Goal: Task Accomplishment & Management: Use online tool/utility

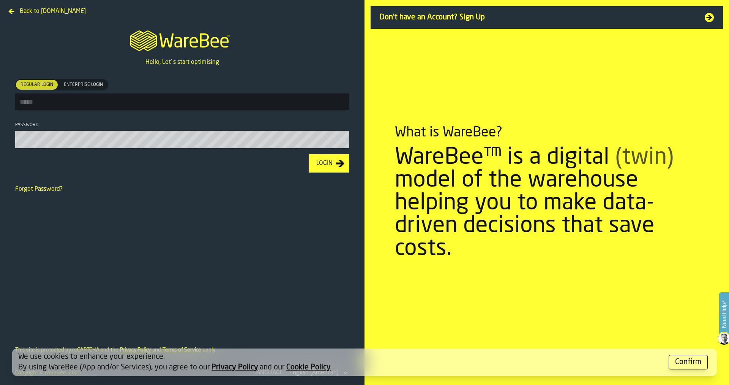
click at [106, 96] on input "Regular Login Regular Login Enterprise Login Enterprise Login" at bounding box center [182, 101] width 334 height 17
type input "**********"
click at [309, 154] on button "Login" at bounding box center [329, 163] width 41 height 18
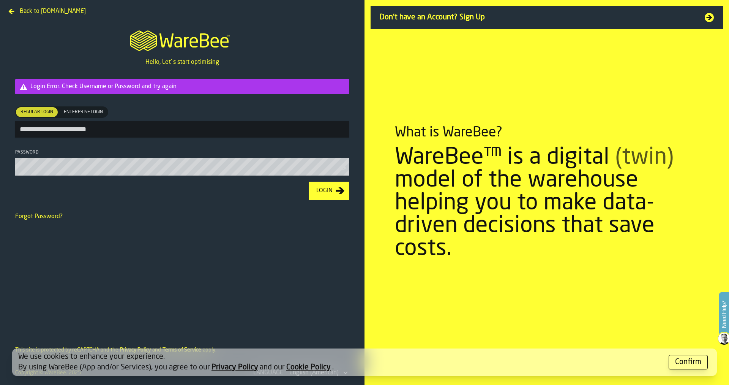
click at [0, 168] on html "**********" at bounding box center [364, 192] width 729 height 385
click at [328, 195] on div "Login" at bounding box center [324, 190] width 22 height 9
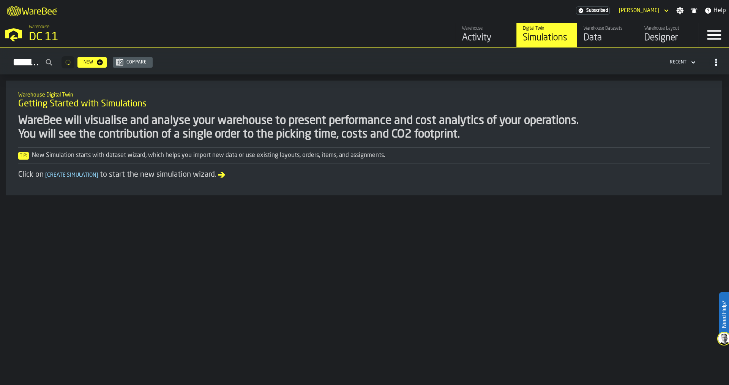
click at [668, 35] on div "Designer" at bounding box center [669, 38] width 48 height 12
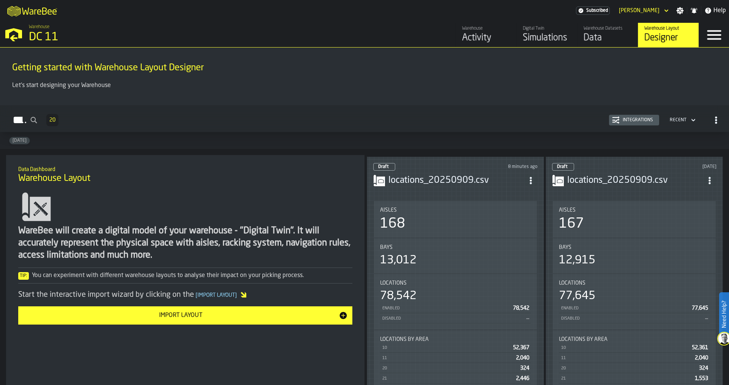
click at [439, 174] on h3 "locations_20250909.csv" at bounding box center [457, 180] width 136 height 12
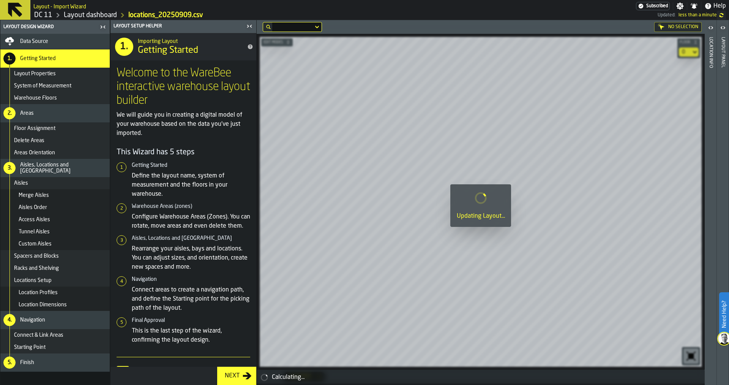
click at [246, 25] on icon "button-toggle-Close me" at bounding box center [249, 26] width 9 height 9
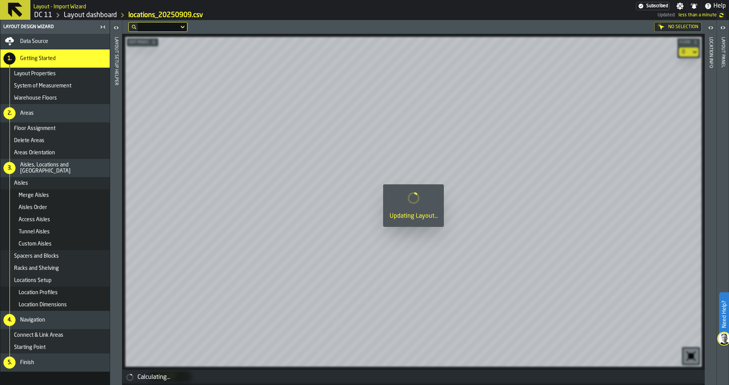
click at [103, 25] on icon "button-toggle-Close me" at bounding box center [102, 26] width 9 height 9
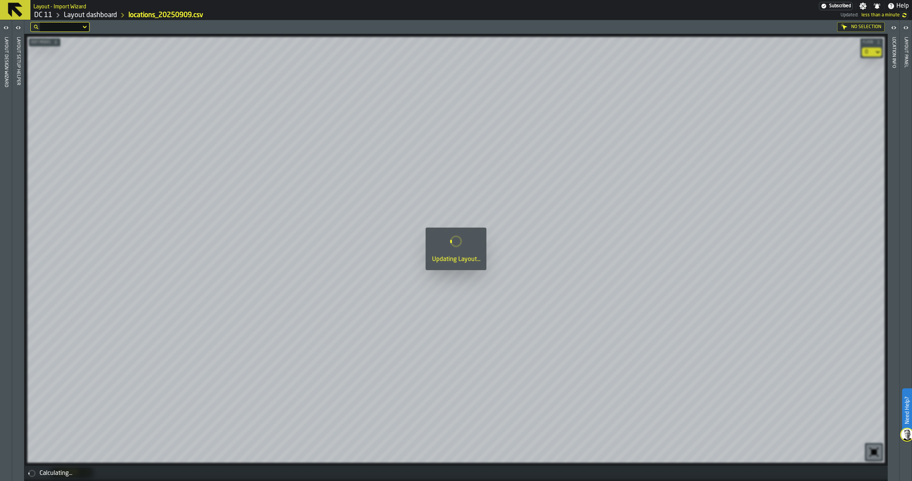
click at [14, 27] on icon "button-toggle-Open" at bounding box center [18, 27] width 9 height 9
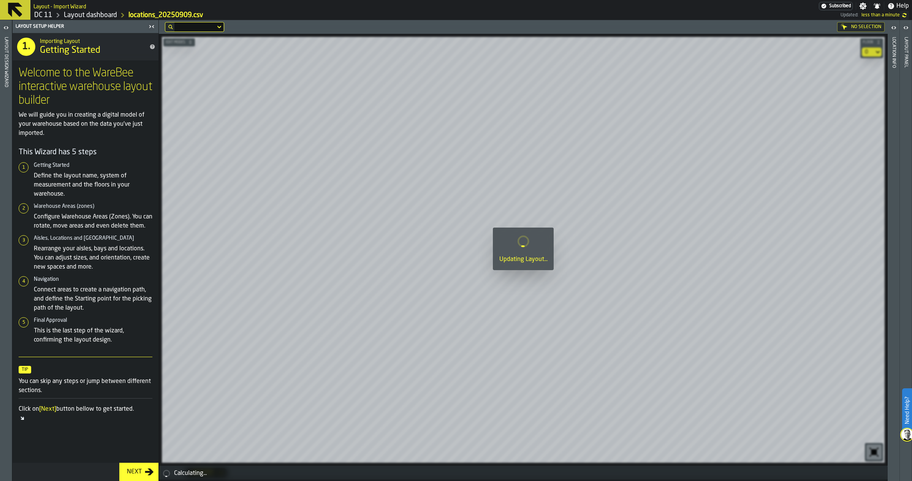
click at [6, 27] on icon "button-toggle-Open" at bounding box center [7, 27] width 2 height 3
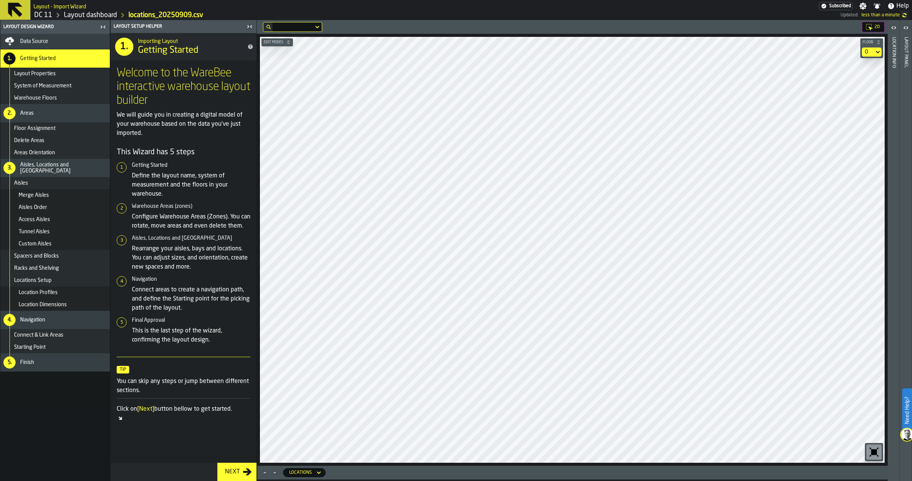
click at [97, 20] on header "Layout Design Wizard" at bounding box center [54, 27] width 109 height 14
click at [96, 16] on link "Layout dashboard" at bounding box center [90, 15] width 53 height 8
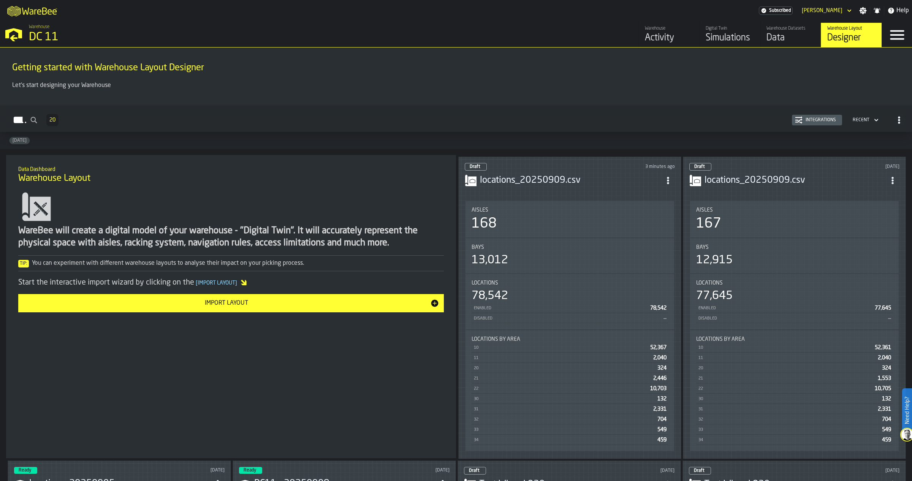
click at [729, 119] on icon "button-Layouts" at bounding box center [876, 120] width 8 height 9
click at [704, 137] on div "2025-05-30" at bounding box center [456, 140] width 912 height 17
click at [729, 122] on div "Integrations" at bounding box center [820, 119] width 36 height 5
click at [729, 124] on div "button-Layouts" at bounding box center [899, 120] width 14 height 14
click at [729, 155] on div "View as list" at bounding box center [867, 154] width 64 height 9
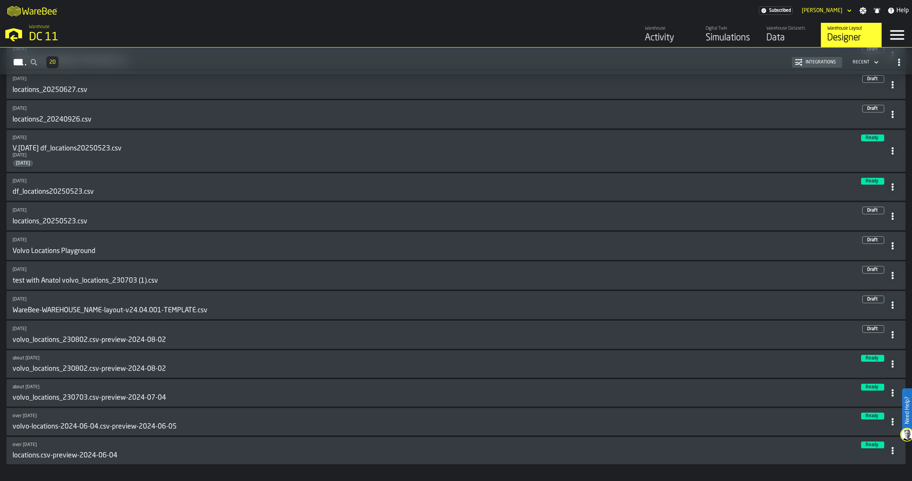
scroll to position [328, 0]
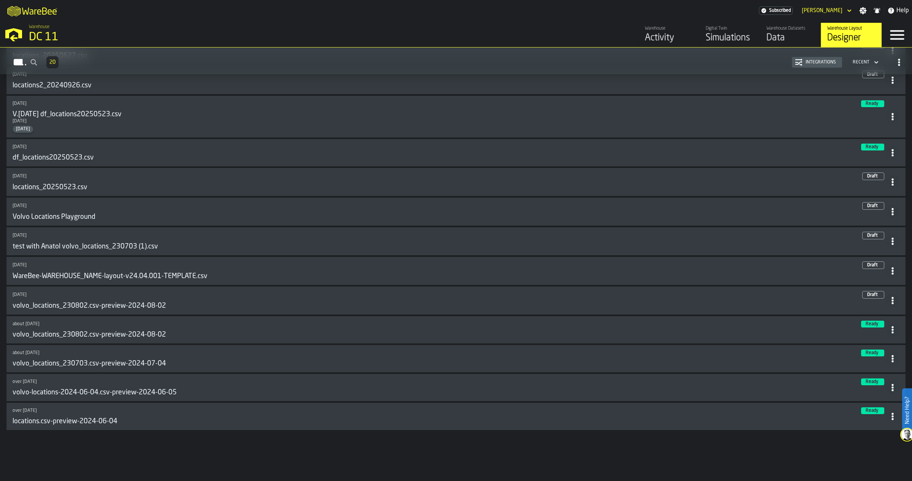
click at [729, 384] on circle at bounding box center [892, 416] width 2 height 2
click at [729, 384] on div "Delete" at bounding box center [873, 448] width 40 height 9
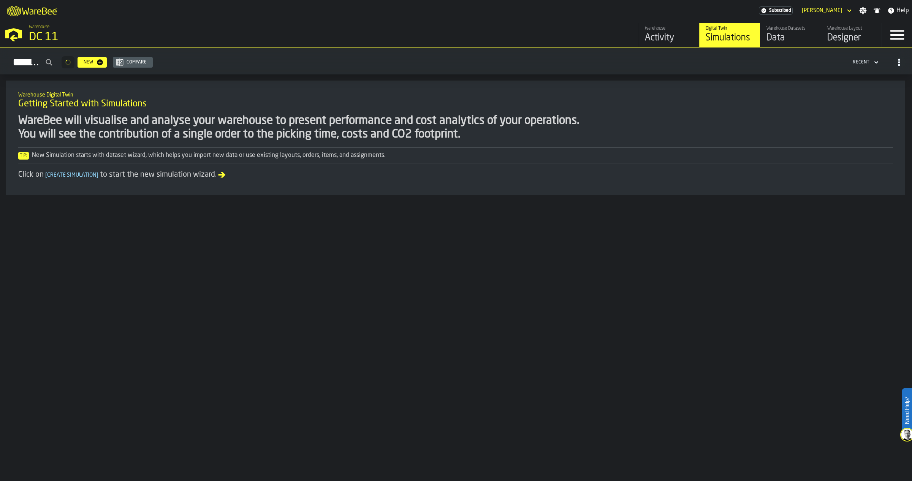
click at [819, 38] on link "Warehouse Datasets Data" at bounding box center [790, 35] width 61 height 24
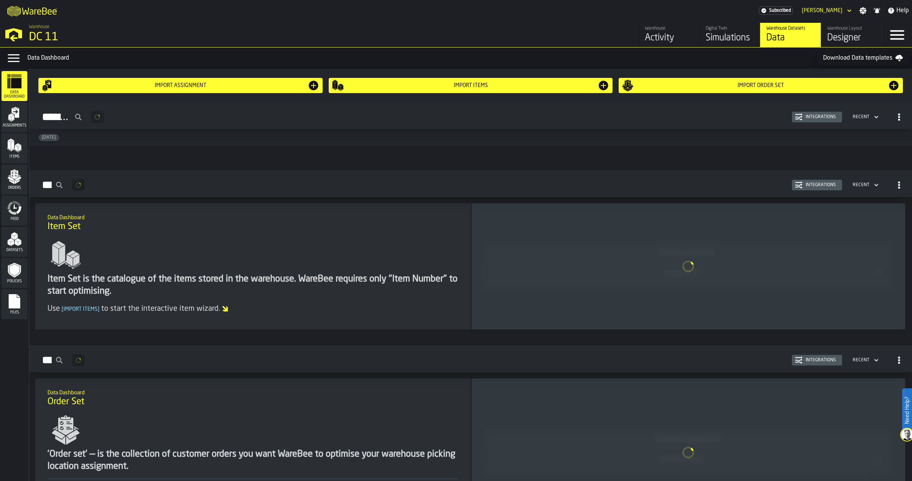
click at [854, 28] on div "Warehouse Layout" at bounding box center [851, 28] width 48 height 5
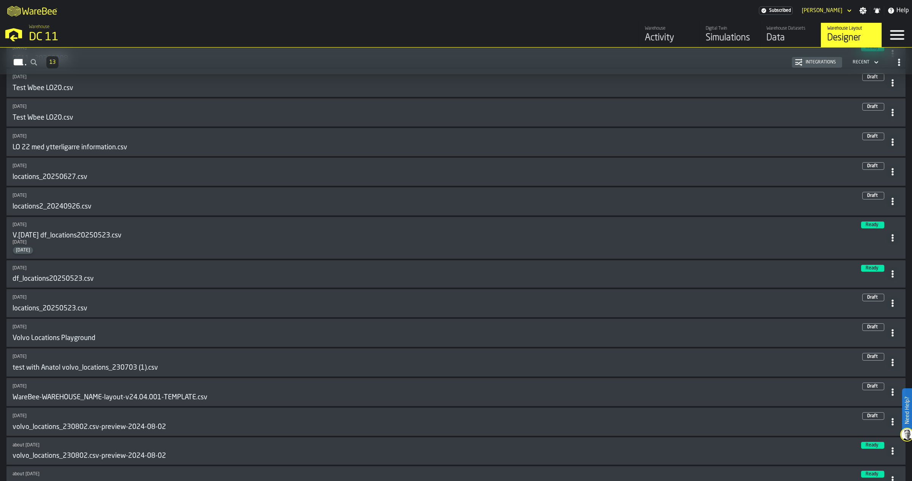
scroll to position [311, 0]
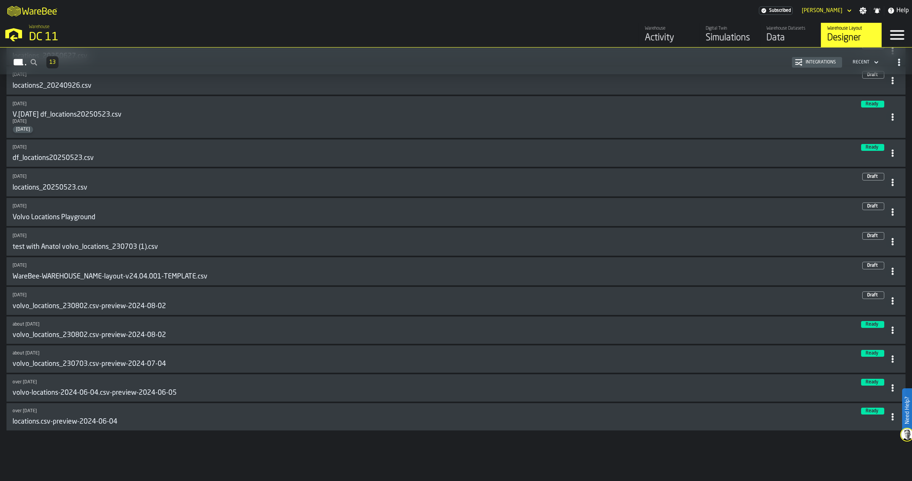
click at [889, 299] on icon at bounding box center [893, 301] width 8 height 8
click at [872, 339] on li "Delete" at bounding box center [873, 334] width 49 height 18
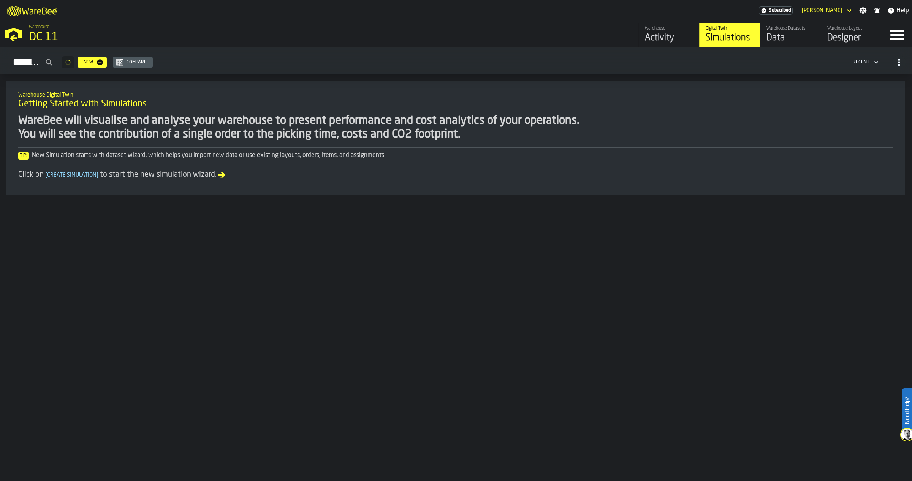
click at [833, 33] on div "Designer" at bounding box center [851, 38] width 48 height 12
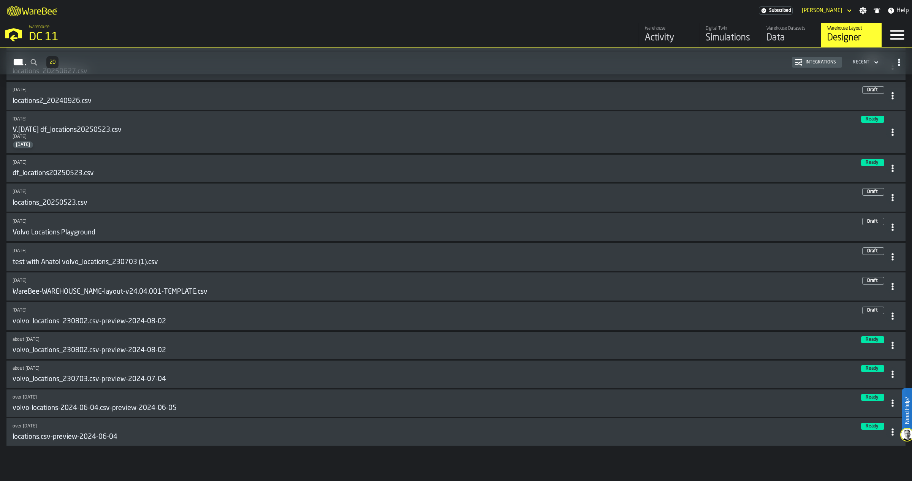
scroll to position [328, 0]
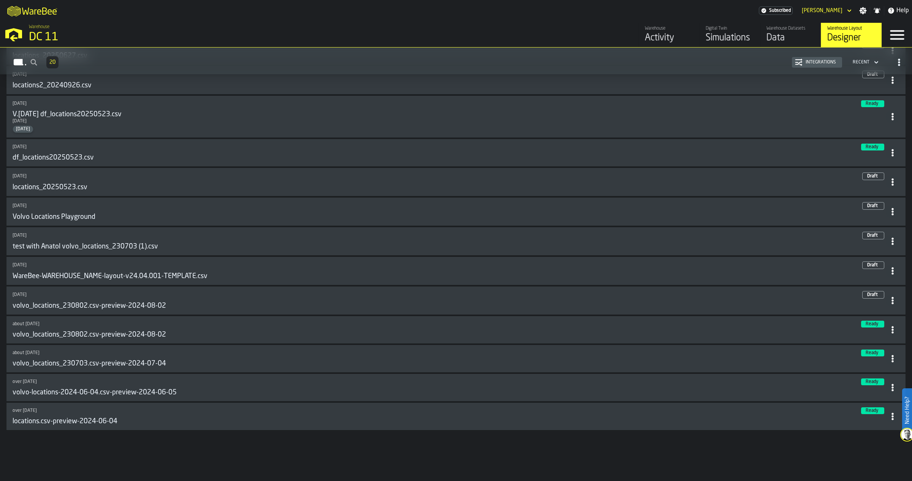
click at [890, 270] on icon at bounding box center [893, 271] width 8 height 8
click at [864, 308] on div "Delete" at bounding box center [873, 303] width 40 height 9
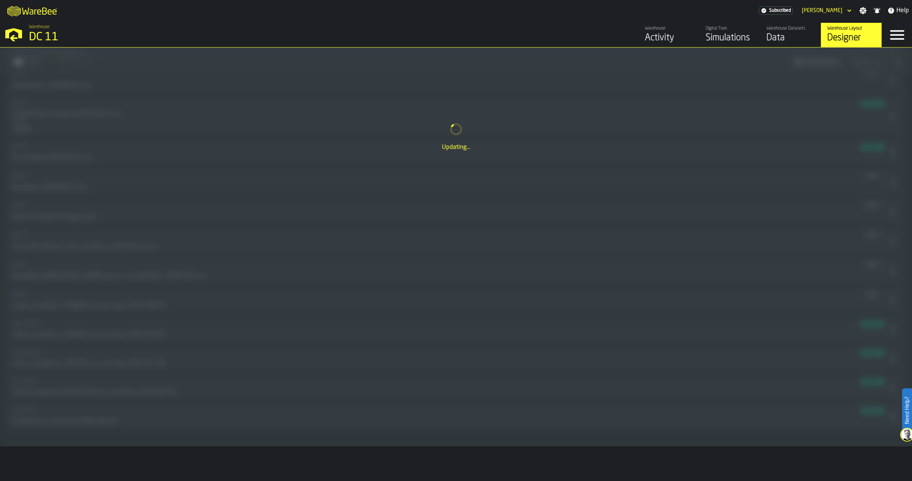
click at [796, 27] on div "Warehouse Datasets" at bounding box center [790, 28] width 48 height 5
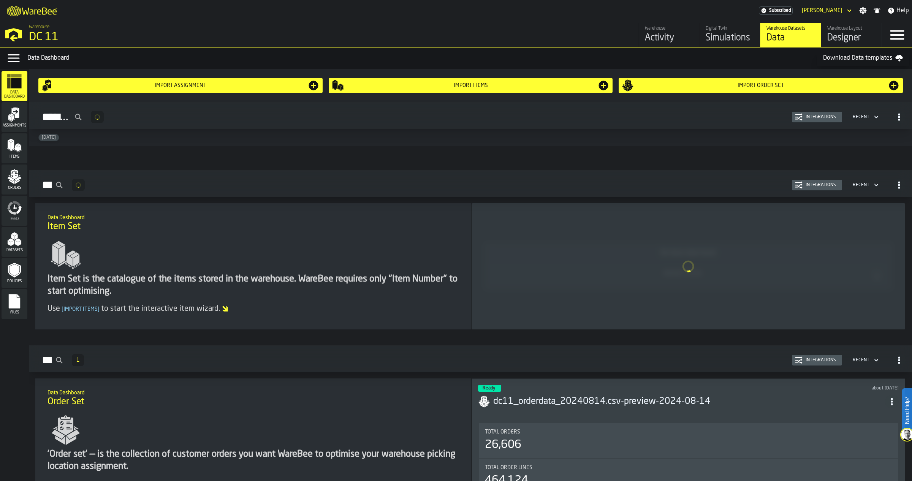
click at [855, 32] on div "Designer" at bounding box center [851, 38] width 48 height 12
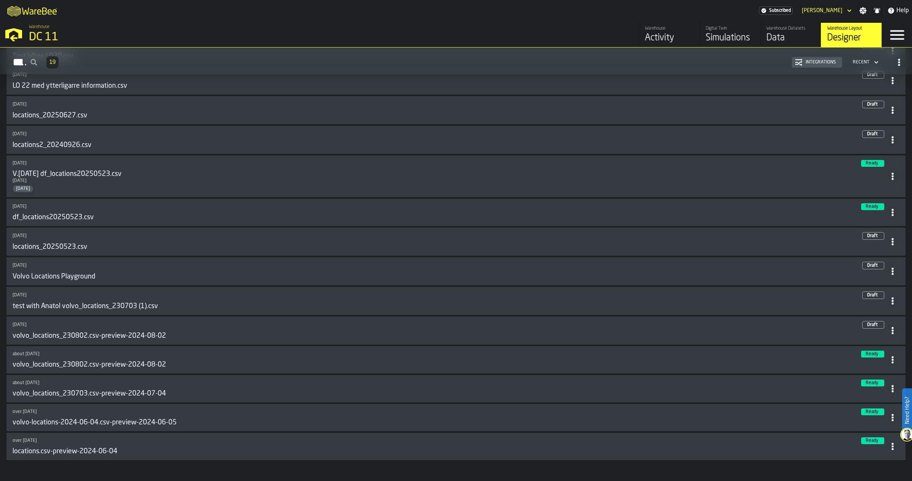
scroll to position [285, 0]
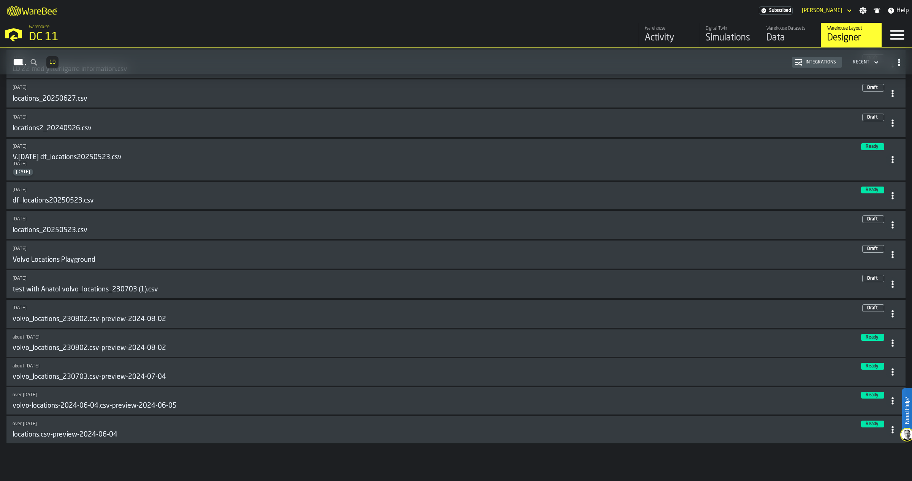
click at [893, 311] on icon at bounding box center [893, 314] width 8 height 8
click at [865, 348] on div "Delete" at bounding box center [873, 347] width 40 height 9
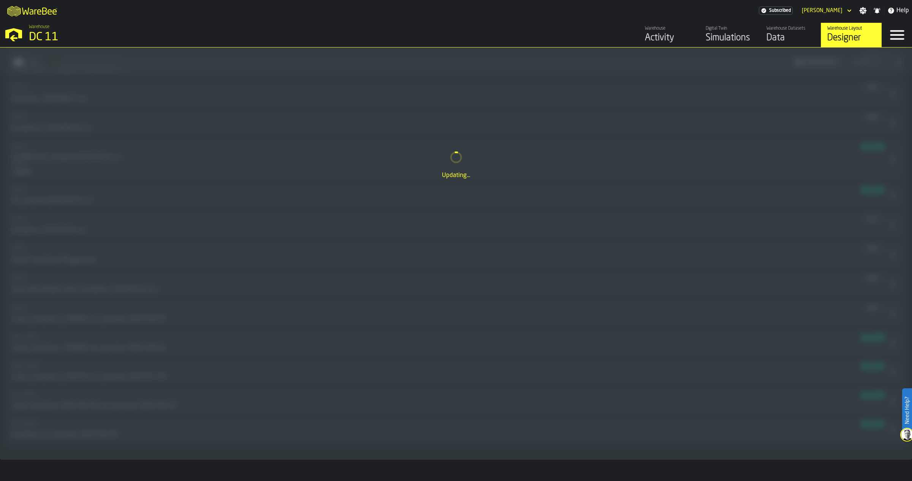
click at [798, 35] on div "Data" at bounding box center [790, 38] width 48 height 12
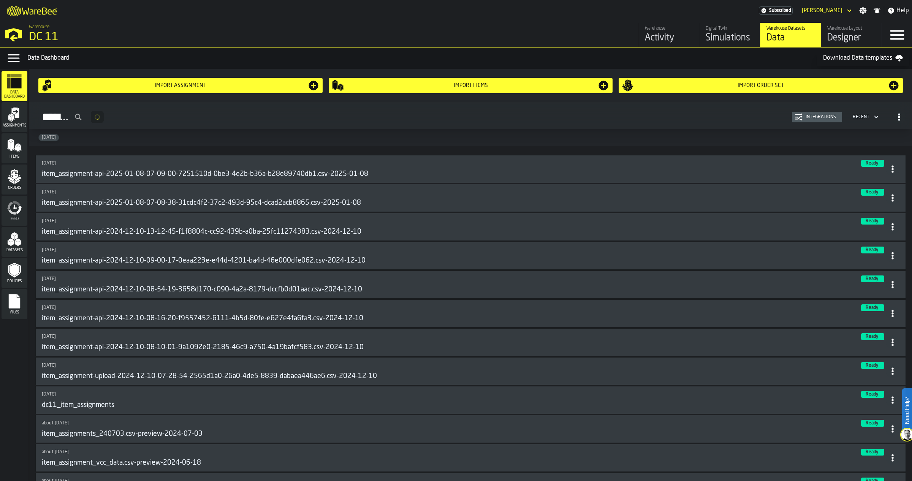
click at [837, 30] on div "Warehouse Layout" at bounding box center [851, 28] width 48 height 5
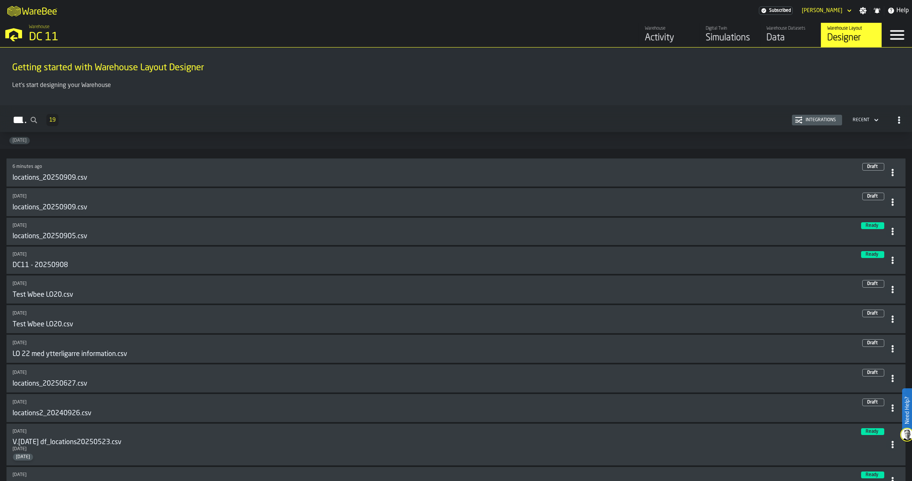
click at [894, 416] on header "11 days ago Draft locations2_20240926.csv" at bounding box center [456, 408] width 887 height 19
click at [891, 410] on circle at bounding box center [892, 411] width 2 height 2
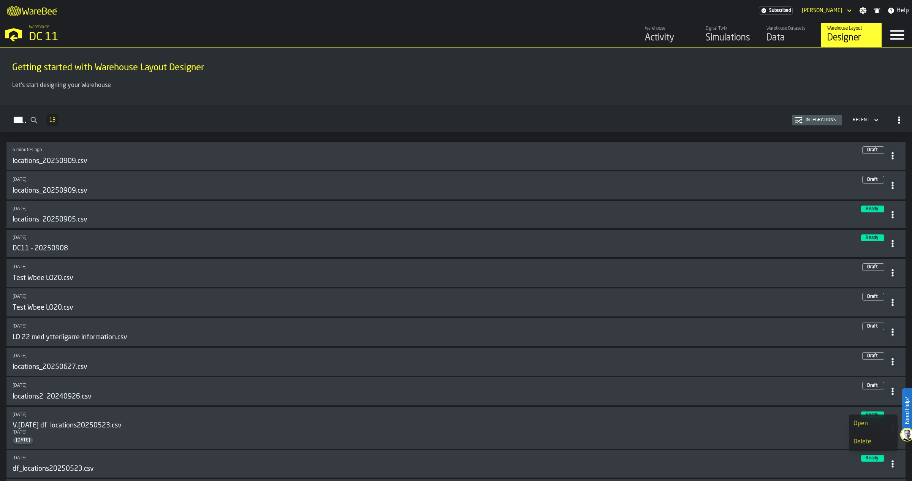
click at [864, 438] on div "Delete" at bounding box center [873, 441] width 40 height 9
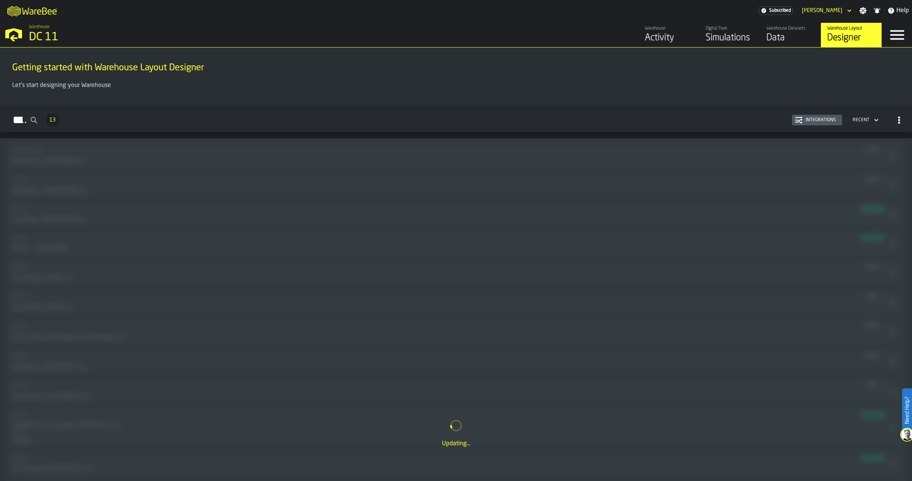
click at [784, 17] on div "M A K I N G W A R E H O U S E S M O R E EF F I C I E N T Subscribed Kim Jonsson…" at bounding box center [456, 10] width 912 height 21
click at [801, 36] on div "Data" at bounding box center [790, 38] width 48 height 12
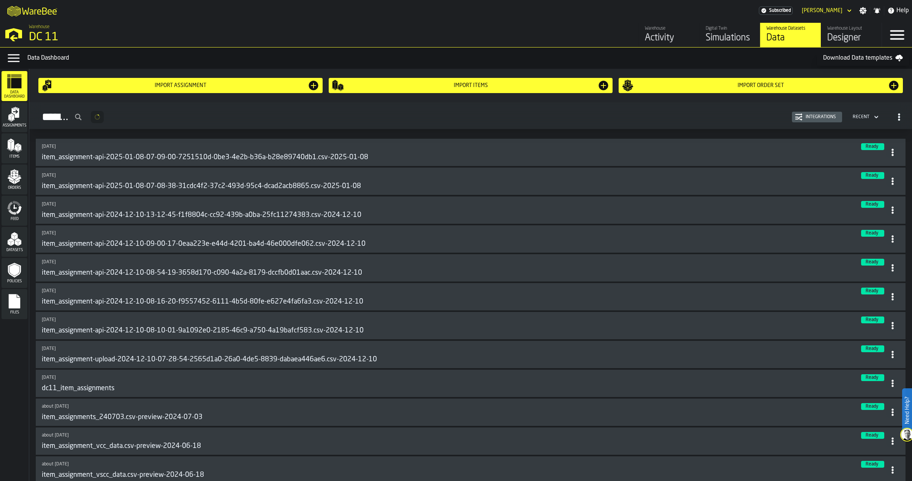
click at [826, 35] on link "Warehouse Layout Designer" at bounding box center [851, 35] width 61 height 24
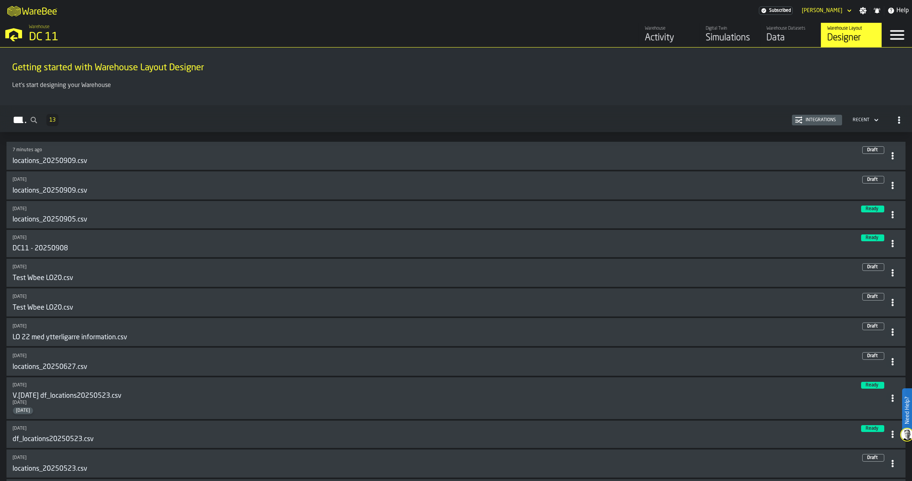
click at [892, 384] on header "4 months ago Ready V.2025-05-30 df_locations20250523.csv 2025-05-30 2025-05-30" at bounding box center [456, 398] width 887 height 33
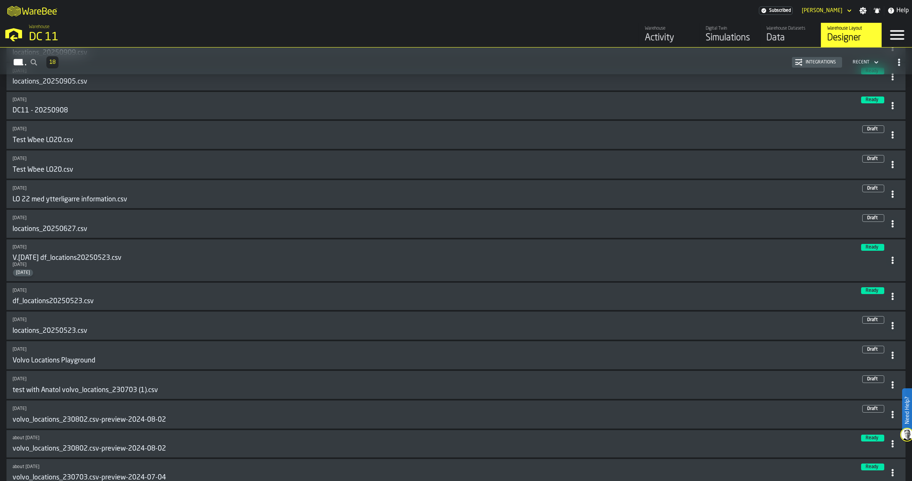
scroll to position [269, 0]
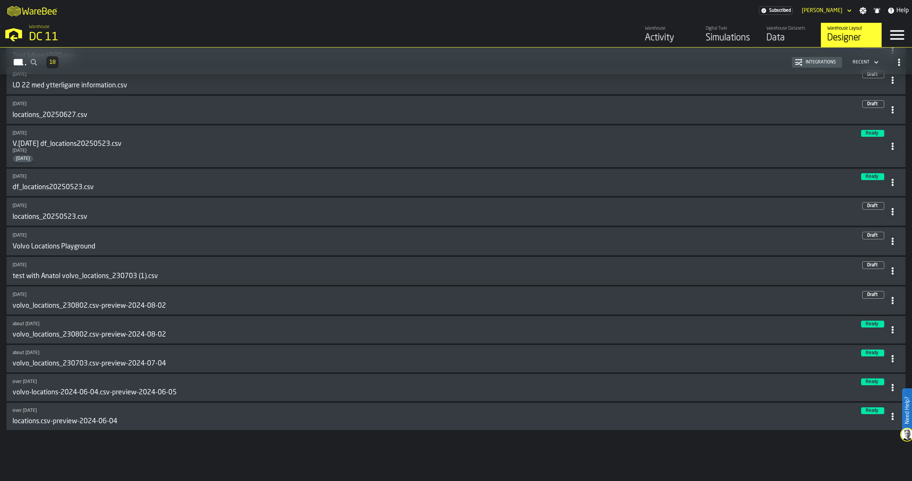
click at [890, 298] on icon at bounding box center [893, 301] width 8 height 8
click at [863, 335] on div "Delete" at bounding box center [873, 333] width 40 height 9
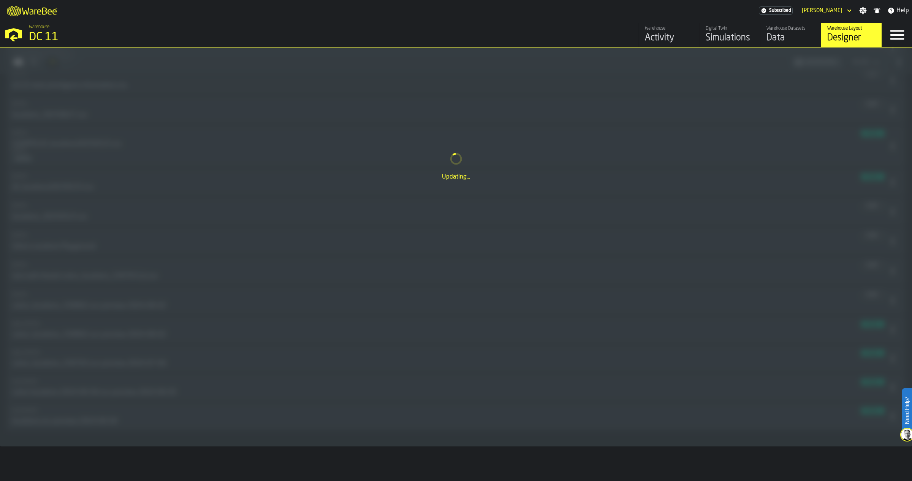
click at [795, 34] on div "Data" at bounding box center [790, 38] width 48 height 12
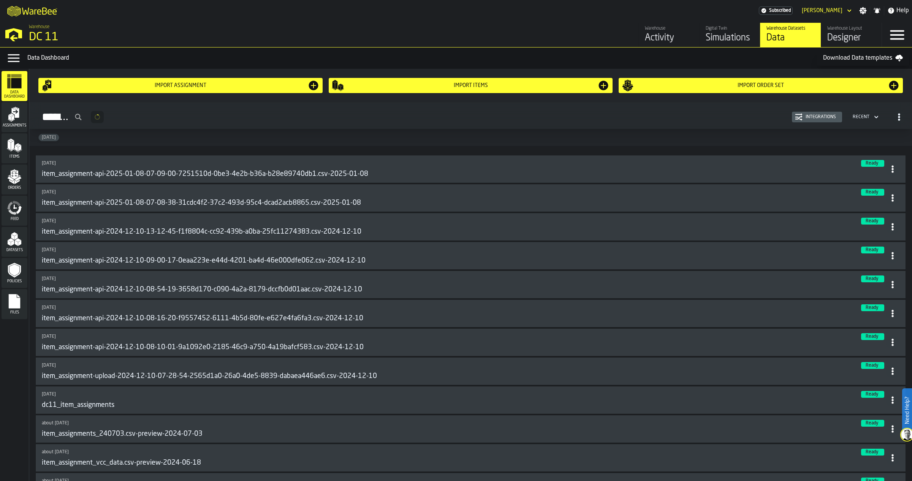
click at [846, 35] on div "Designer" at bounding box center [851, 38] width 48 height 12
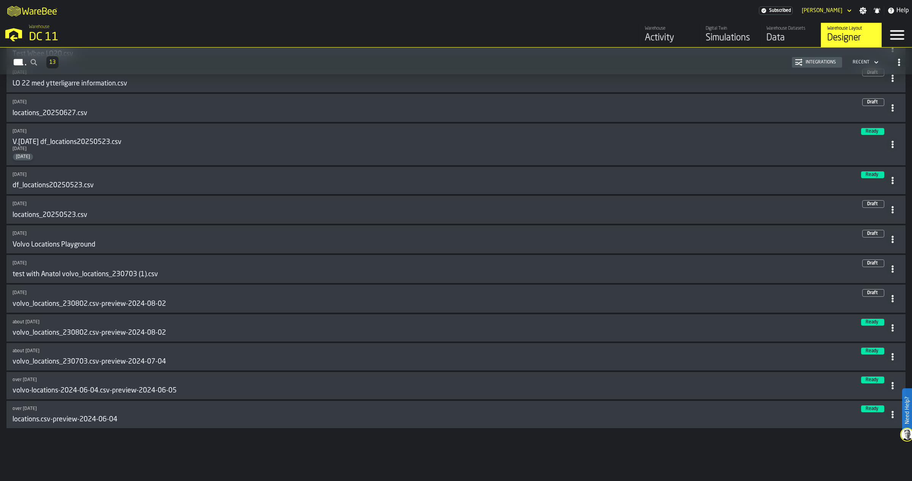
scroll to position [252, 0]
click at [889, 270] on icon at bounding box center [893, 271] width 8 height 8
click at [871, 301] on div "Delete" at bounding box center [873, 303] width 40 height 9
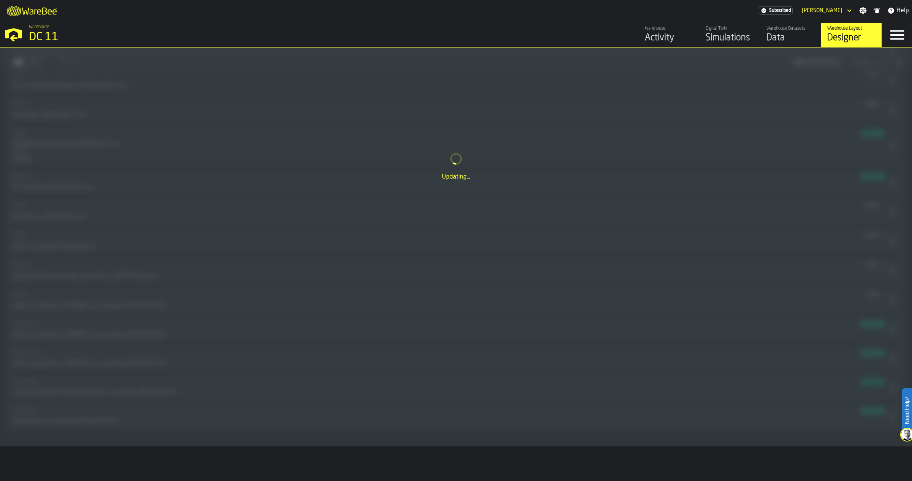
click at [772, 40] on div "Data" at bounding box center [790, 38] width 48 height 12
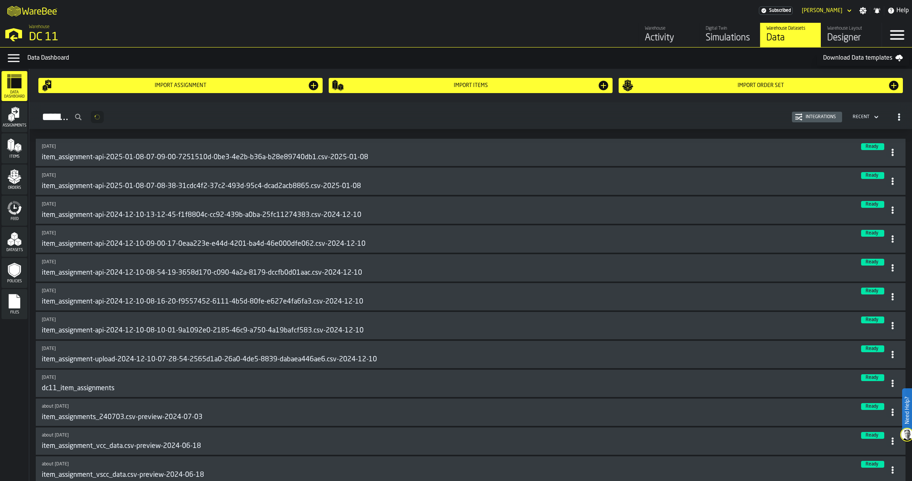
click at [855, 33] on div "Designer" at bounding box center [851, 38] width 48 height 12
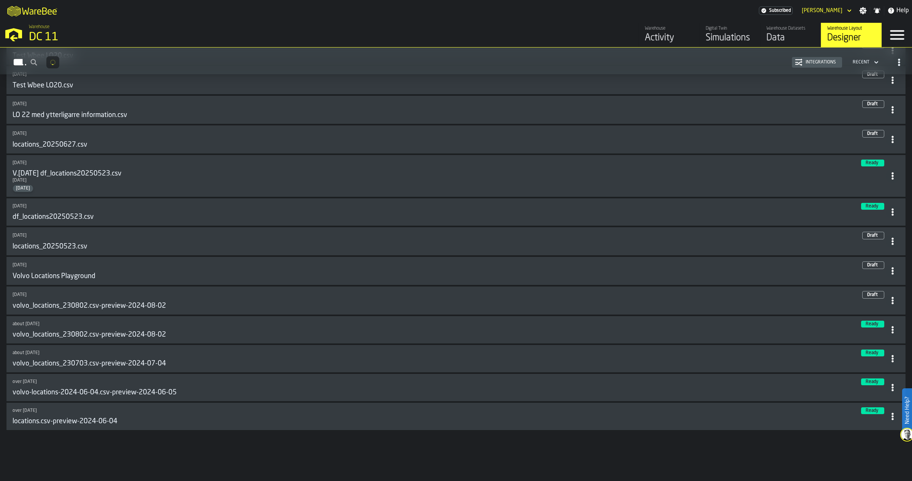
scroll to position [239, 0]
click at [891, 271] on circle at bounding box center [892, 270] width 2 height 2
click at [871, 308] on div "Delete" at bounding box center [873, 303] width 40 height 9
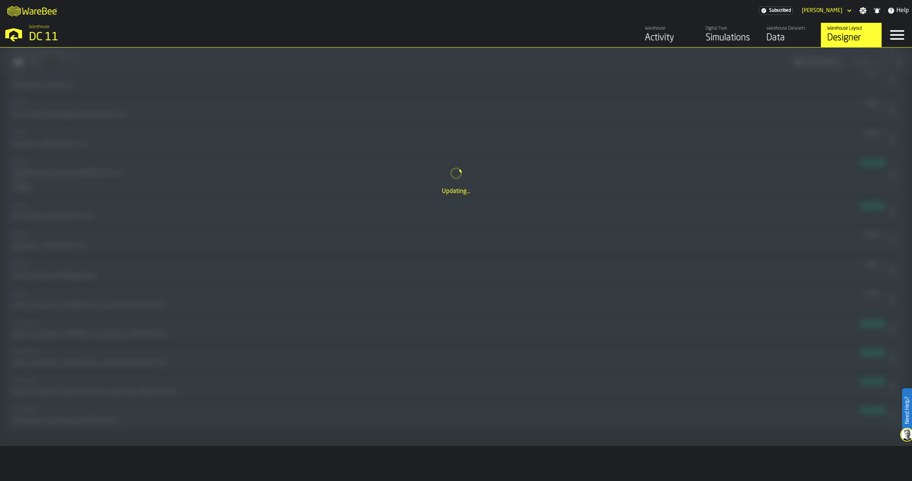
click at [785, 33] on div "Data" at bounding box center [790, 38] width 48 height 12
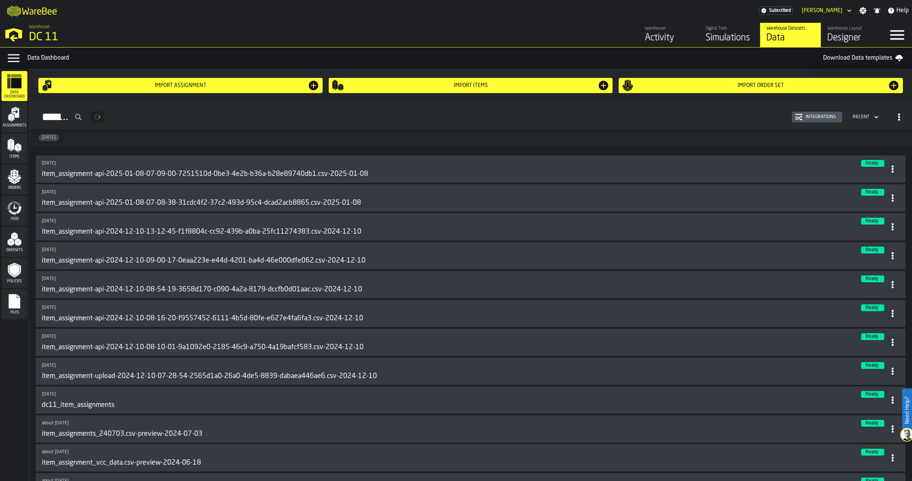
click at [850, 37] on div "Designer" at bounding box center [851, 38] width 48 height 12
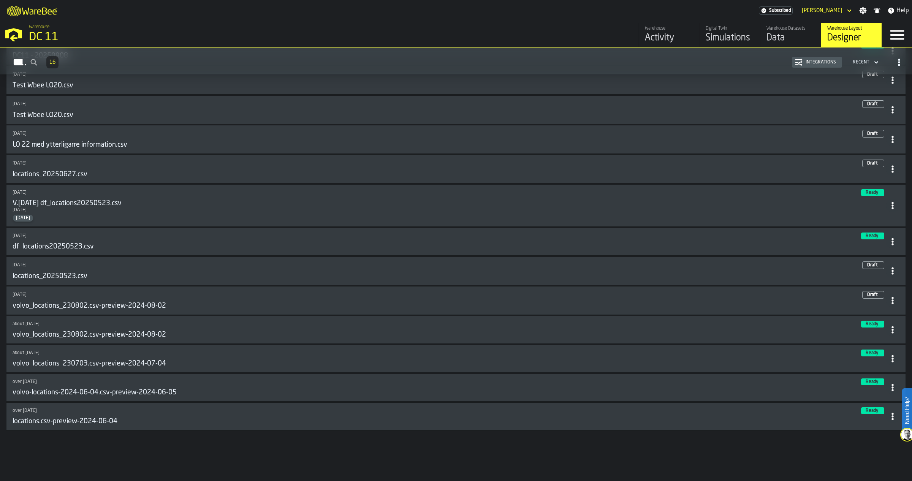
scroll to position [209, 0]
click at [890, 144] on span at bounding box center [893, 140] width 14 height 14
click at [875, 172] on div "Delete" at bounding box center [873, 173] width 40 height 9
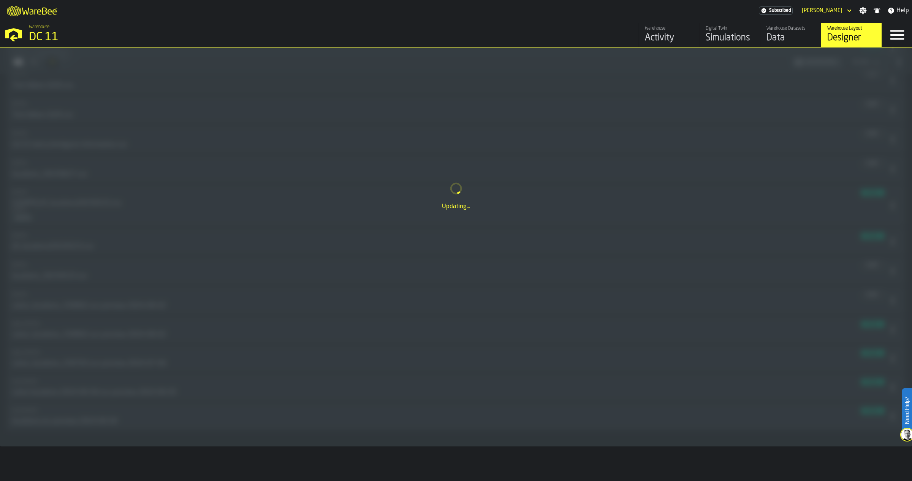
click at [792, 37] on div "Data" at bounding box center [790, 38] width 48 height 12
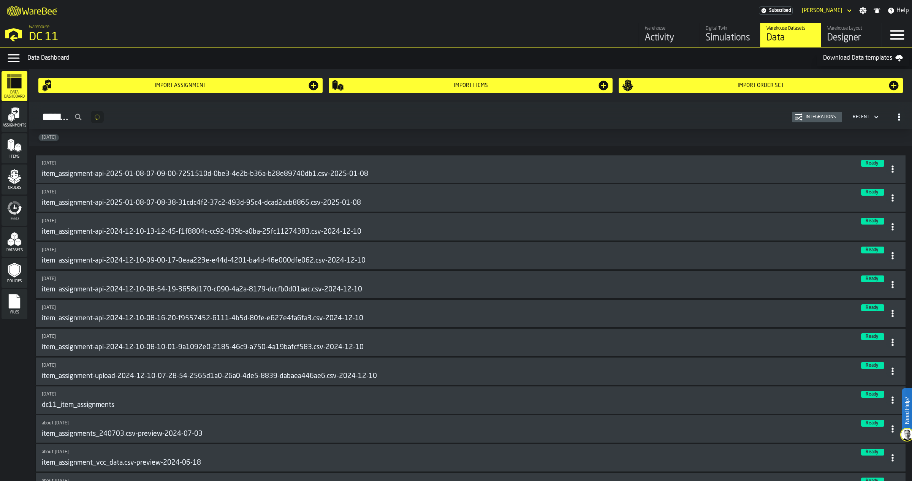
click at [865, 33] on div "Designer" at bounding box center [851, 38] width 48 height 12
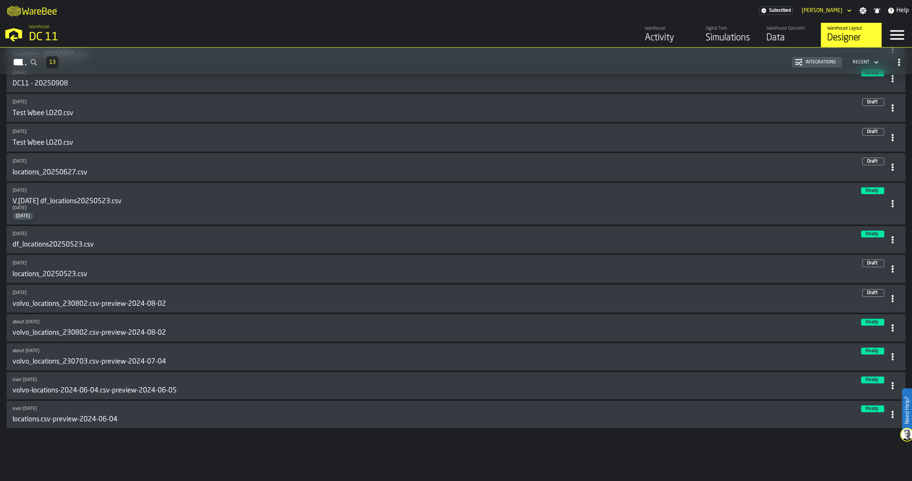
scroll to position [163, 0]
click at [895, 272] on span at bounding box center [893, 271] width 14 height 14
click at [862, 297] on li "Delete" at bounding box center [873, 304] width 49 height 18
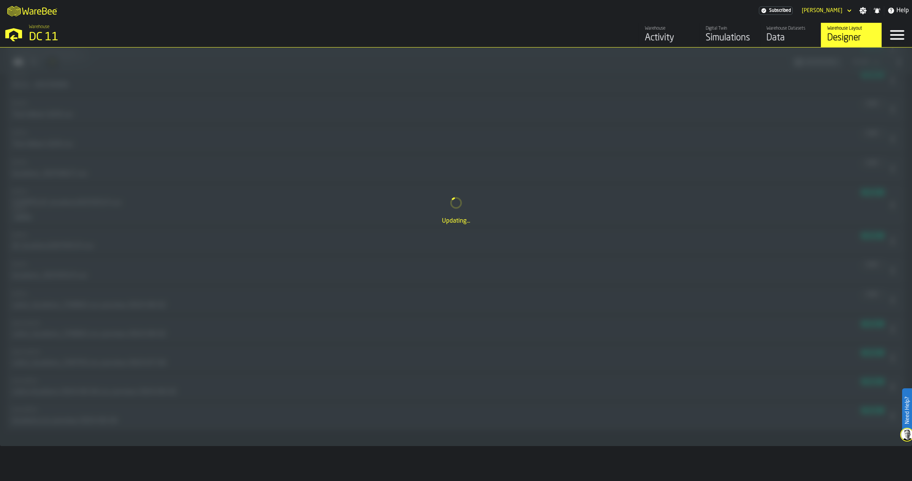
click at [788, 38] on div "Data" at bounding box center [790, 38] width 48 height 12
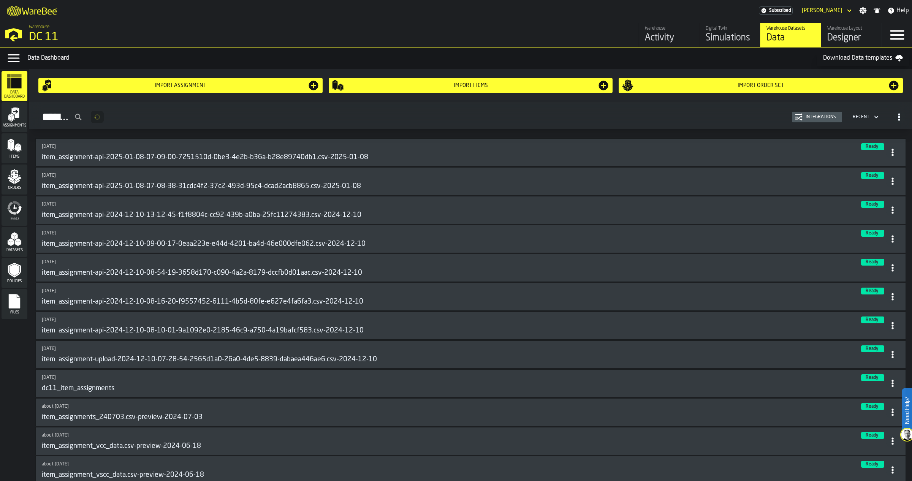
click at [845, 37] on div "Designer" at bounding box center [851, 38] width 48 height 12
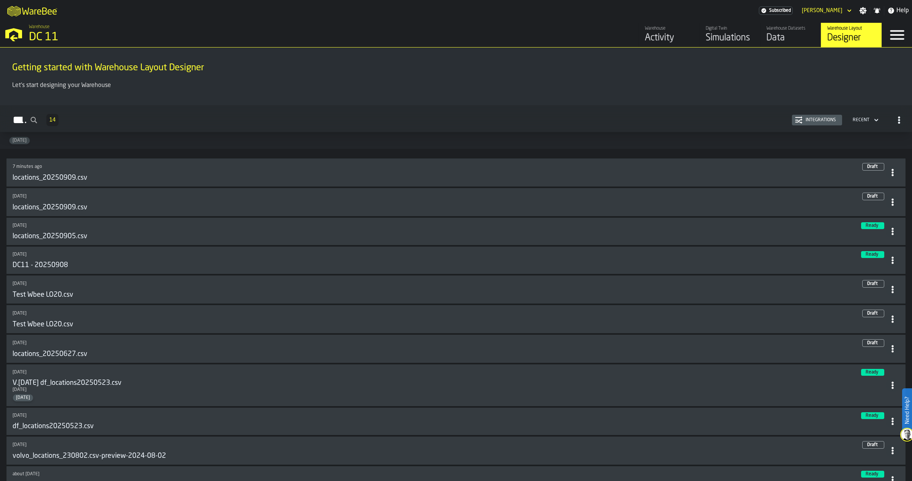
scroll to position [150, 0]
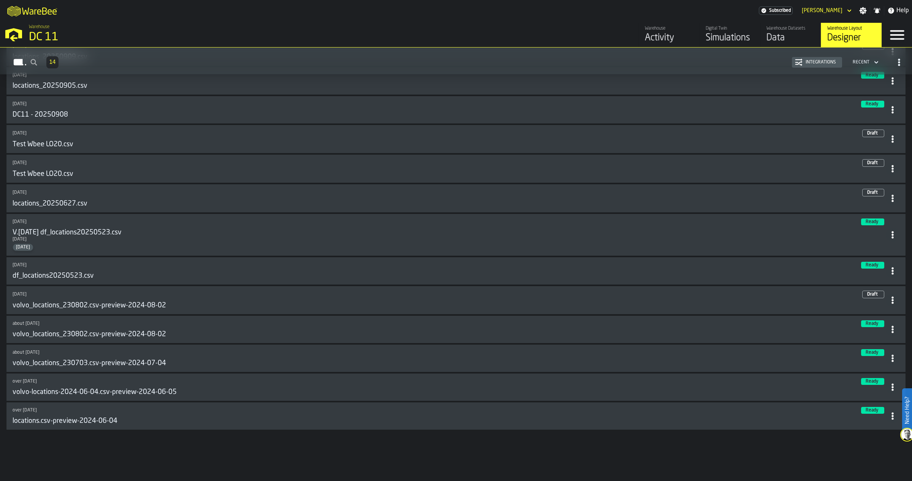
click at [889, 301] on icon at bounding box center [893, 300] width 8 height 8
click at [869, 334] on div "Delete" at bounding box center [873, 333] width 40 height 9
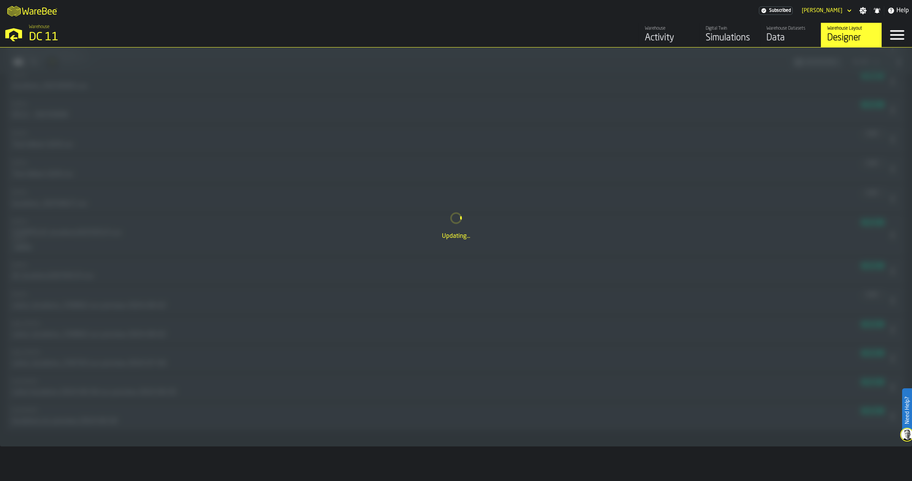
click at [793, 32] on div "Data" at bounding box center [790, 38] width 48 height 12
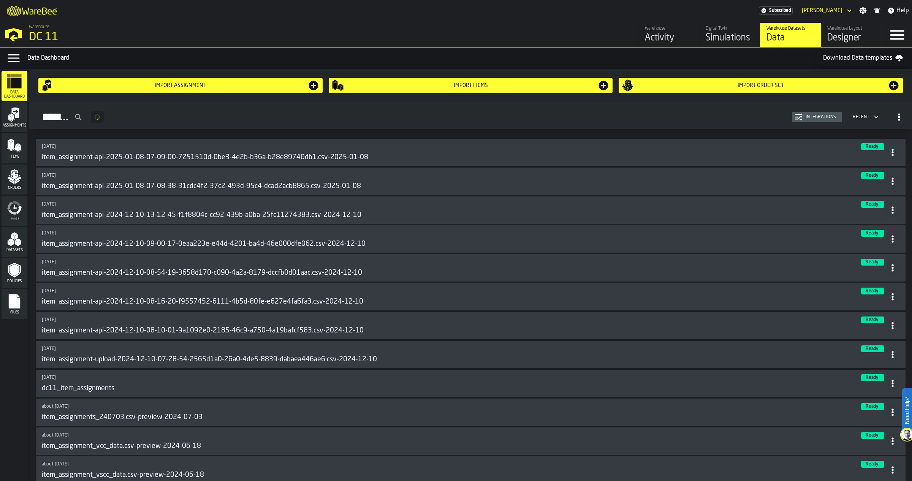
click at [853, 34] on div "Designer" at bounding box center [851, 38] width 48 height 12
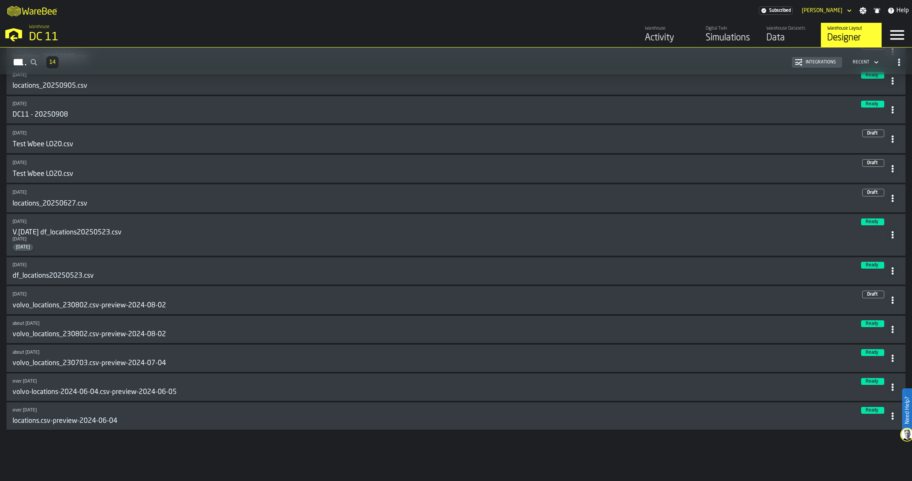
scroll to position [133, 0]
click at [890, 203] on span at bounding box center [893, 199] width 14 height 14
click at [871, 233] on div "Delete" at bounding box center [873, 232] width 40 height 9
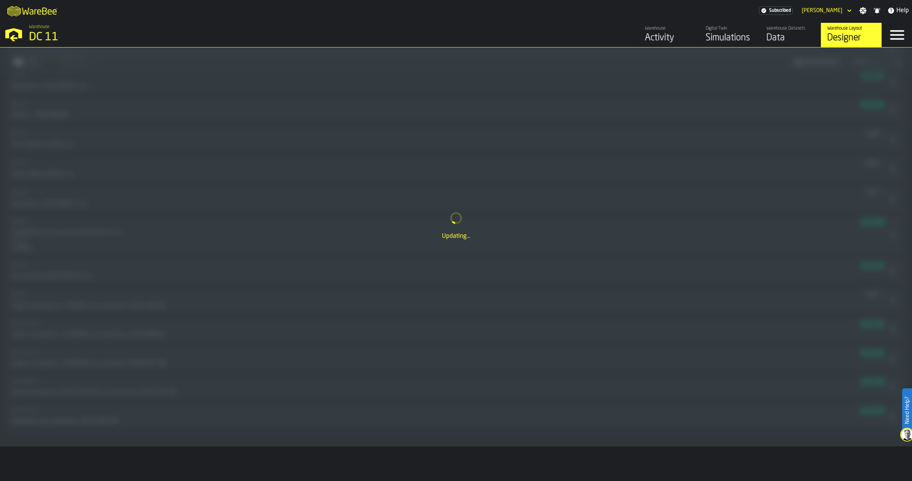
click at [789, 30] on div "Warehouse Datasets" at bounding box center [790, 28] width 48 height 5
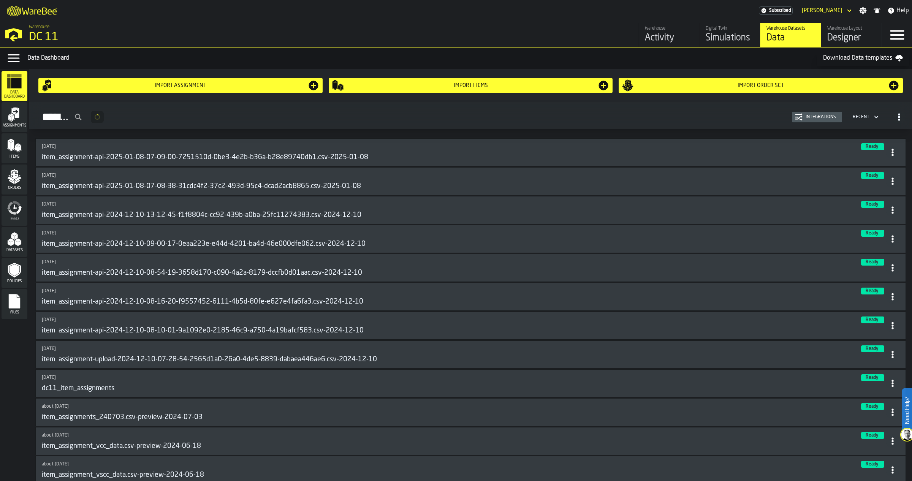
click at [849, 37] on div "Designer" at bounding box center [851, 38] width 48 height 12
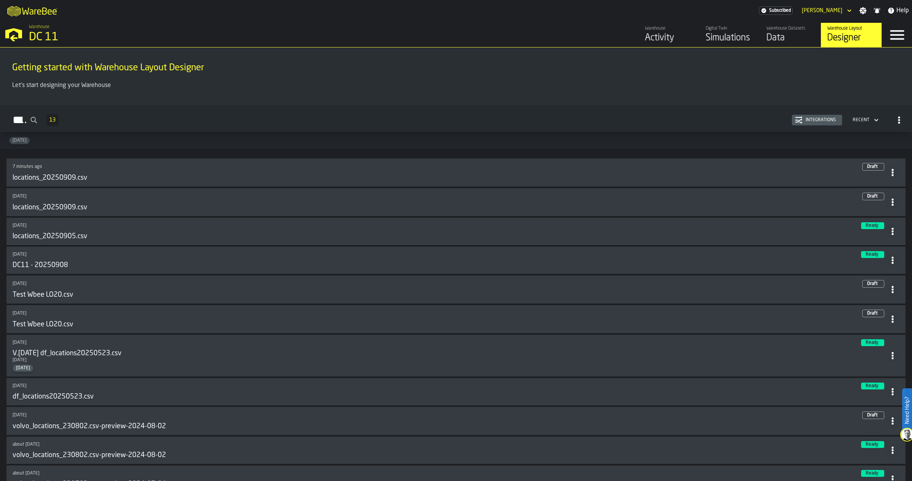
click at [887, 312] on span at bounding box center [893, 319] width 14 height 14
click at [871, 344] on li "Delete" at bounding box center [873, 353] width 49 height 18
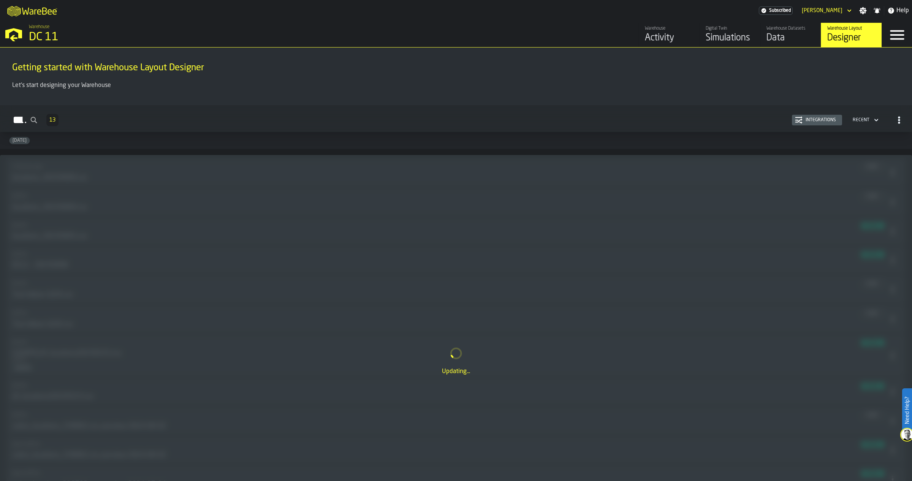
click at [793, 41] on div "Data" at bounding box center [790, 38] width 48 height 12
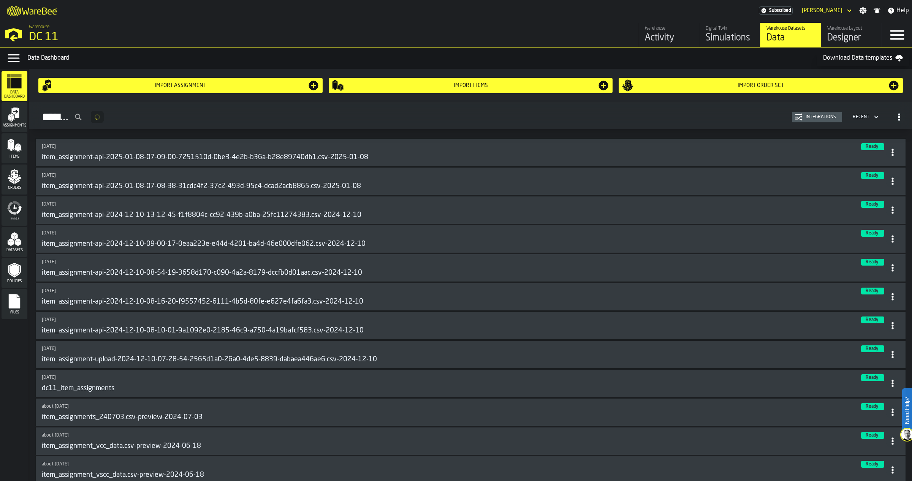
click at [859, 30] on div "Warehouse Layout" at bounding box center [851, 28] width 48 height 5
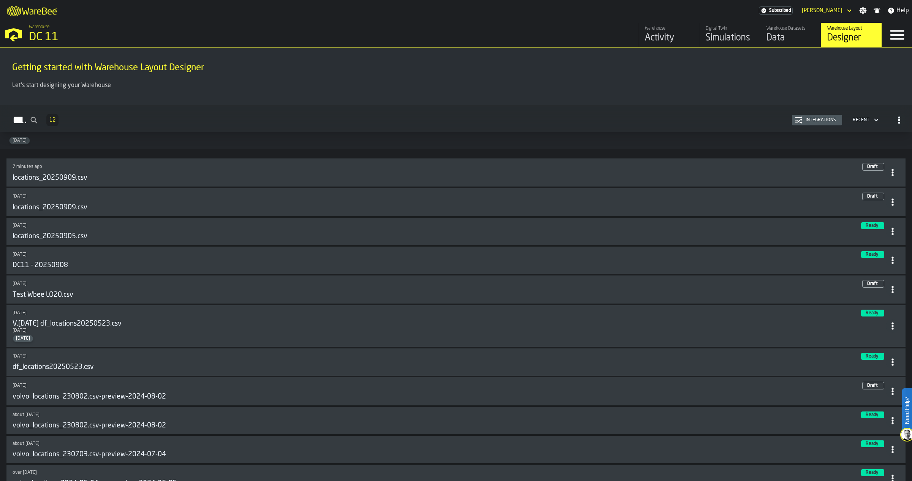
click at [886, 286] on span at bounding box center [893, 290] width 14 height 14
click at [867, 324] on div "Delete" at bounding box center [873, 323] width 40 height 9
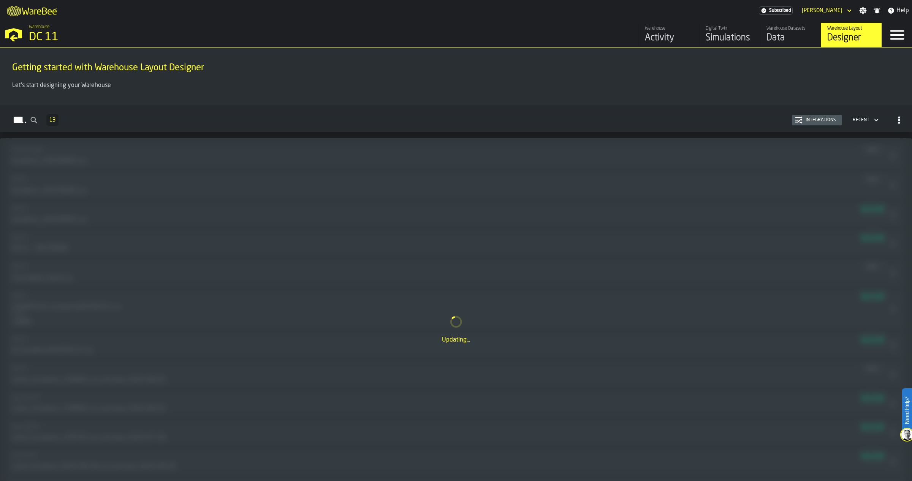
click at [788, 37] on div "Data" at bounding box center [790, 38] width 48 height 12
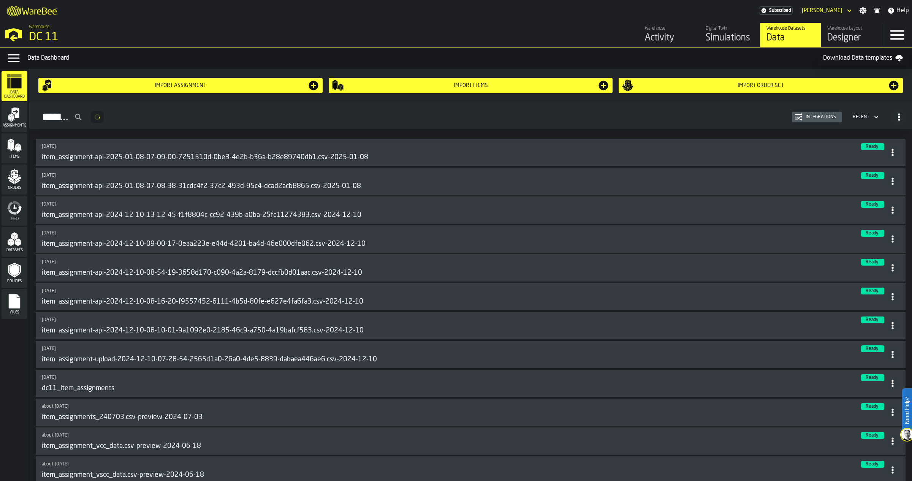
click at [840, 35] on div "Designer" at bounding box center [851, 38] width 48 height 12
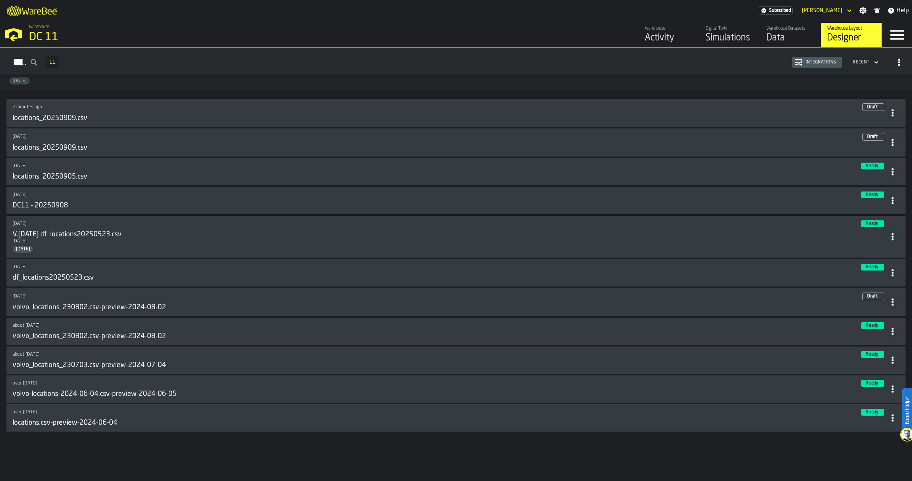
scroll to position [62, 0]
click at [892, 298] on icon at bounding box center [893, 300] width 8 height 8
click at [869, 331] on div "Delete" at bounding box center [873, 333] width 40 height 9
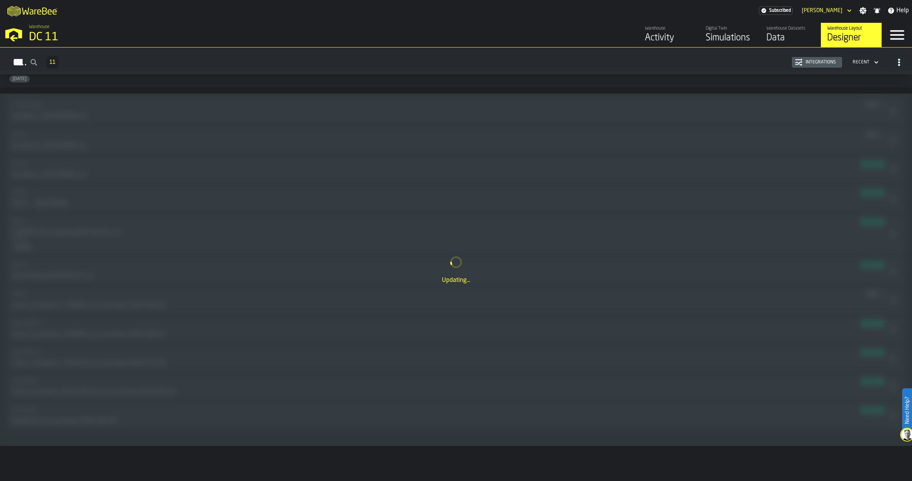
click at [791, 34] on div "Data" at bounding box center [790, 38] width 48 height 12
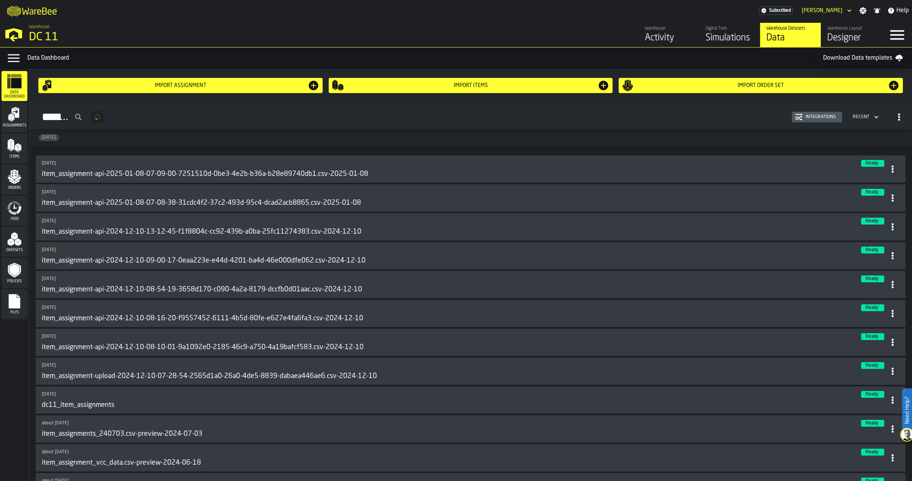
click at [842, 38] on div "Designer" at bounding box center [851, 38] width 48 height 12
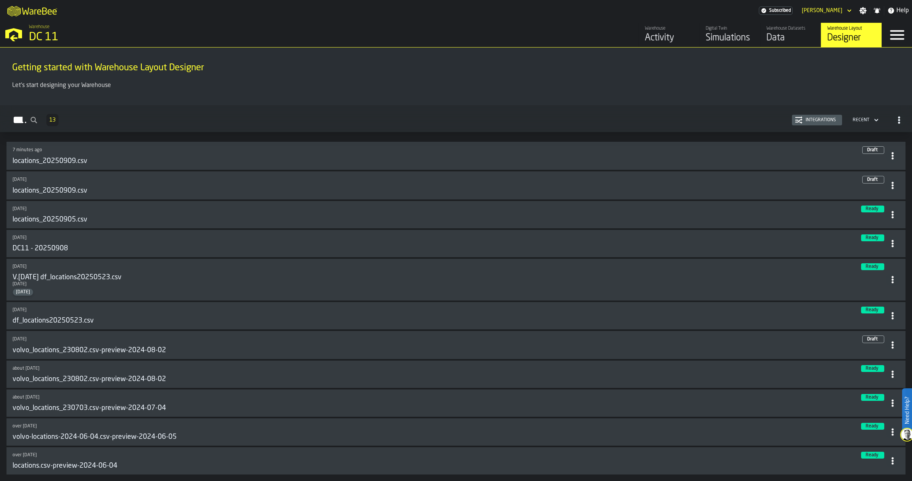
click at [891, 344] on circle at bounding box center [892, 345] width 2 height 2
click at [879, 385] on li "Delete" at bounding box center [873, 378] width 49 height 18
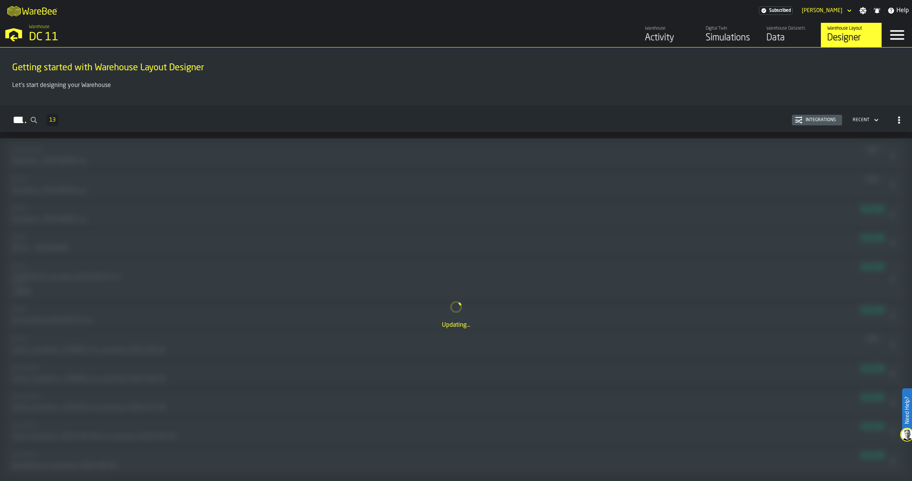
click at [788, 33] on div "Data" at bounding box center [790, 38] width 48 height 12
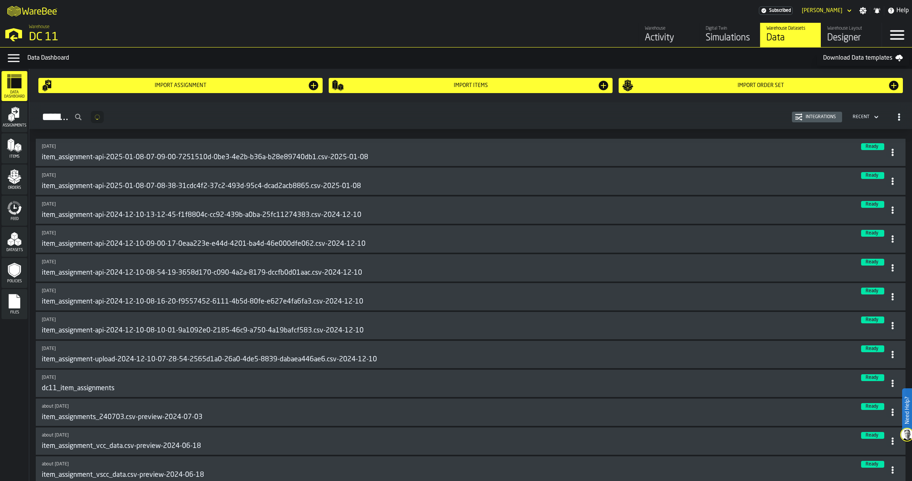
click at [854, 35] on div "Designer" at bounding box center [851, 38] width 48 height 12
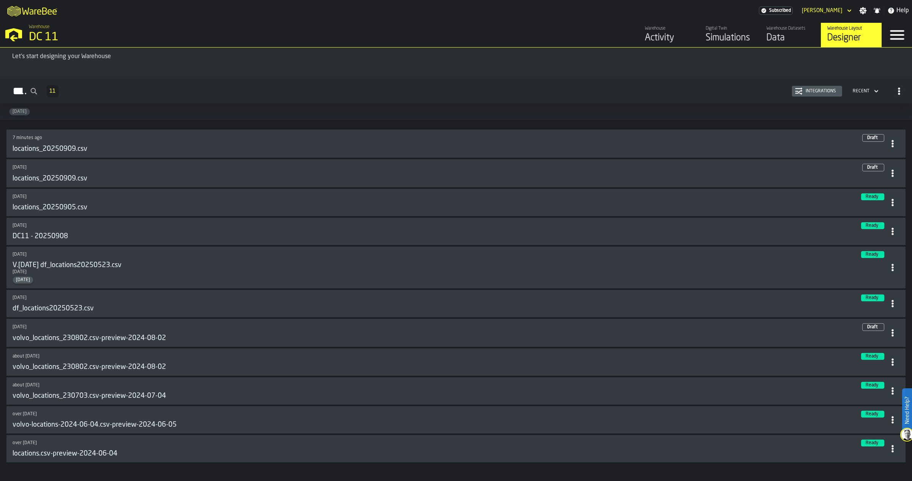
scroll to position [44, 0]
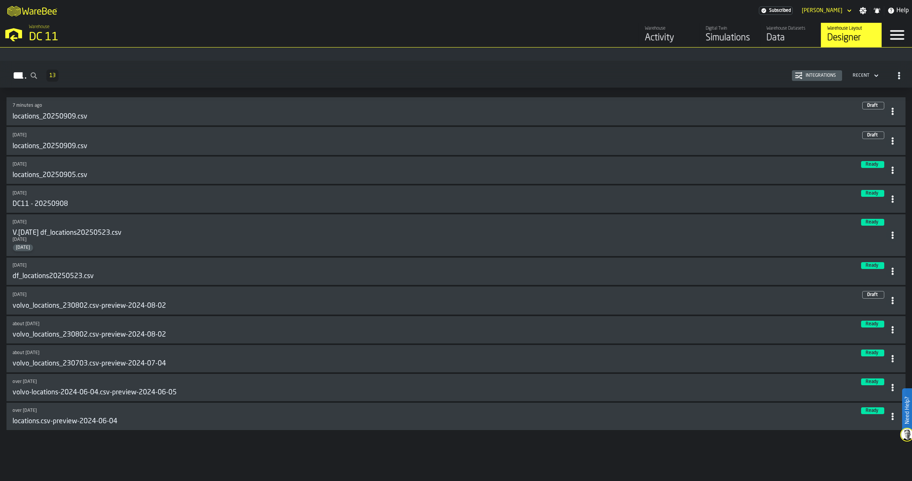
click at [889, 301] on icon at bounding box center [893, 301] width 8 height 8
click at [871, 338] on div "Delete" at bounding box center [873, 333] width 40 height 9
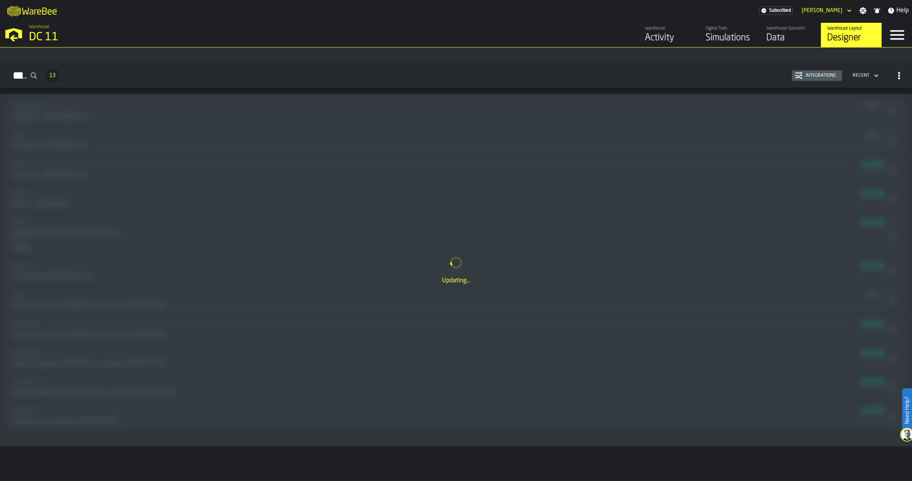
click at [781, 37] on div "Data" at bounding box center [790, 38] width 48 height 12
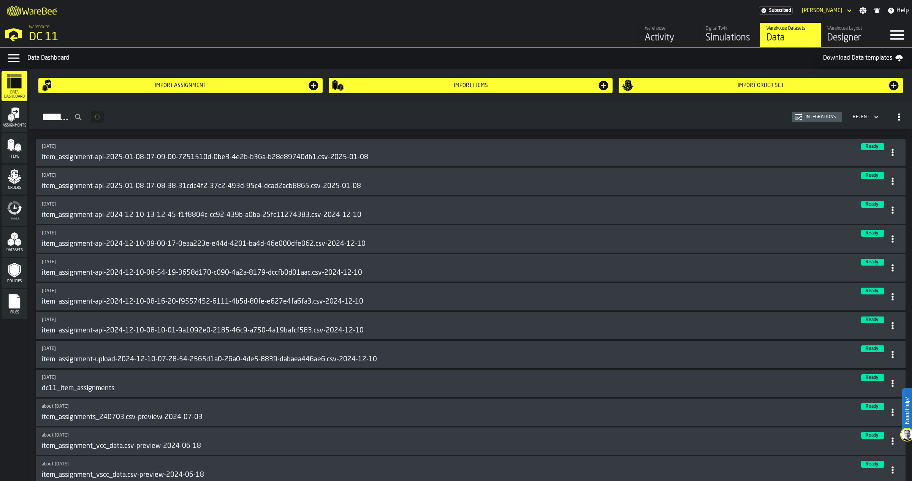
click at [854, 35] on div "Designer" at bounding box center [851, 38] width 48 height 12
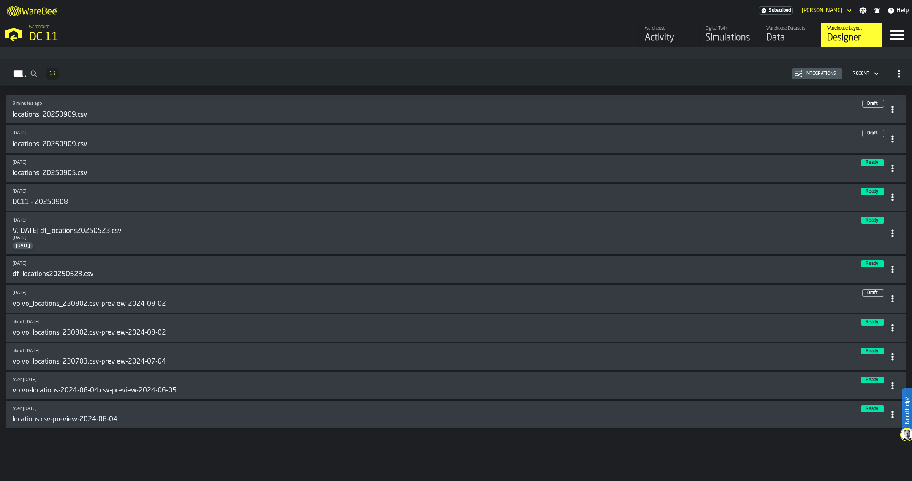
scroll to position [44, 0]
click at [889, 413] on icon at bounding box center [893, 417] width 8 height 8
click at [867, 445] on div "Delete" at bounding box center [873, 449] width 40 height 9
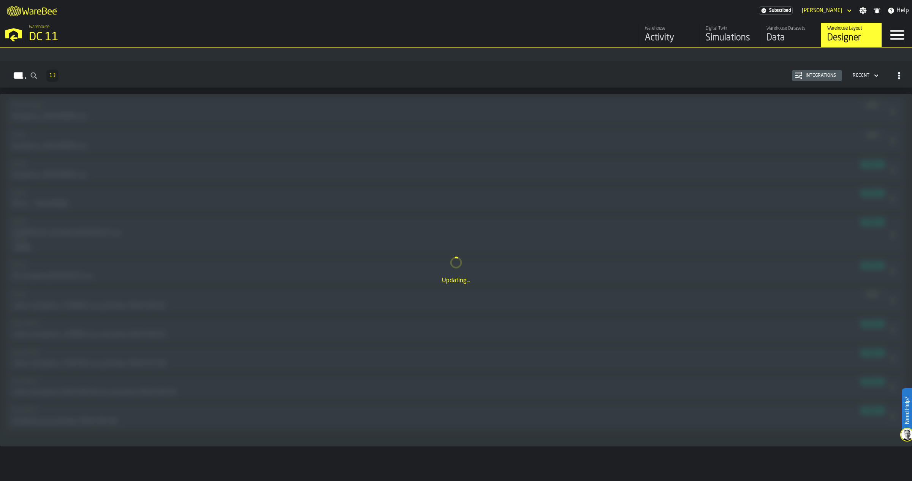
click at [793, 26] on div "Warehouse Datasets" at bounding box center [790, 28] width 48 height 5
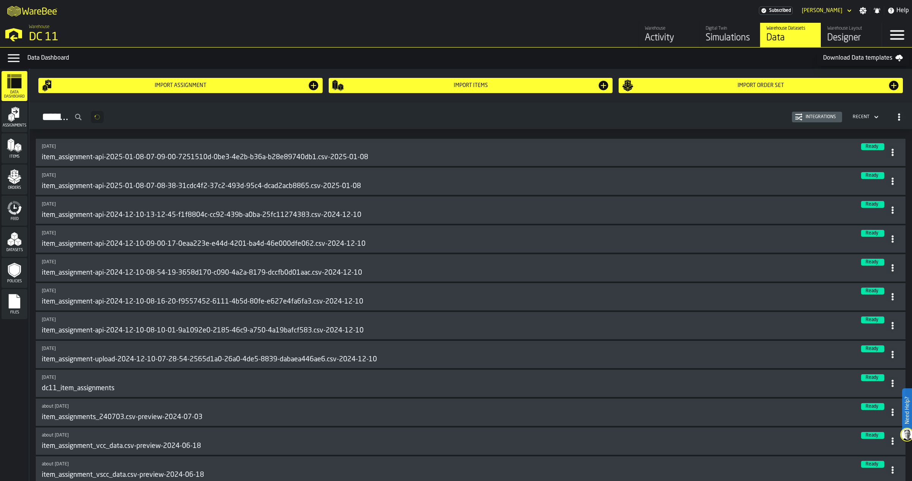
click at [854, 33] on div "Designer" at bounding box center [851, 38] width 48 height 12
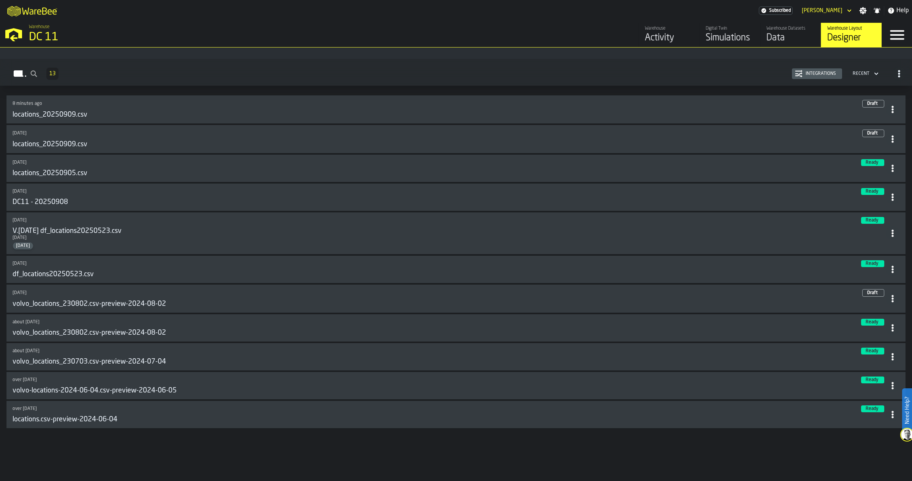
scroll to position [44, 0]
click at [887, 407] on header "over 1 year ago Ready locations.csv-preview-2024-06-04" at bounding box center [456, 416] width 887 height 18
click at [889, 416] on icon at bounding box center [893, 417] width 8 height 8
click at [875, 449] on div "Delete" at bounding box center [873, 449] width 40 height 9
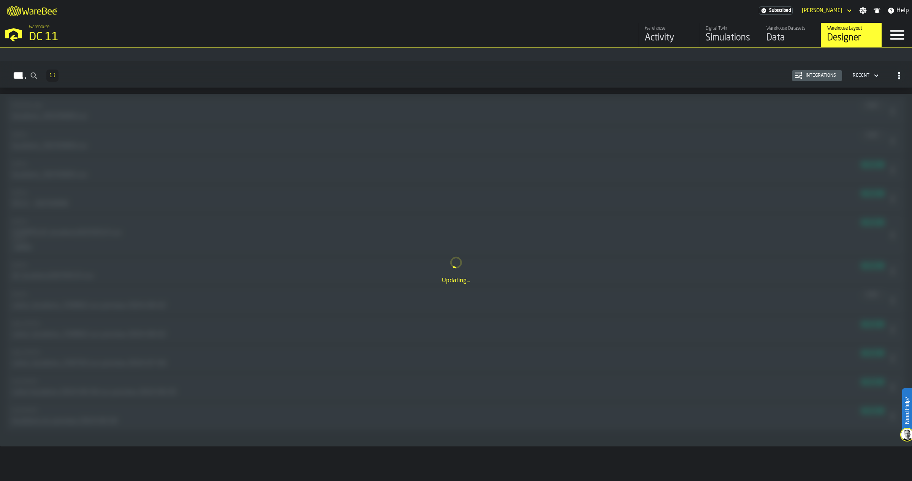
click at [776, 38] on div "Data" at bounding box center [790, 38] width 48 height 12
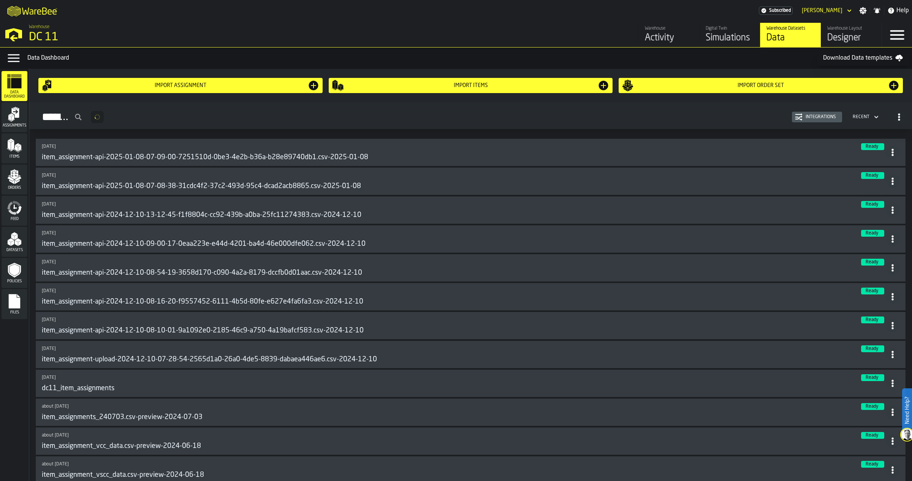
click at [835, 35] on div "Designer" at bounding box center [851, 38] width 48 height 12
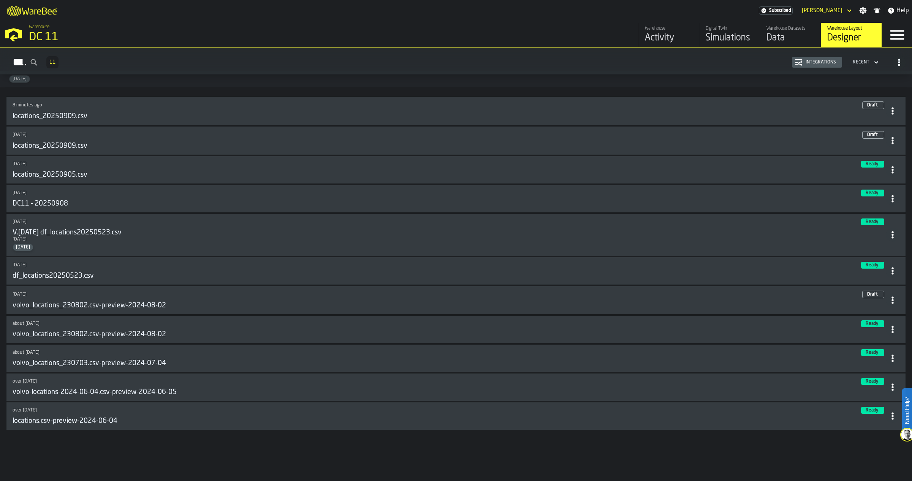
scroll to position [44, 0]
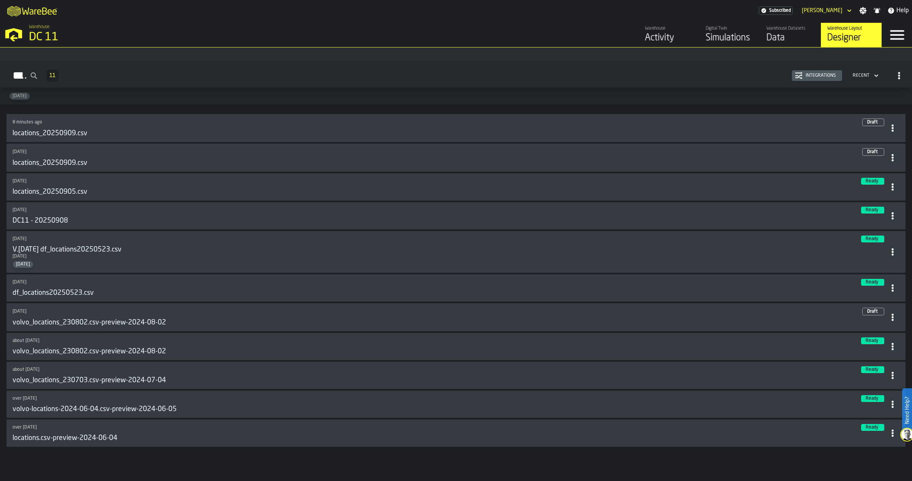
click at [893, 429] on icon at bounding box center [893, 433] width 8 height 8
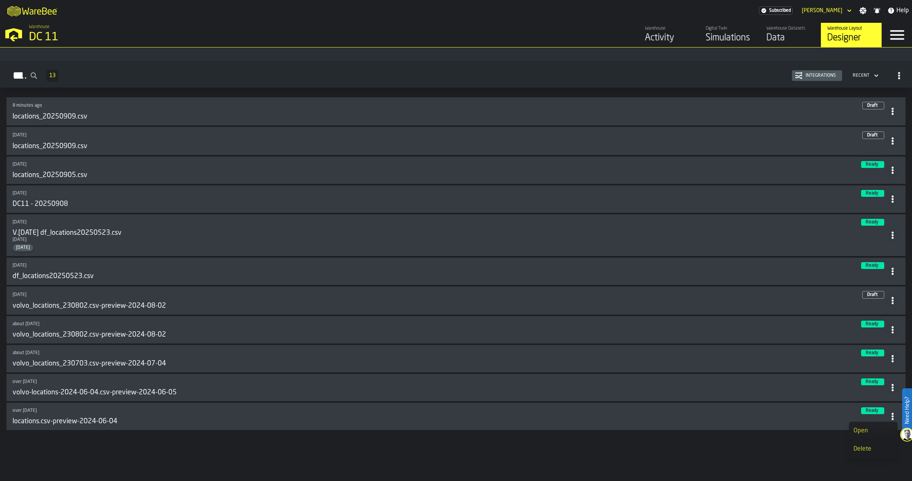
click at [872, 451] on div "Delete" at bounding box center [873, 449] width 40 height 9
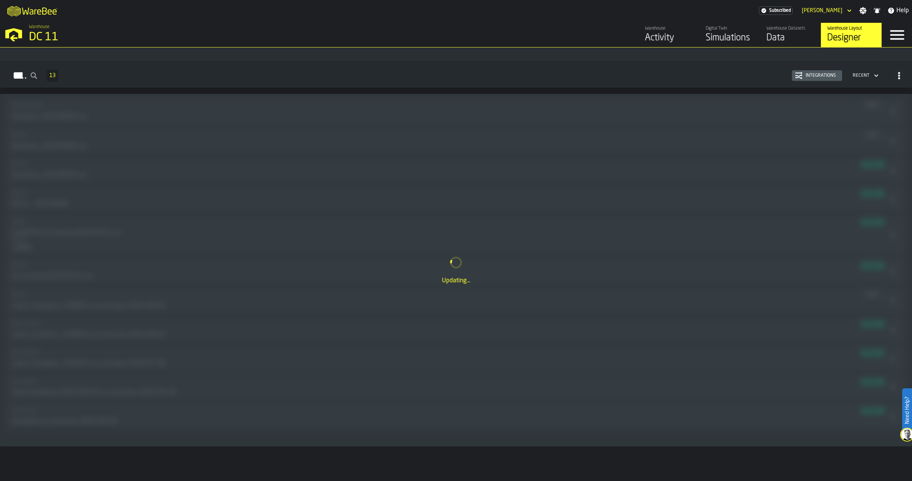
click at [774, 40] on div "Data" at bounding box center [790, 38] width 48 height 12
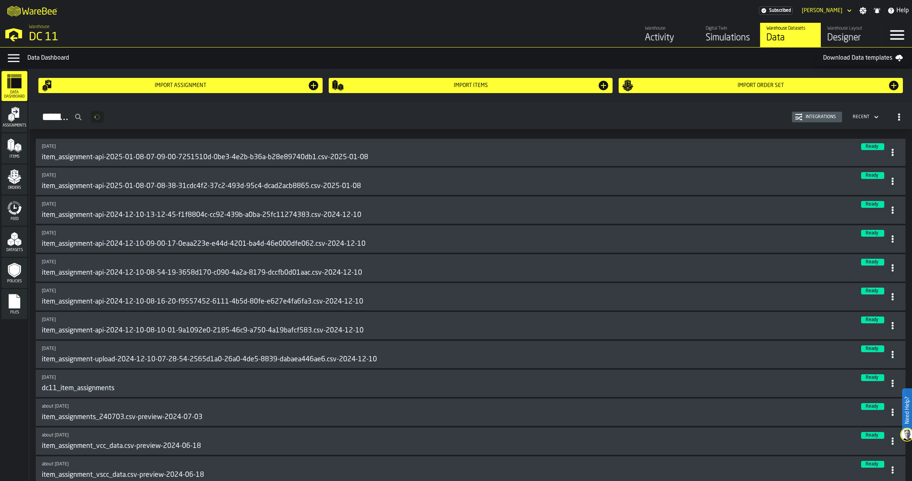
click at [862, 39] on div "Designer" at bounding box center [851, 38] width 48 height 12
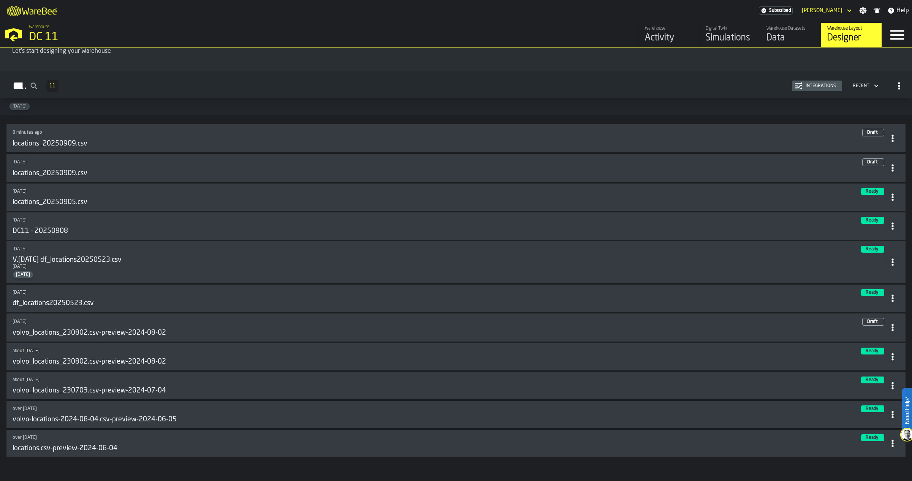
scroll to position [62, 0]
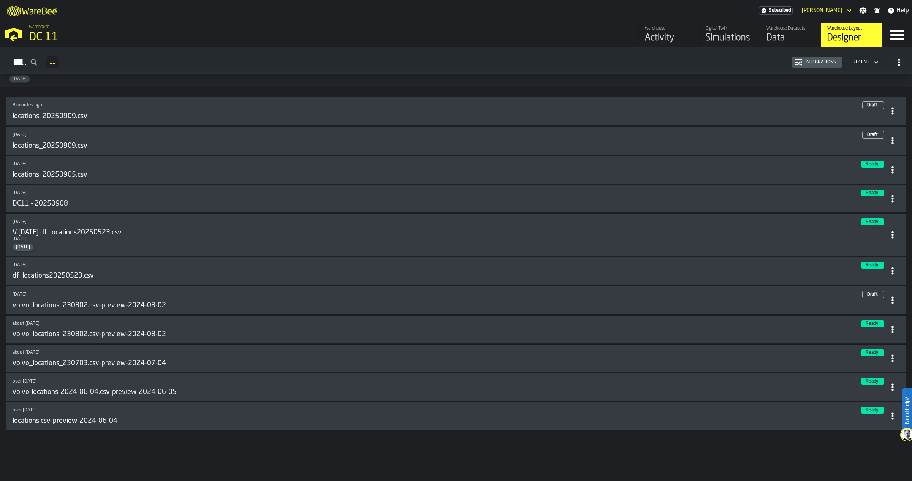
click at [891, 415] on icon at bounding box center [893, 416] width 8 height 8
click at [870, 445] on div "Delete" at bounding box center [873, 448] width 40 height 9
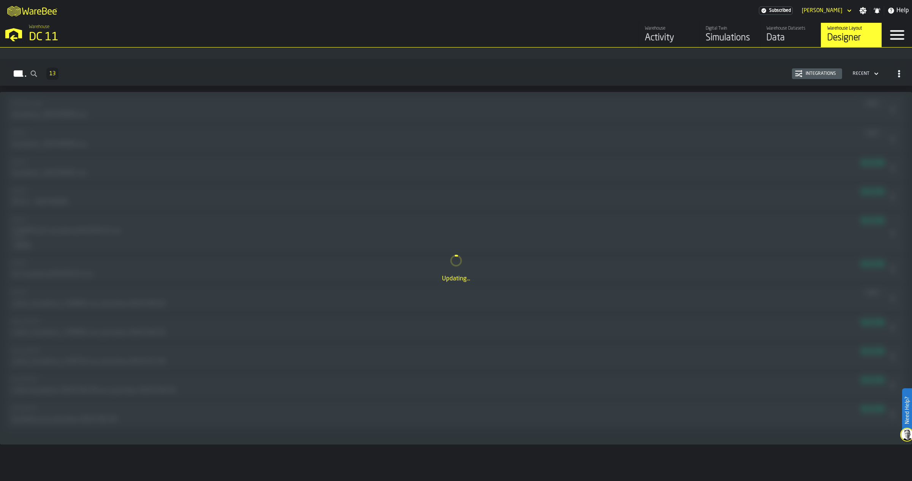
scroll to position [44, 0]
click at [791, 38] on div "Data" at bounding box center [790, 38] width 48 height 12
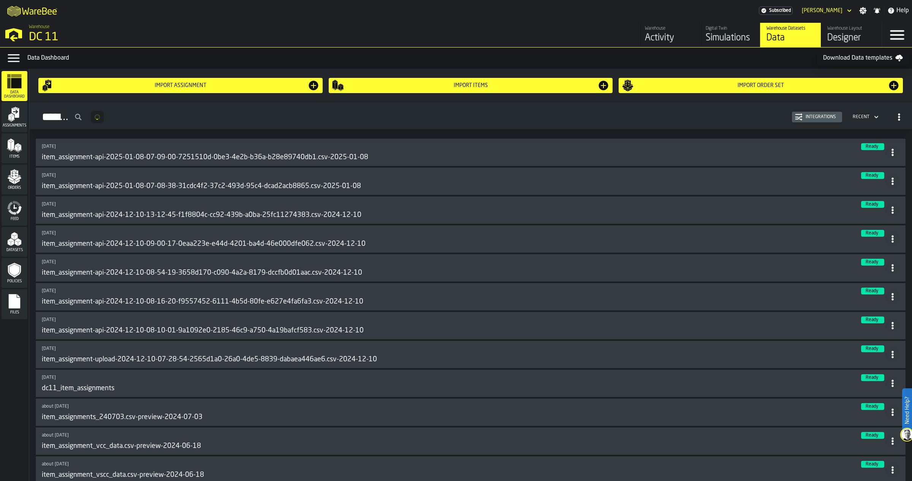
click at [846, 36] on div "Designer" at bounding box center [851, 38] width 48 height 12
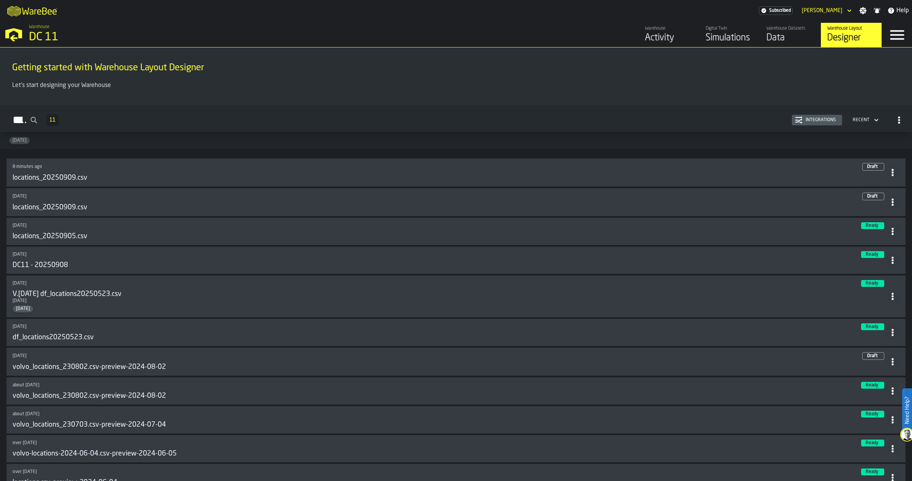
click at [55, 120] on span "11" at bounding box center [52, 119] width 6 height 5
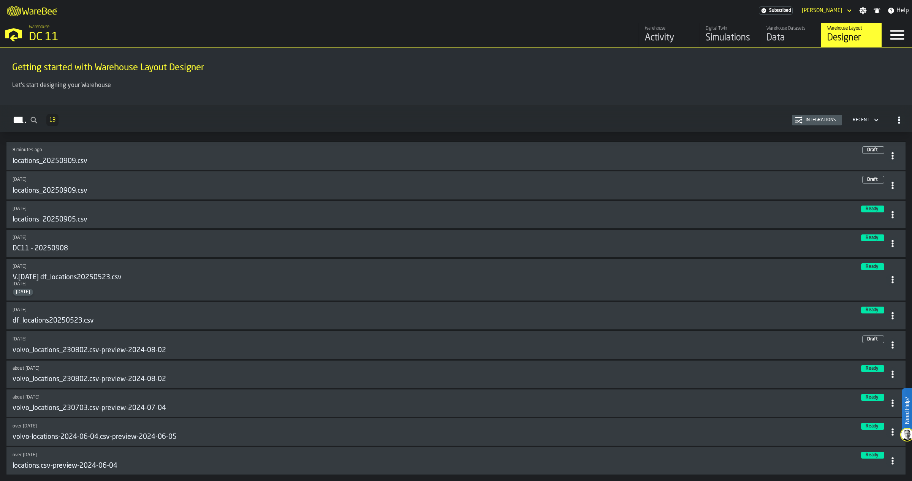
click at [897, 121] on icon "button-Layouts" at bounding box center [899, 120] width 8 height 8
click at [895, 119] on icon "button-Layouts" at bounding box center [899, 120] width 8 height 8
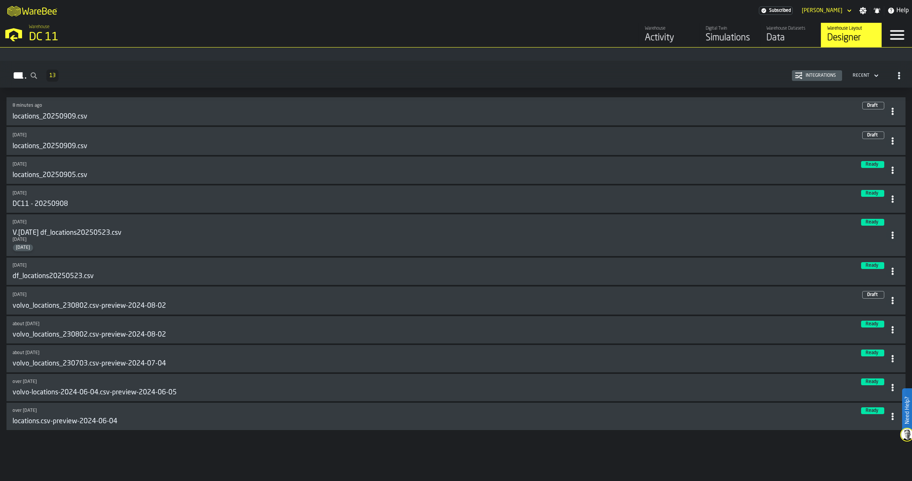
click at [891, 418] on circle at bounding box center [892, 419] width 2 height 2
click at [880, 445] on div "Delete" at bounding box center [873, 449] width 40 height 9
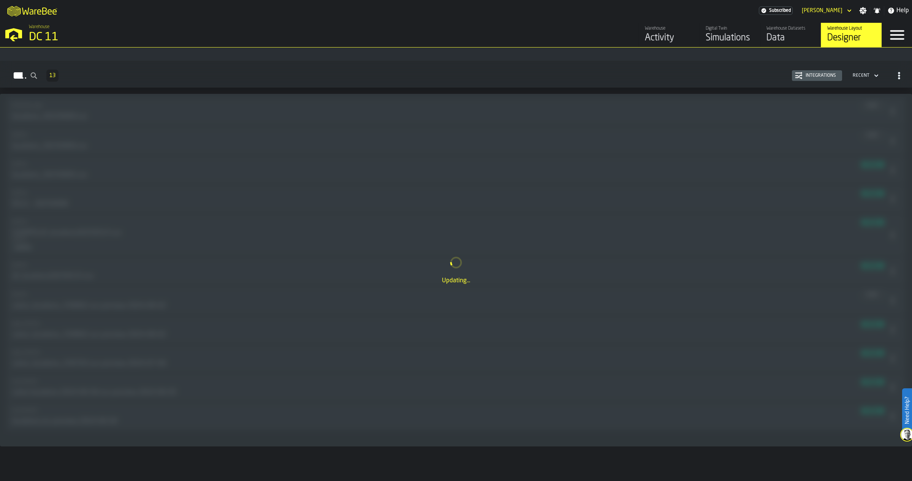
click at [794, 35] on div "Data" at bounding box center [790, 38] width 48 height 12
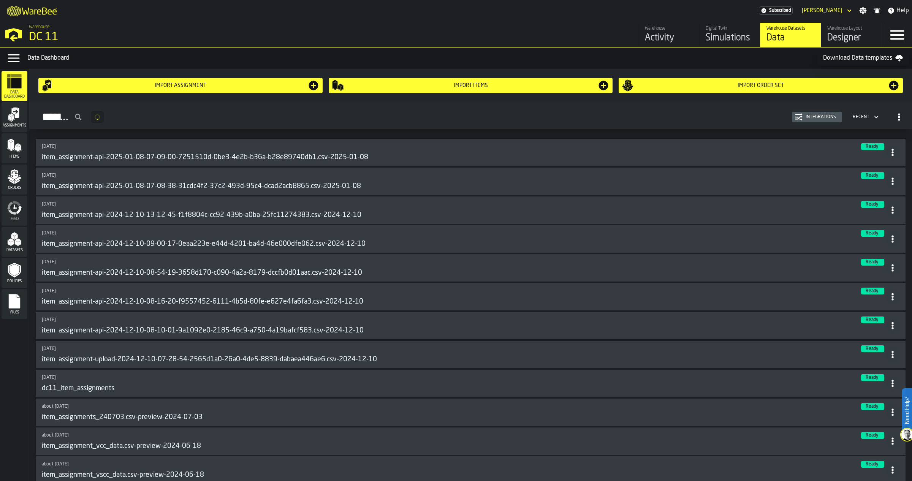
click at [848, 35] on div "Designer" at bounding box center [851, 38] width 48 height 12
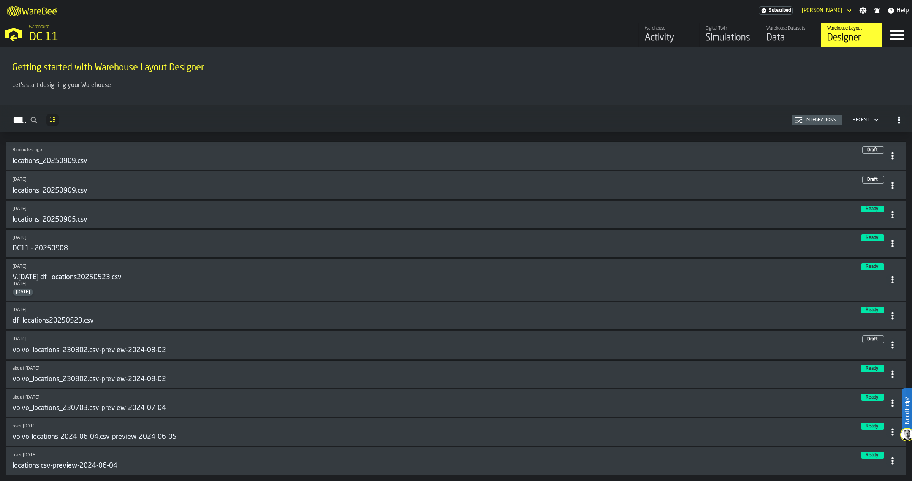
click at [667, 42] on div "Activity" at bounding box center [669, 38] width 48 height 12
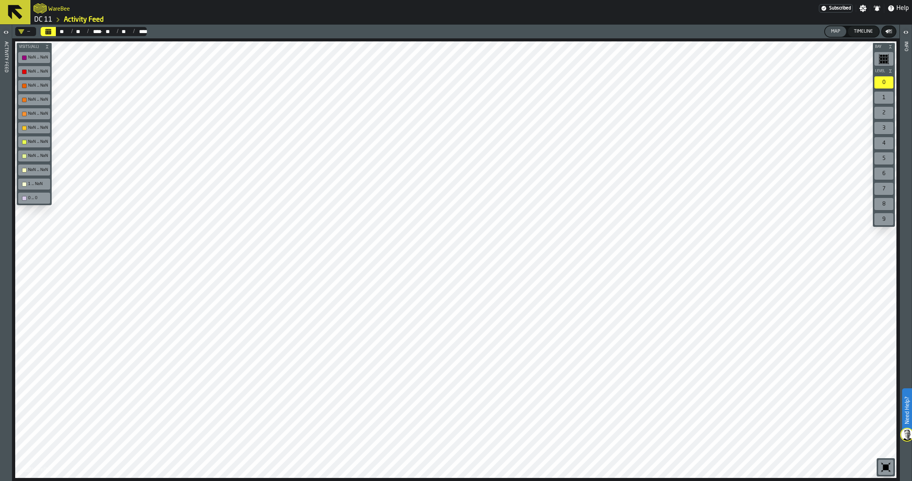
click at [47, 18] on link "DC 11" at bounding box center [43, 20] width 18 height 8
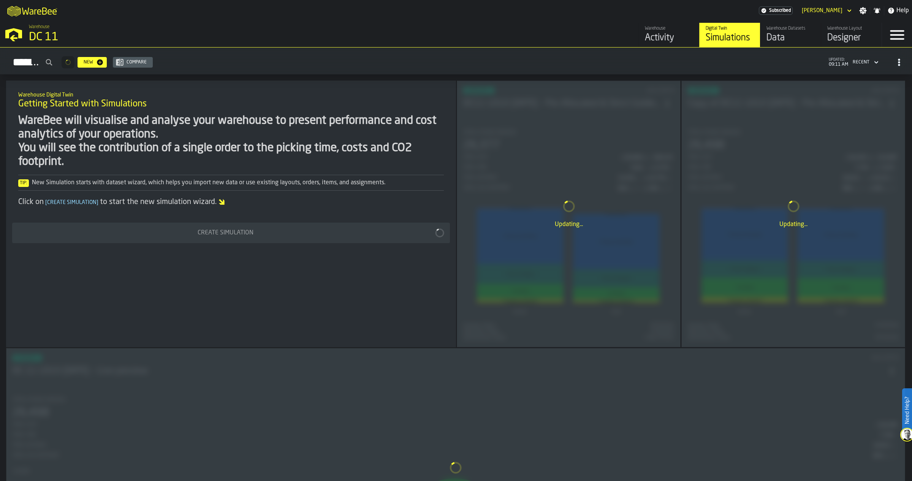
click at [895, 35] on icon "button-toggle-Menu" at bounding box center [897, 34] width 14 height 9
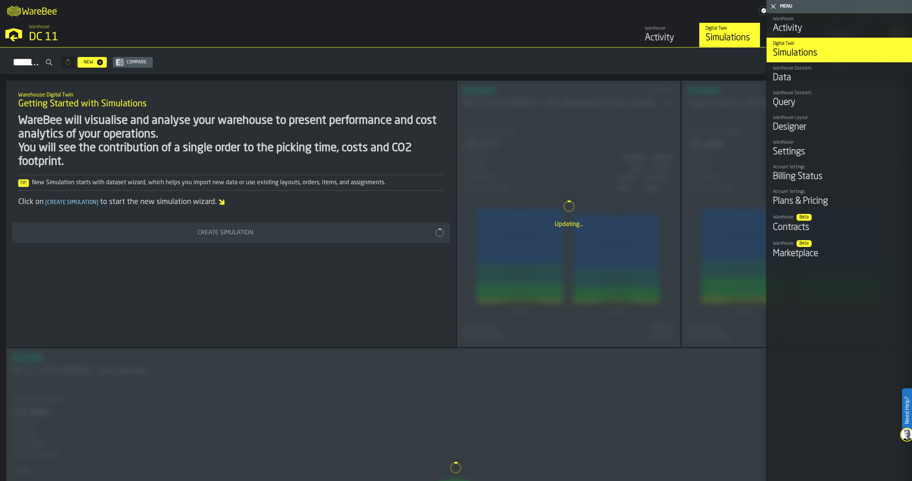
click at [848, 73] on div "Data" at bounding box center [839, 78] width 133 height 12
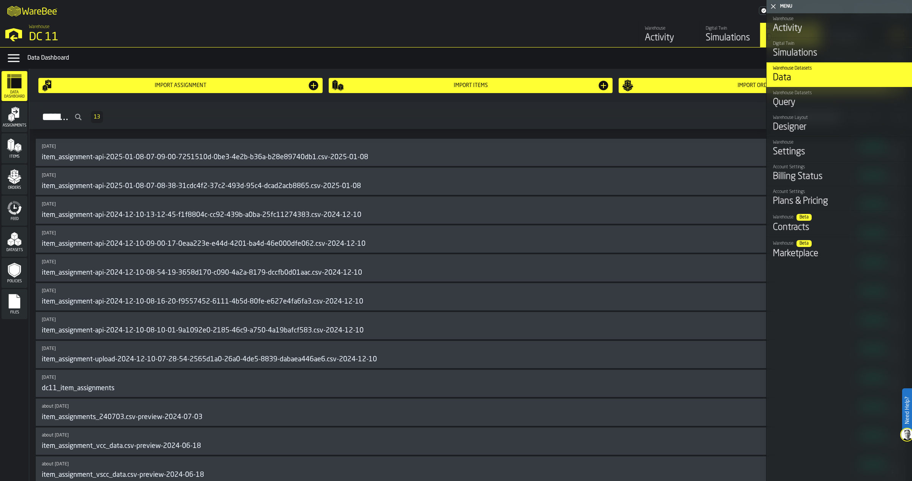
click at [16, 303] on rect "menu Files" at bounding box center [14, 303] width 11 height 5
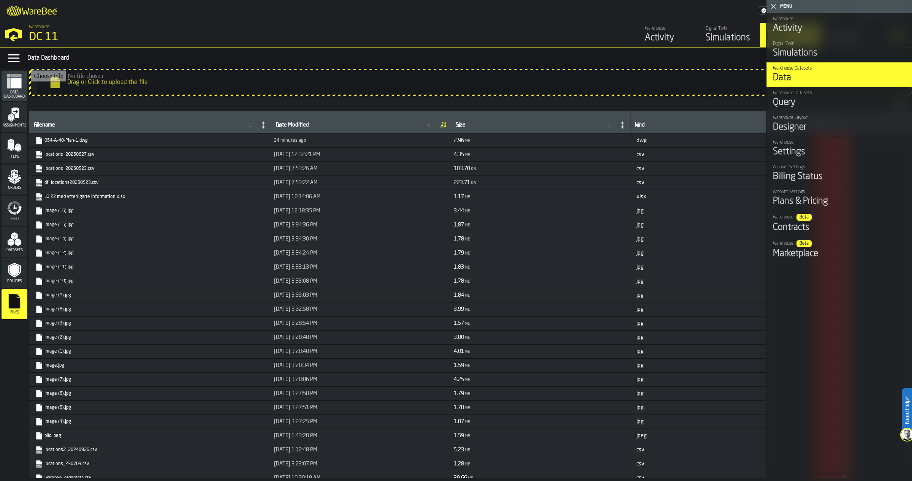
click at [776, 5] on icon "button-toggle-Close me" at bounding box center [773, 6] width 9 height 9
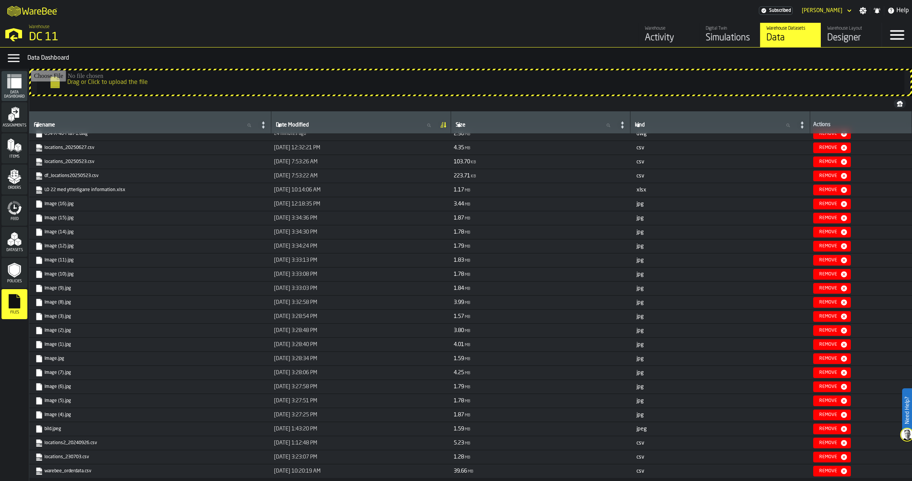
scroll to position [9, 0]
click at [827, 187] on div "Remove" at bounding box center [828, 189] width 24 height 5
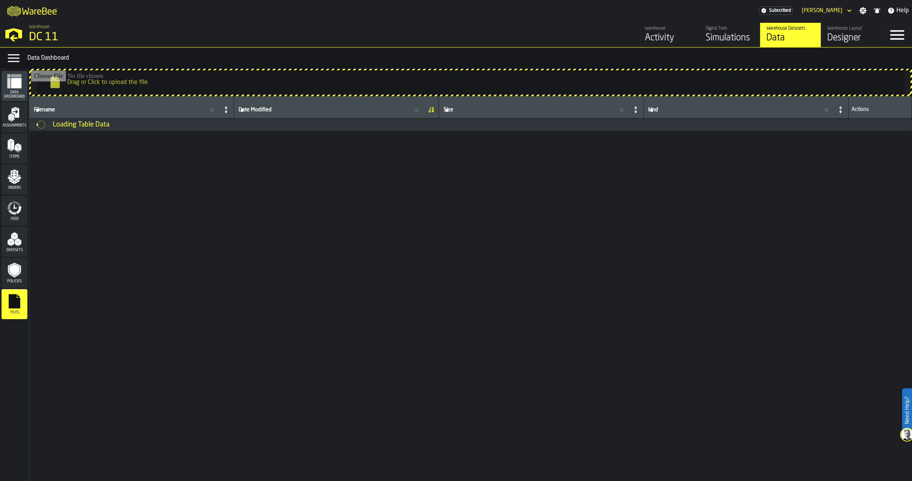
scroll to position [0, 0]
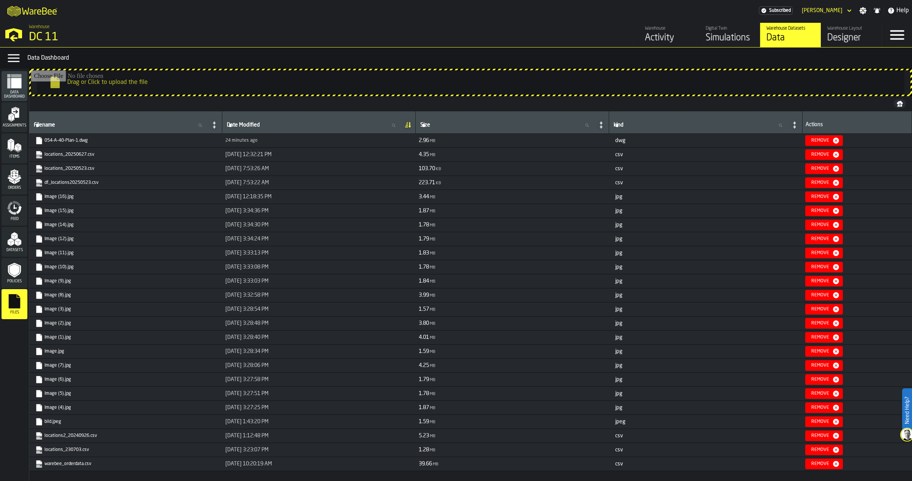
click at [840, 180] on icon "button-Remove" at bounding box center [836, 183] width 8 height 8
click at [832, 156] on div "Remove" at bounding box center [820, 154] width 24 height 5
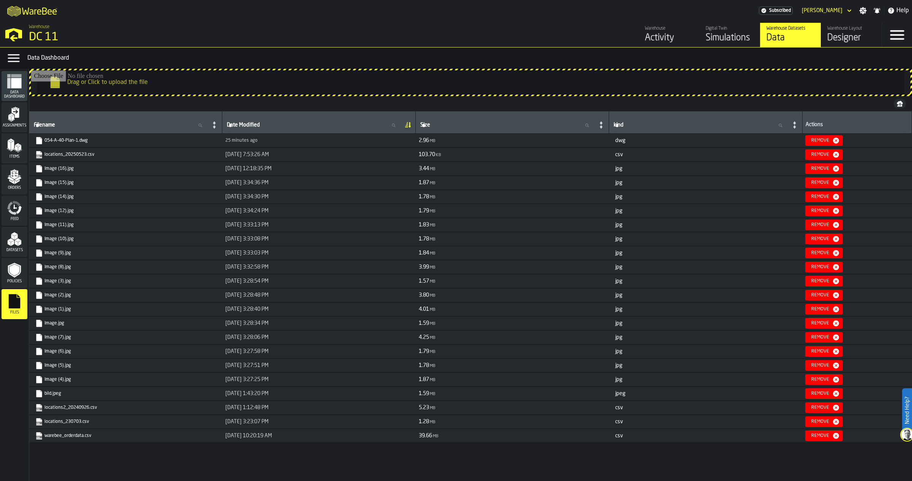
click at [832, 157] on div "Remove" at bounding box center [820, 154] width 24 height 5
click at [832, 396] on div "Remove" at bounding box center [820, 393] width 24 height 5
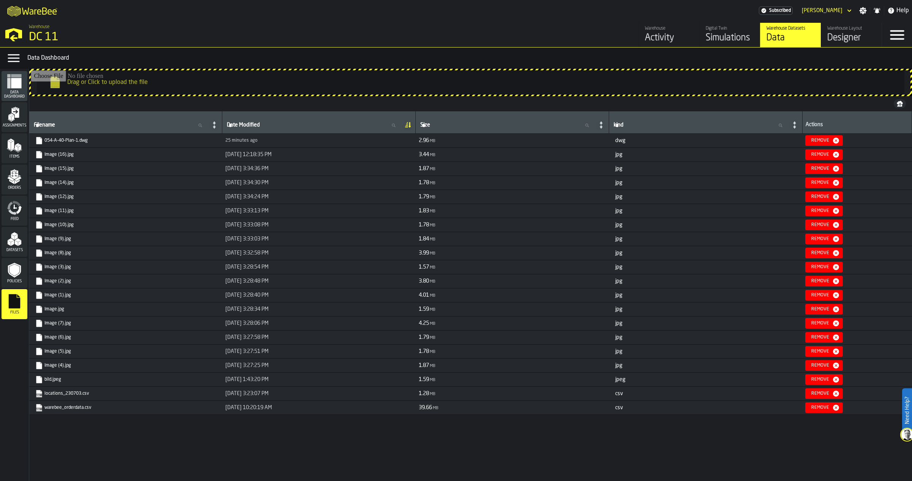
click at [831, 396] on div "Remove" at bounding box center [820, 393] width 24 height 5
click at [832, 396] on div "Remove" at bounding box center [820, 393] width 24 height 5
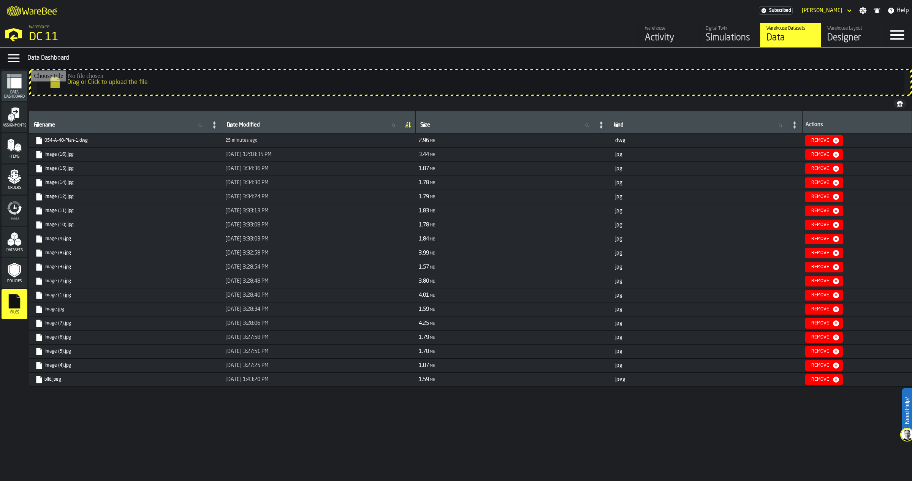
click at [850, 34] on div "Designer" at bounding box center [851, 38] width 48 height 12
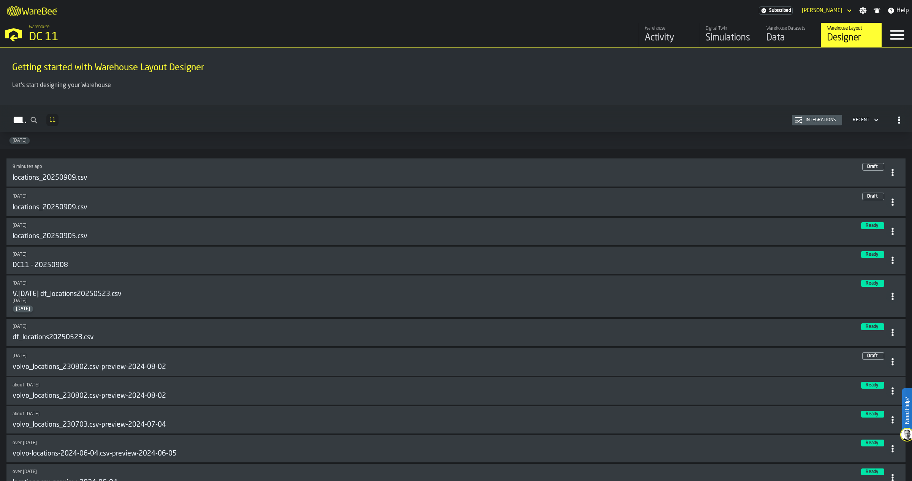
click at [55, 117] on span "11" at bounding box center [52, 119] width 6 height 5
click at [37, 120] on icon "button-Layouts" at bounding box center [34, 120] width 8 height 8
click at [40, 120] on input "Layouts" at bounding box center [23, 119] width 34 height 17
click at [323, 129] on h2 "Layouts 11 Integrations Recent" at bounding box center [456, 118] width 912 height 27
click at [872, 121] on icon "button-Layouts" at bounding box center [876, 120] width 8 height 9
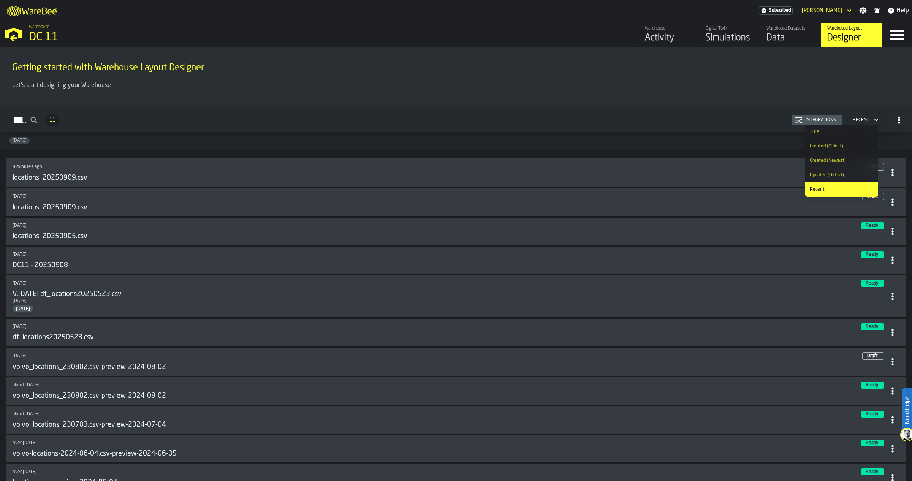
click at [702, 139] on div "2025-05-30" at bounding box center [456, 140] width 912 height 17
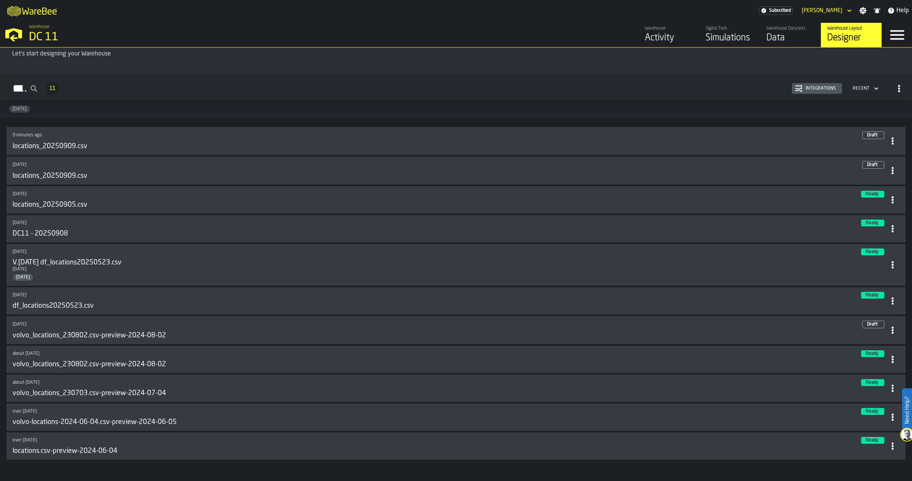
scroll to position [62, 0]
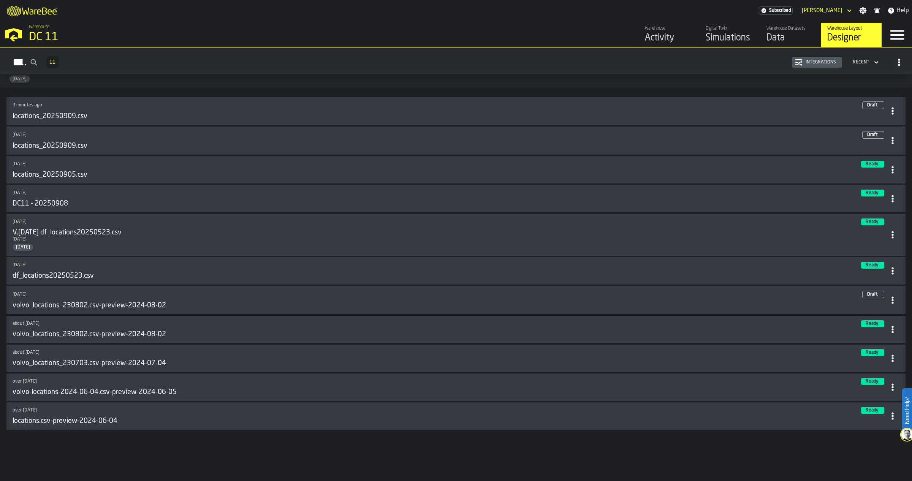
click at [891, 413] on icon at bounding box center [893, 416] width 8 height 8
click at [874, 448] on div "Delete" at bounding box center [873, 448] width 40 height 9
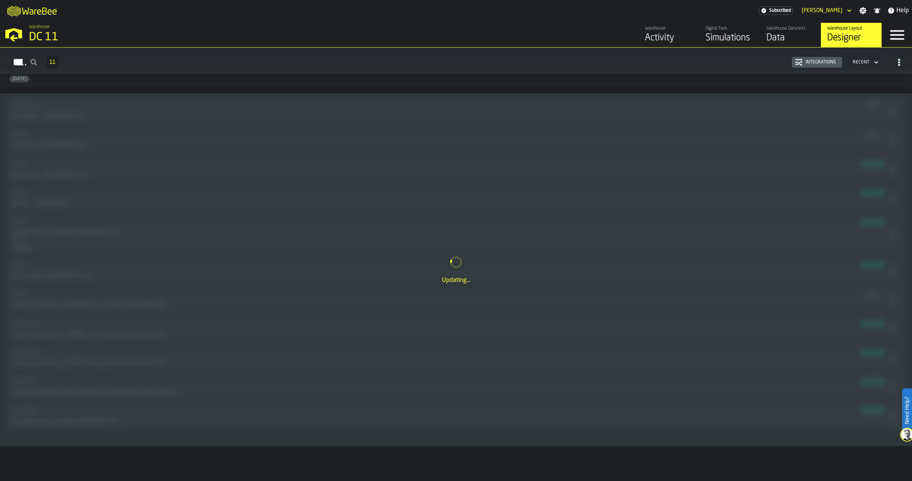
click at [796, 38] on div "Data" at bounding box center [790, 38] width 48 height 12
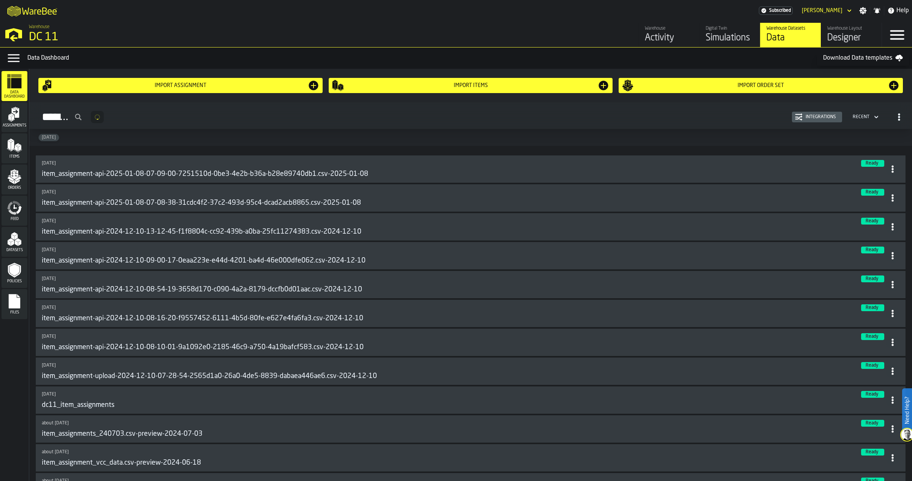
click at [856, 36] on div "Designer" at bounding box center [851, 38] width 48 height 12
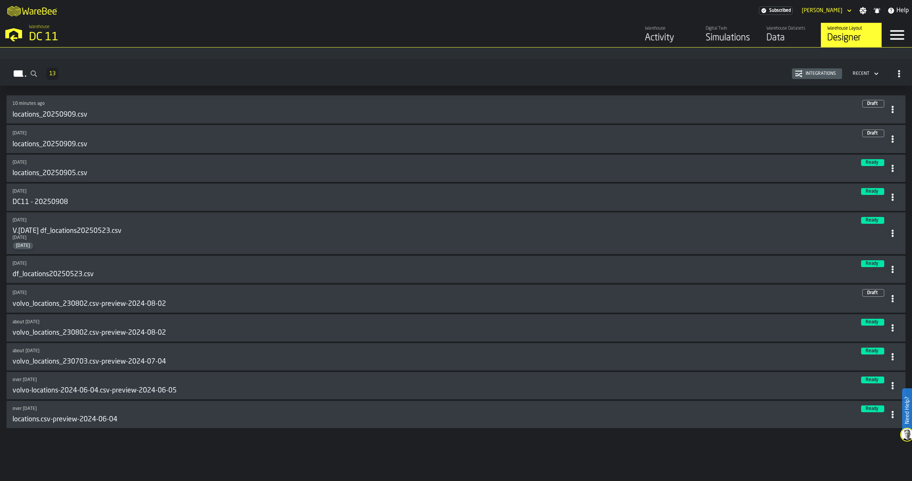
scroll to position [44, 0]
click at [891, 142] on icon at bounding box center [893, 141] width 8 height 8
click at [876, 177] on div "Delete" at bounding box center [873, 175] width 40 height 9
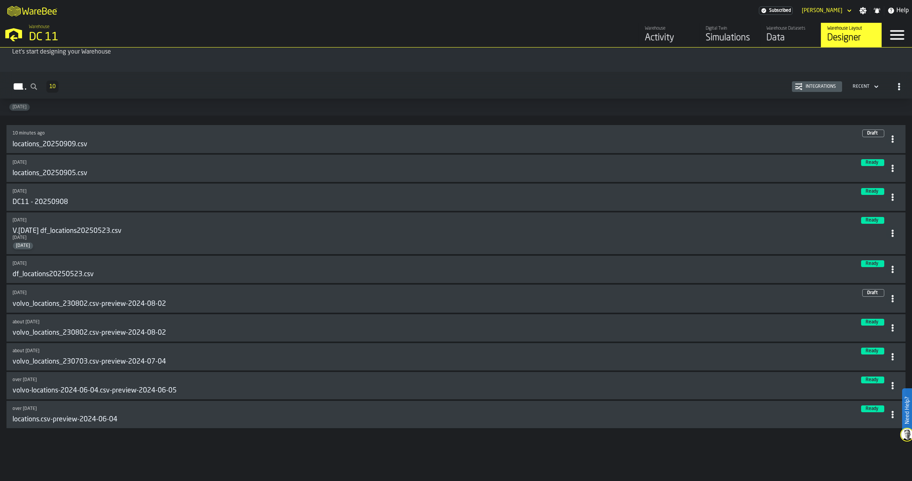
scroll to position [32, 0]
click at [890, 175] on span at bounding box center [893, 170] width 14 height 14
click at [878, 208] on div "Delete" at bounding box center [872, 204] width 42 height 9
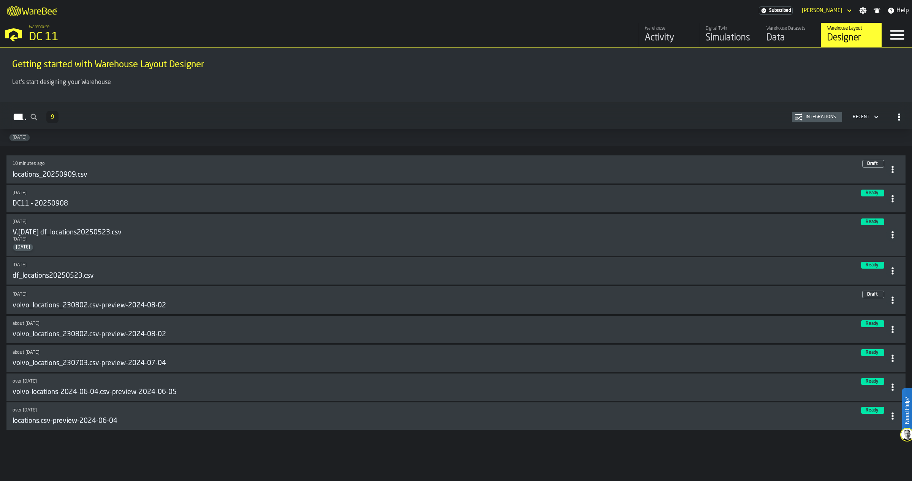
click at [892, 197] on icon at bounding box center [893, 199] width 8 height 8
click at [867, 230] on div "Delete" at bounding box center [872, 232] width 42 height 9
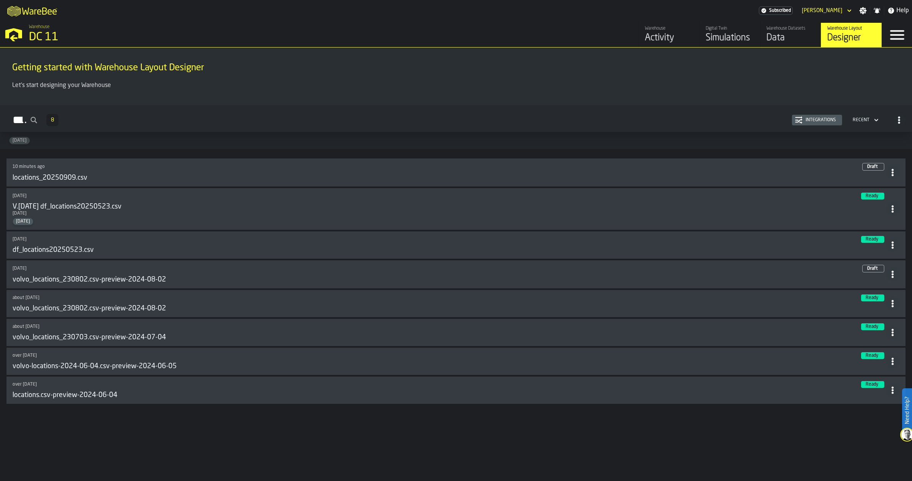
scroll to position [0, 0]
click at [890, 210] on icon at bounding box center [893, 209] width 8 height 8
click at [873, 242] on div "Delete" at bounding box center [874, 243] width 42 height 9
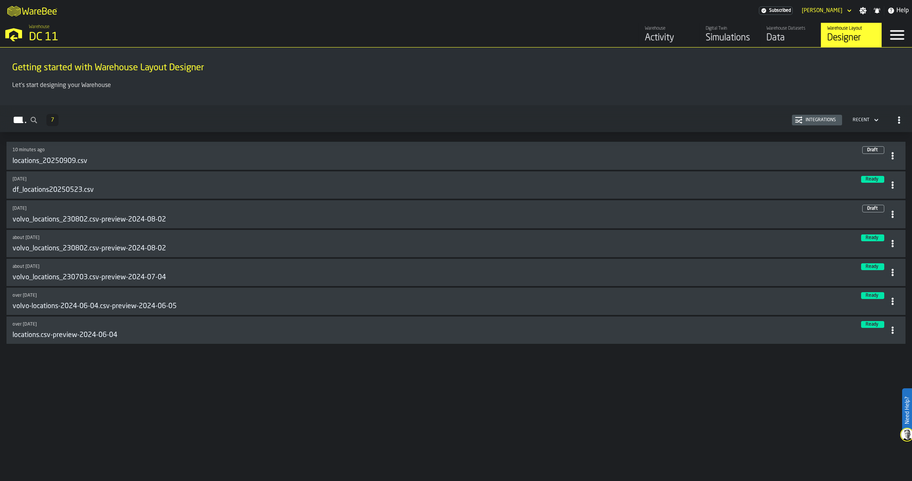
click at [893, 188] on circle at bounding box center [892, 188] width 2 height 2
click at [882, 223] on div "Delete" at bounding box center [874, 219] width 42 height 9
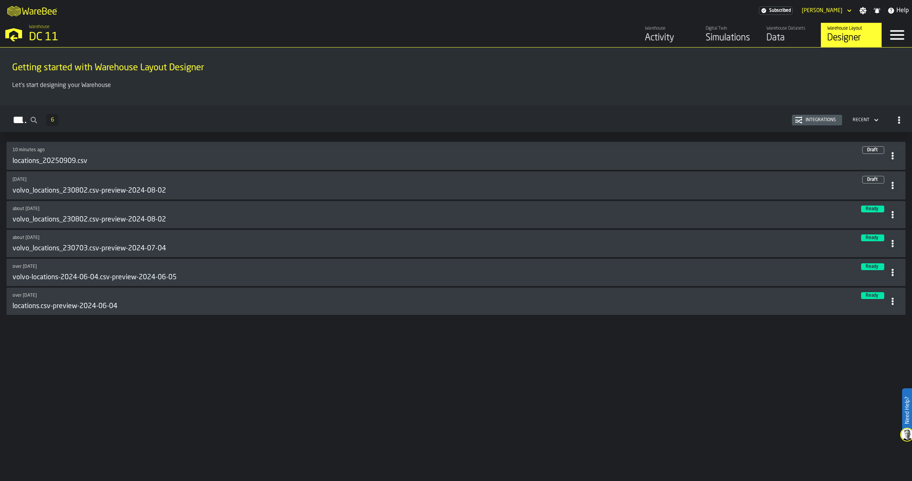
click at [891, 190] on span at bounding box center [893, 186] width 14 height 14
click at [878, 221] on div "Delete" at bounding box center [875, 219] width 40 height 9
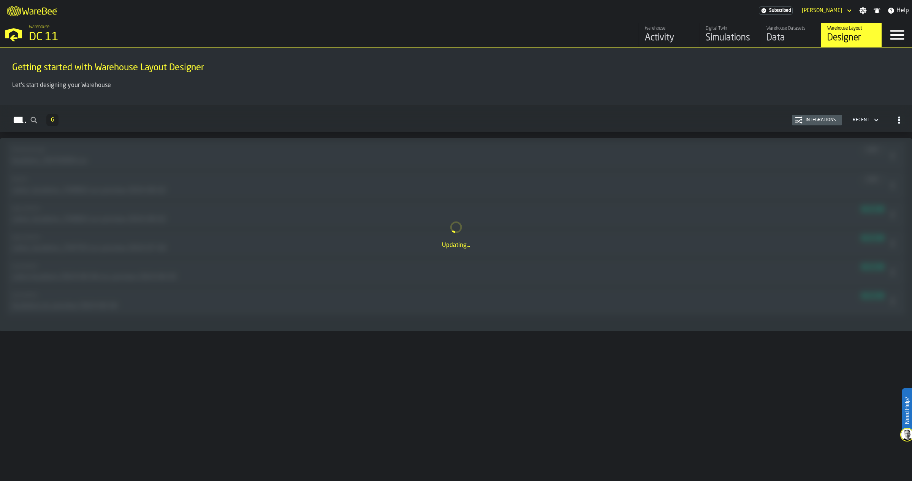
click at [616, 59] on div "Getting started with Warehouse Layout Designer" at bounding box center [456, 67] width 900 height 26
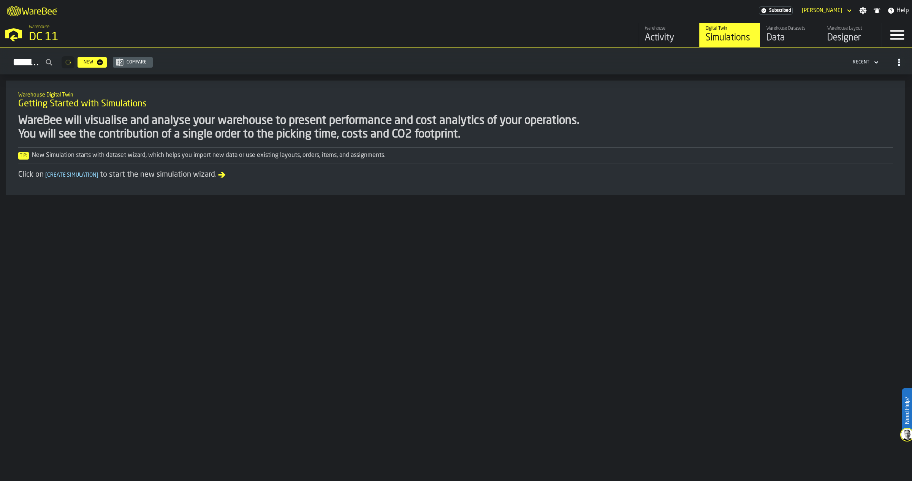
click at [838, 35] on div "Designer" at bounding box center [851, 38] width 48 height 12
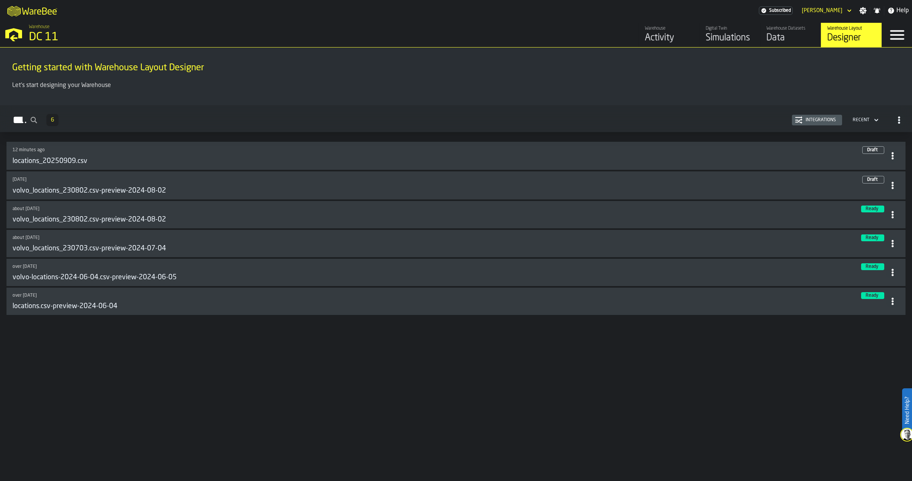
click at [799, 39] on div "Data" at bounding box center [790, 38] width 48 height 12
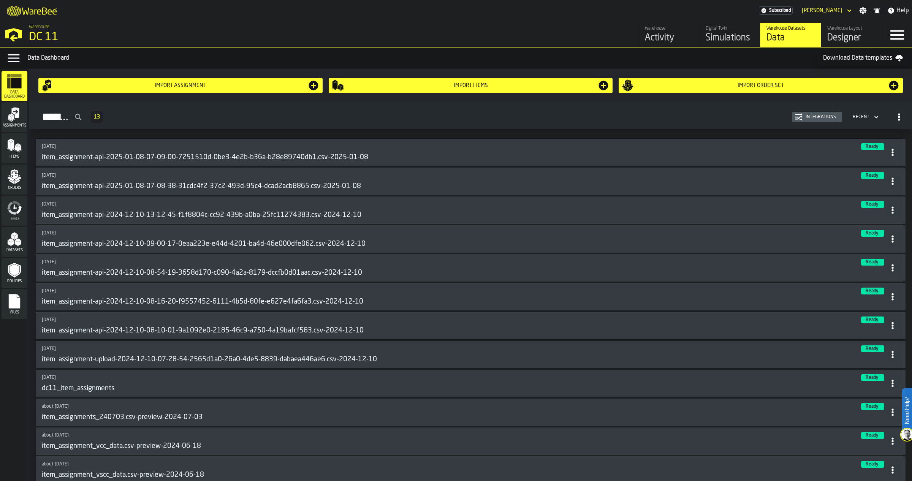
click at [899, 117] on icon "button-Assignments" at bounding box center [899, 117] width 8 height 8
click at [617, 120] on div "Assignments 13 Integrations Recent" at bounding box center [470, 116] width 870 height 17
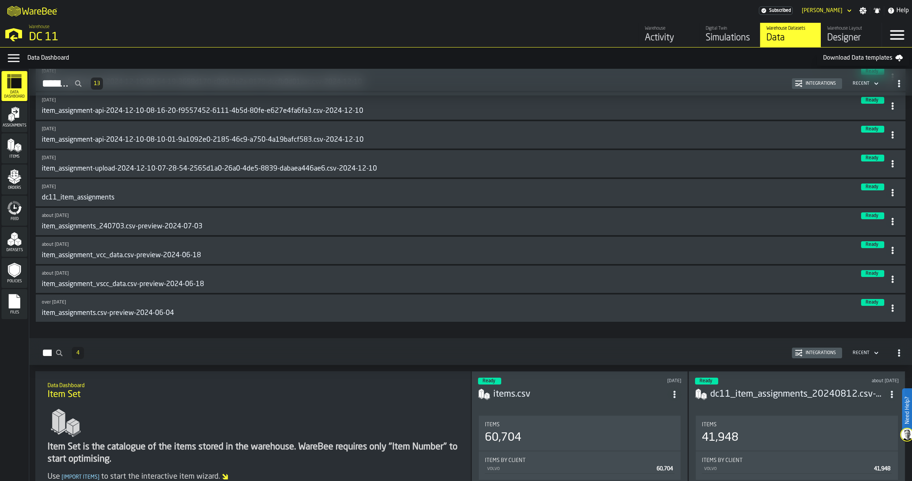
scroll to position [332, 0]
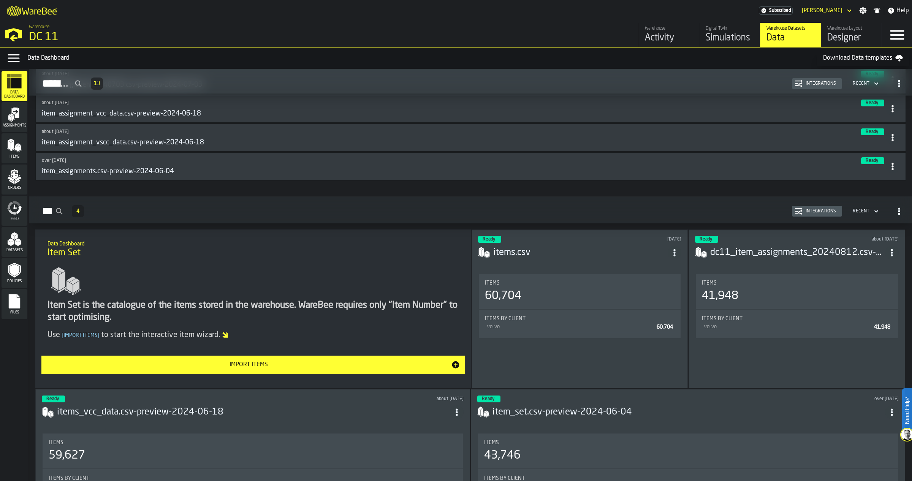
click at [20, 116] on icon "menu Assignments" at bounding box center [14, 114] width 15 height 15
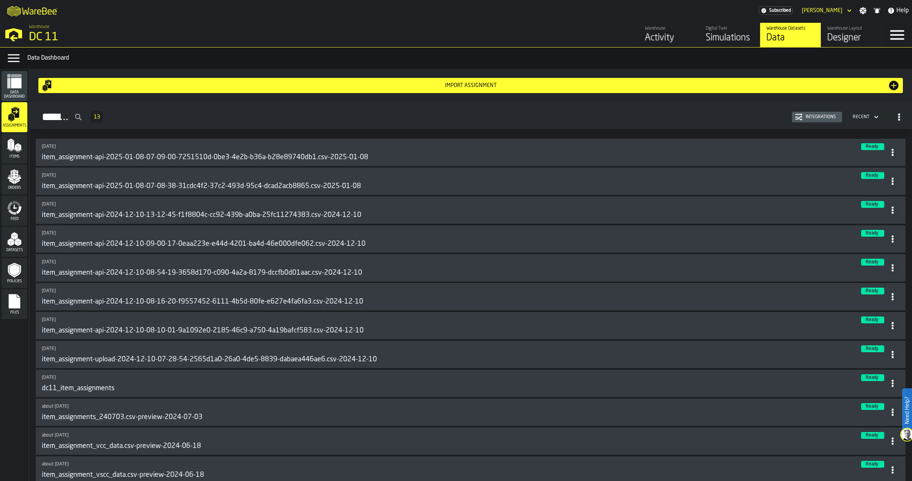
click at [899, 122] on span "button-Assignments" at bounding box center [899, 117] width 14 height 14
click at [615, 136] on div "8 months ago Ready item_assignment-api-2025-01-08-07-09-00-7251510d-0be3-4e2b-b…" at bounding box center [470, 332] width 883 height 394
click at [15, 152] on icon "menu Items" at bounding box center [14, 145] width 15 height 15
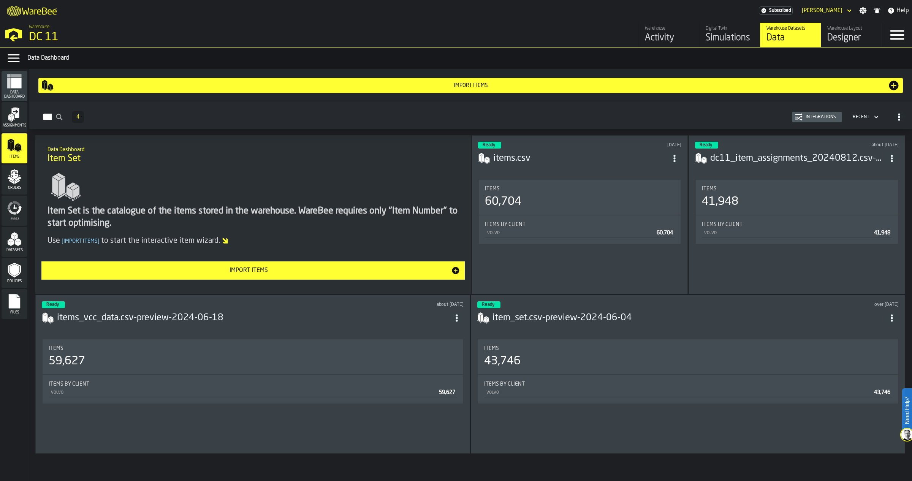
click at [19, 177] on polygon "menu Orders" at bounding box center [18, 178] width 6 height 5
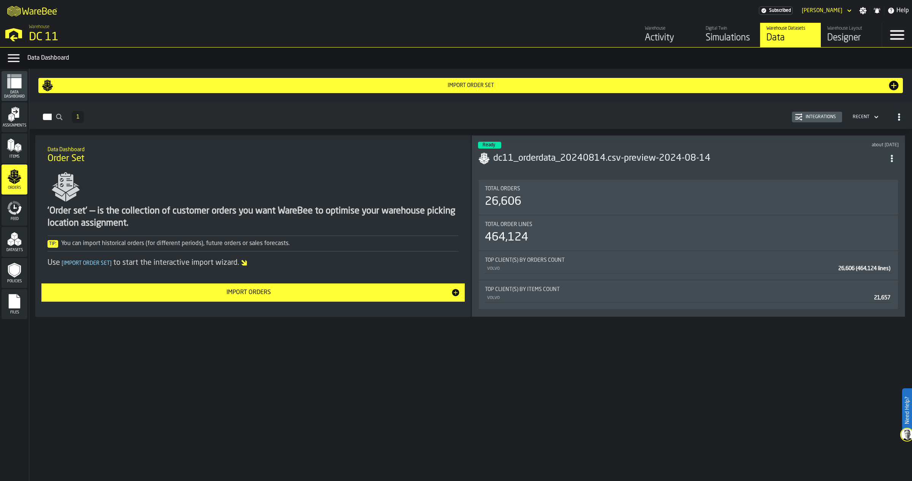
click at [895, 111] on div "button-Orders" at bounding box center [899, 117] width 14 height 14
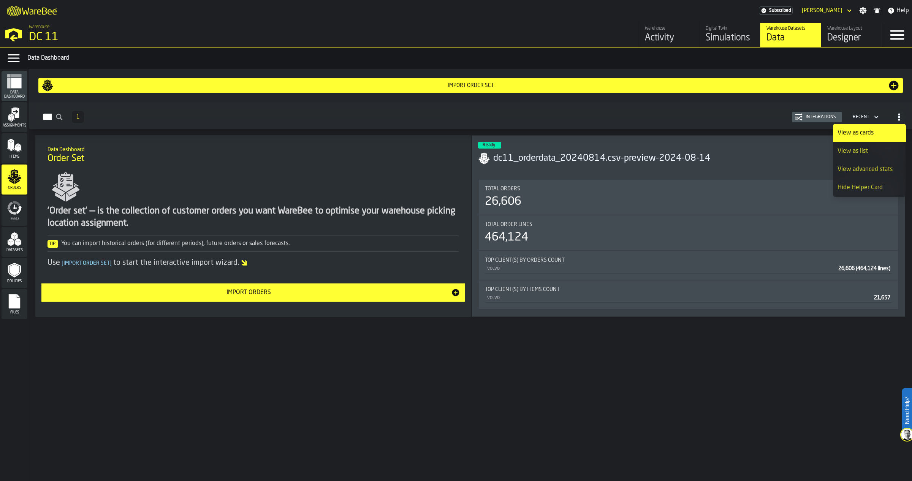
click at [889, 147] on div "View as list" at bounding box center [869, 151] width 64 height 9
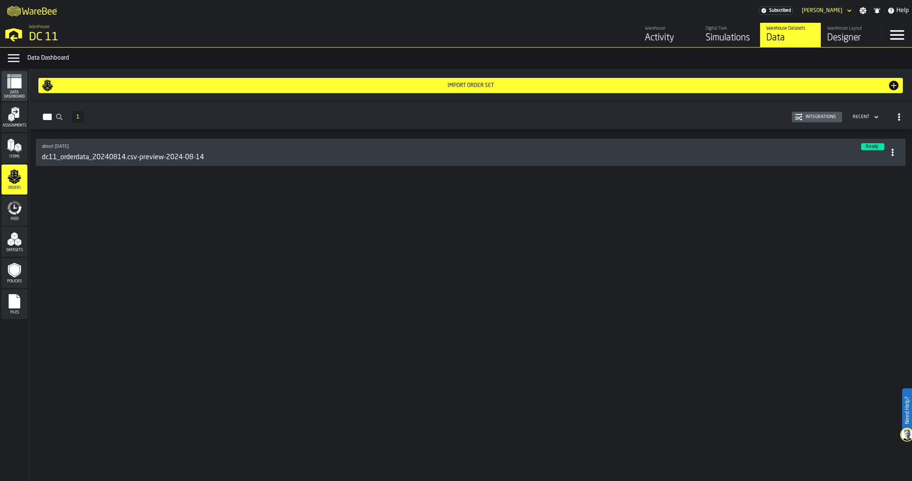
click at [2, 149] on div "Items" at bounding box center [15, 148] width 26 height 21
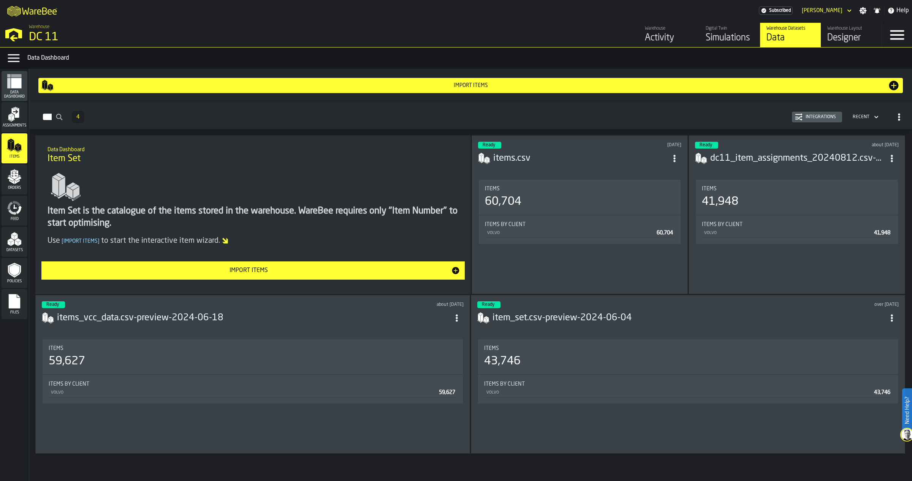
click at [895, 117] on icon "button-Items" at bounding box center [899, 117] width 8 height 8
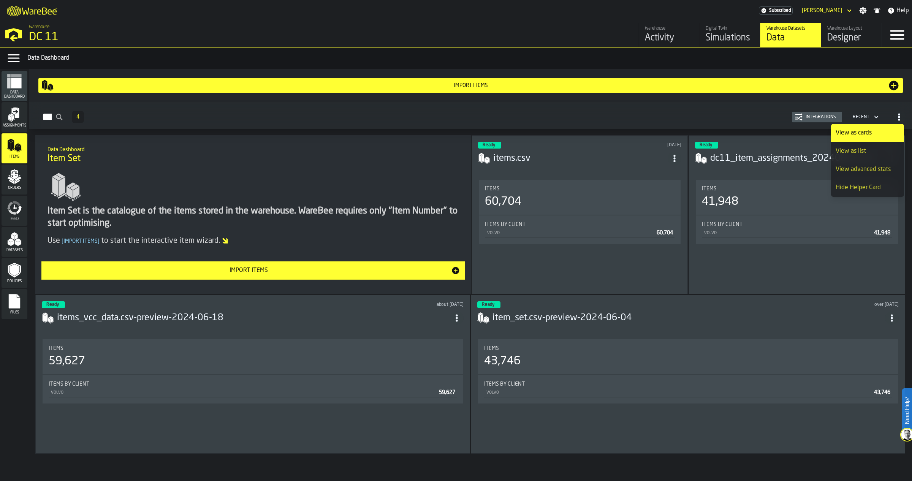
click at [875, 150] on div "View as list" at bounding box center [867, 151] width 64 height 9
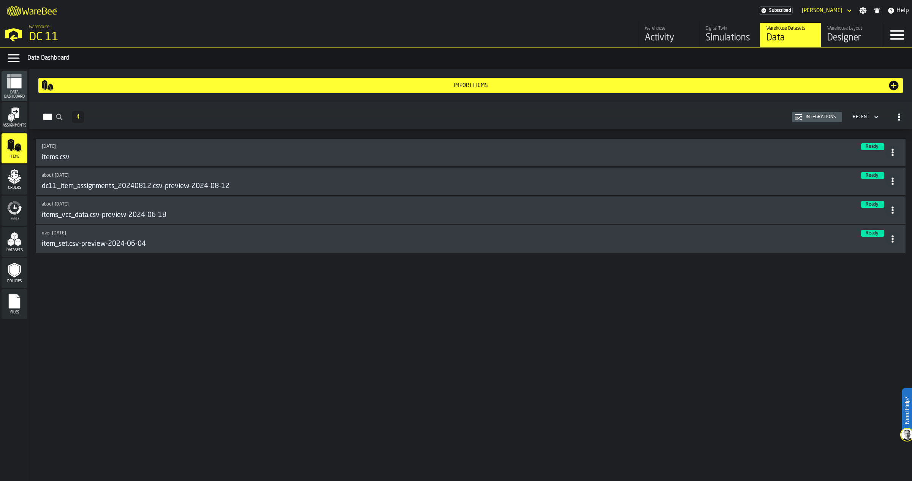
click at [11, 212] on icon "menu Feed" at bounding box center [12, 212] width 9 height 6
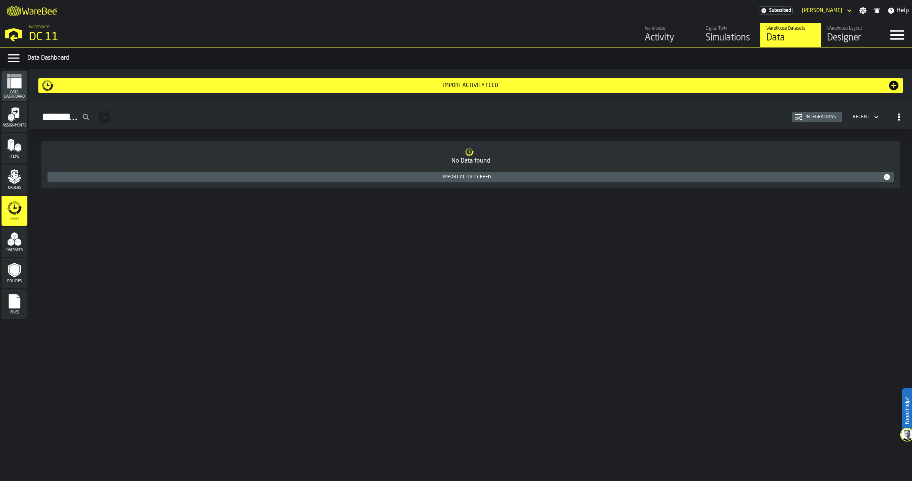
click at [14, 240] on polygon "menu Datasets" at bounding box center [12, 243] width 3 height 6
click at [18, 265] on icon "menu Policies" at bounding box center [14, 270] width 10 height 12
click at [21, 285] on div "Policies" at bounding box center [15, 273] width 26 height 30
click at [25, 303] on div "Files" at bounding box center [15, 304] width 26 height 21
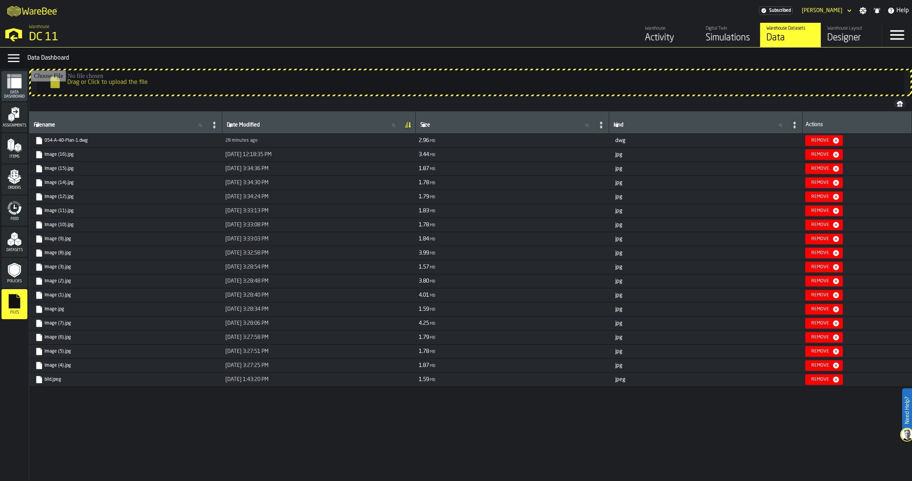
click at [18, 236] on icon "menu Datasets" at bounding box center [14, 238] width 15 height 15
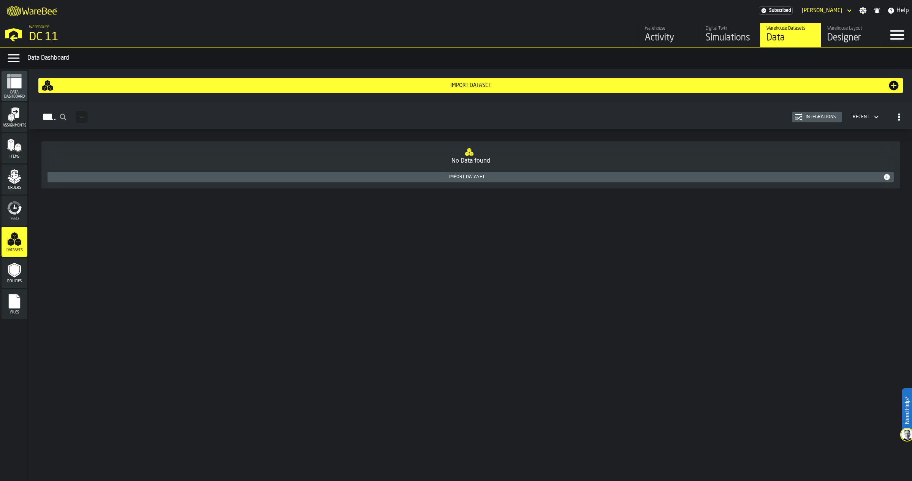
click at [84, 182] on button "Import Dataset" at bounding box center [470, 177] width 846 height 11
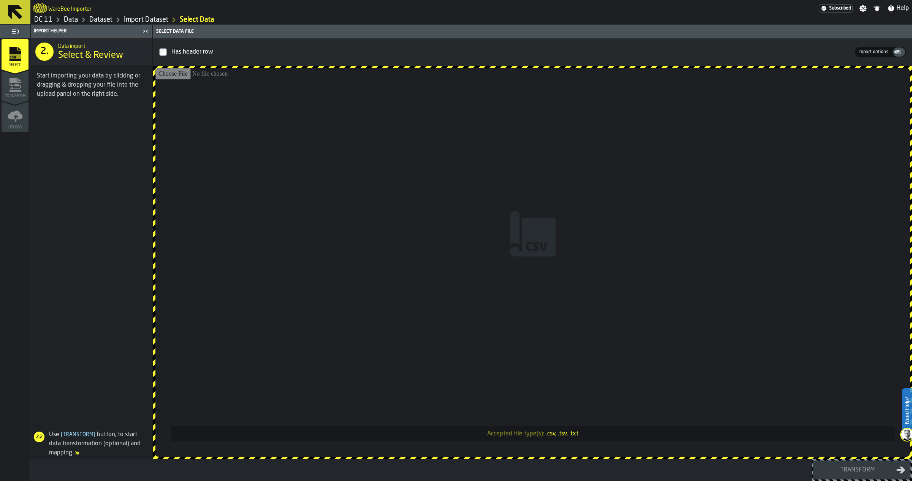
click at [139, 20] on link "Import Dataset" at bounding box center [146, 20] width 44 height 8
click at [104, 18] on link "Dataset" at bounding box center [100, 20] width 23 height 8
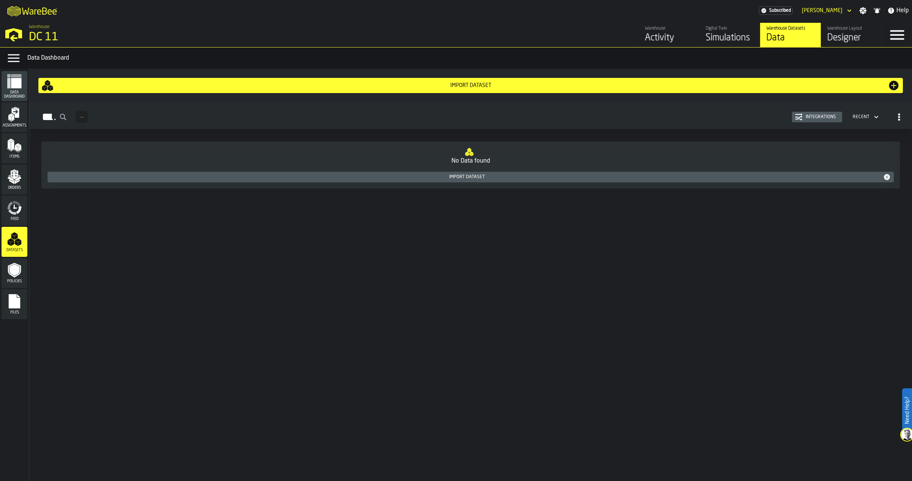
click at [819, 29] on link "Warehouse Datasets Data" at bounding box center [790, 35] width 61 height 24
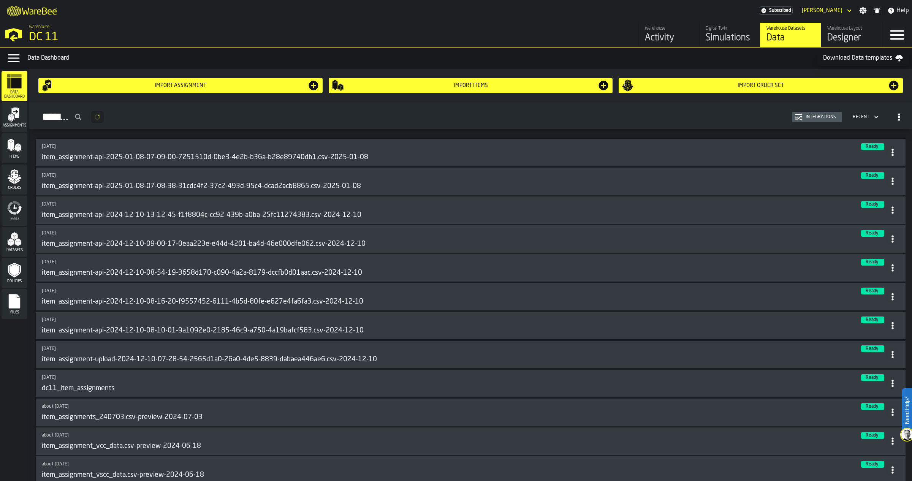
click at [842, 33] on div "Designer" at bounding box center [851, 38] width 48 height 12
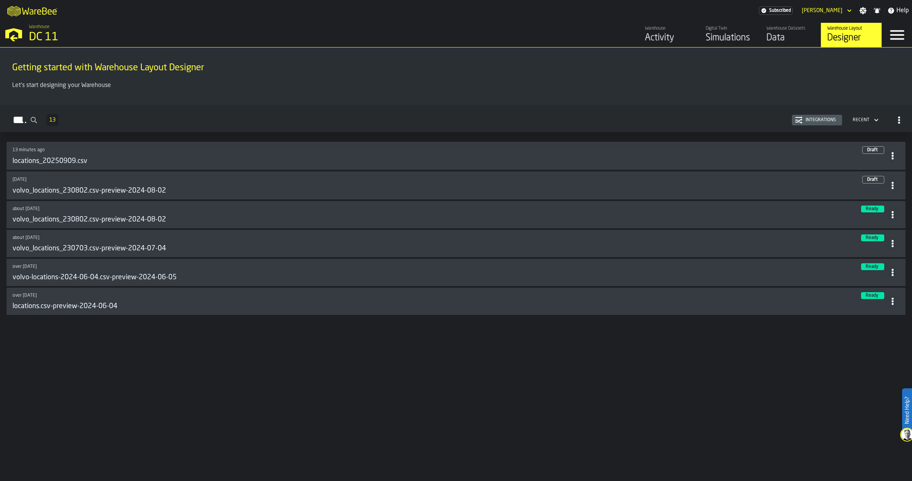
click at [891, 185] on circle at bounding box center [892, 185] width 2 height 2
click at [879, 220] on div "Delete" at bounding box center [875, 219] width 40 height 9
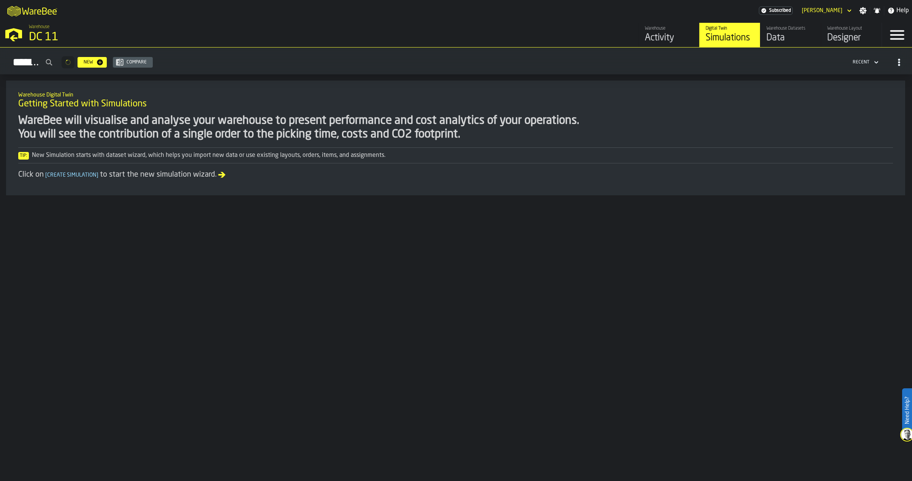
click at [831, 44] on div "Designer" at bounding box center [851, 38] width 48 height 12
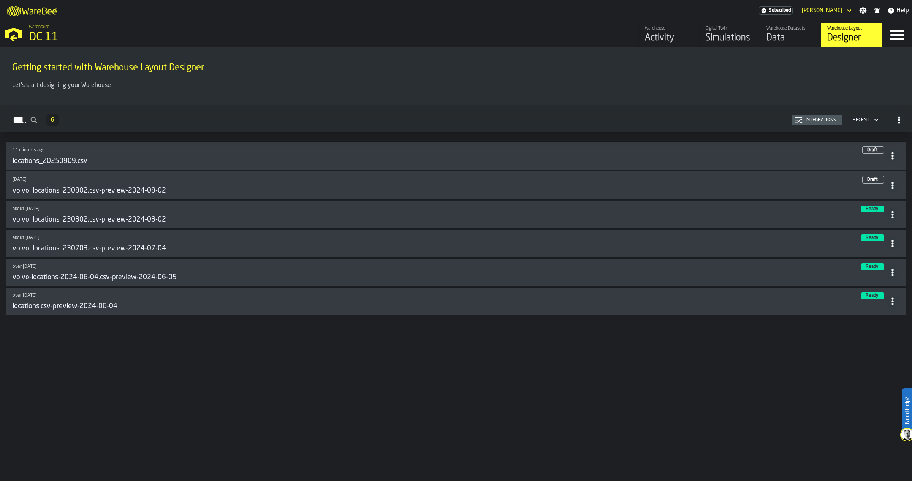
click at [146, 158] on div "locations_20250909.csv" at bounding box center [449, 161] width 873 height 8
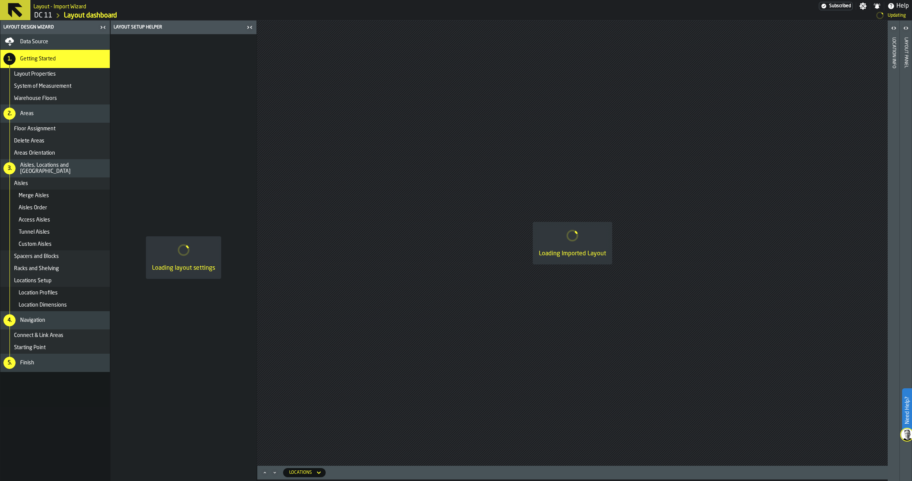
click at [248, 29] on icon "button-toggle-Close me" at bounding box center [249, 27] width 9 height 9
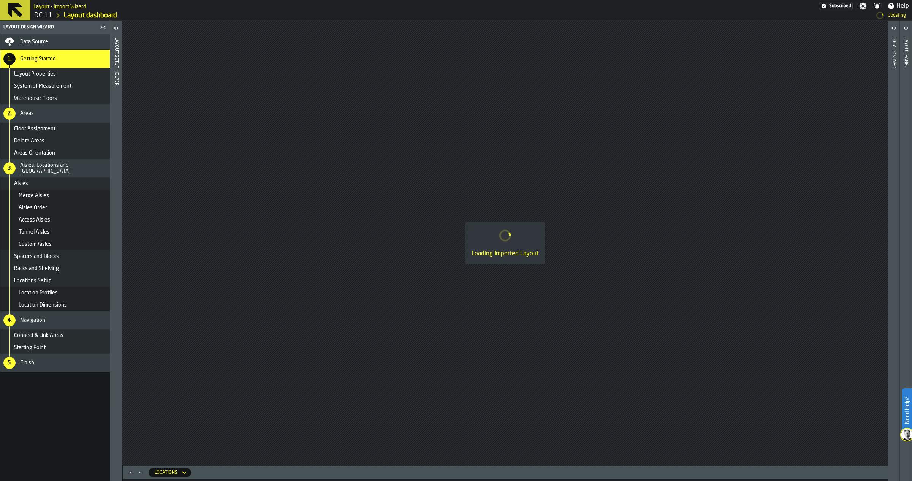
click at [893, 29] on icon "button-toggle-Open" at bounding box center [893, 28] width 9 height 9
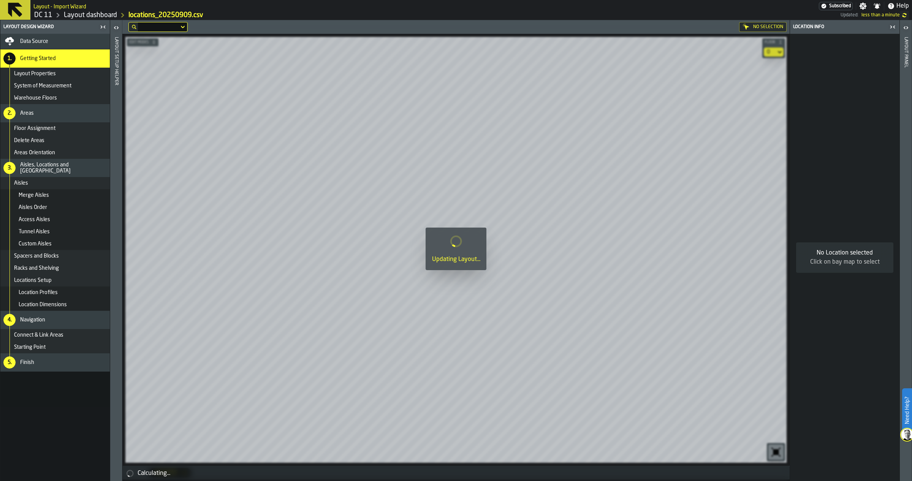
click at [88, 15] on link "Layout dashboard" at bounding box center [90, 15] width 53 height 8
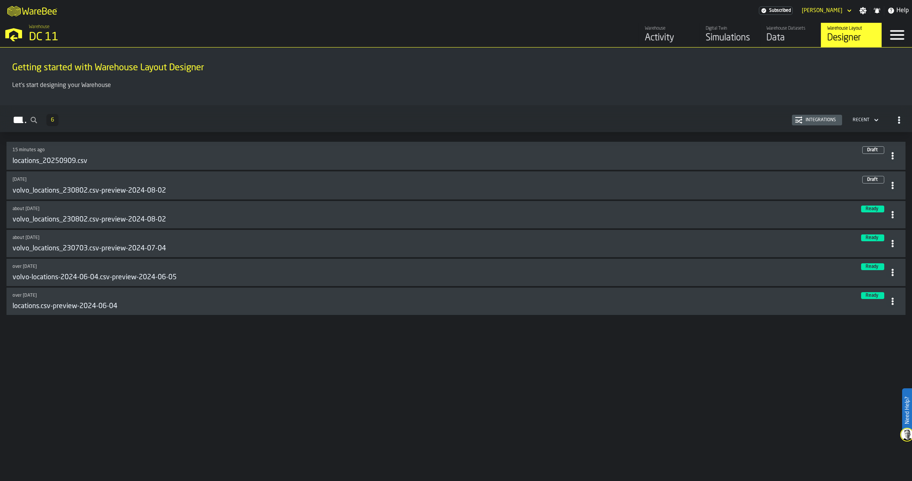
click at [665, 28] on div "Warehouse" at bounding box center [669, 28] width 48 height 5
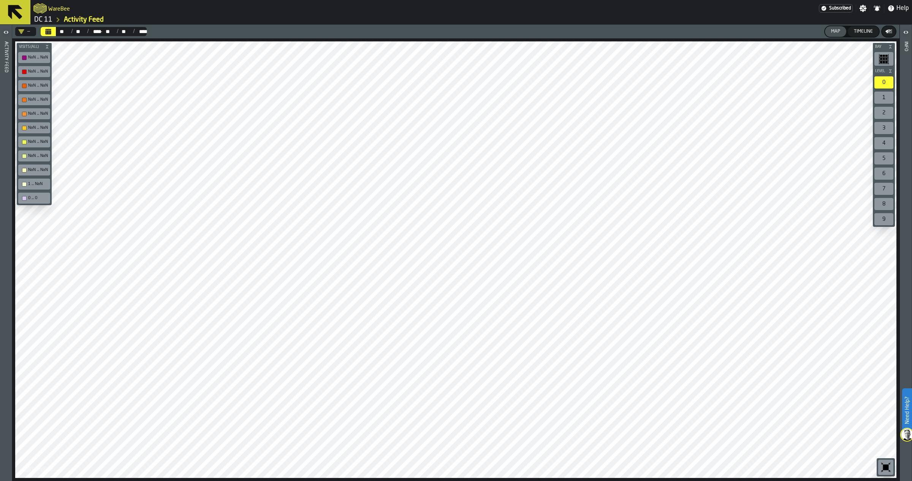
click at [46, 19] on link "DC 11" at bounding box center [43, 20] width 18 height 8
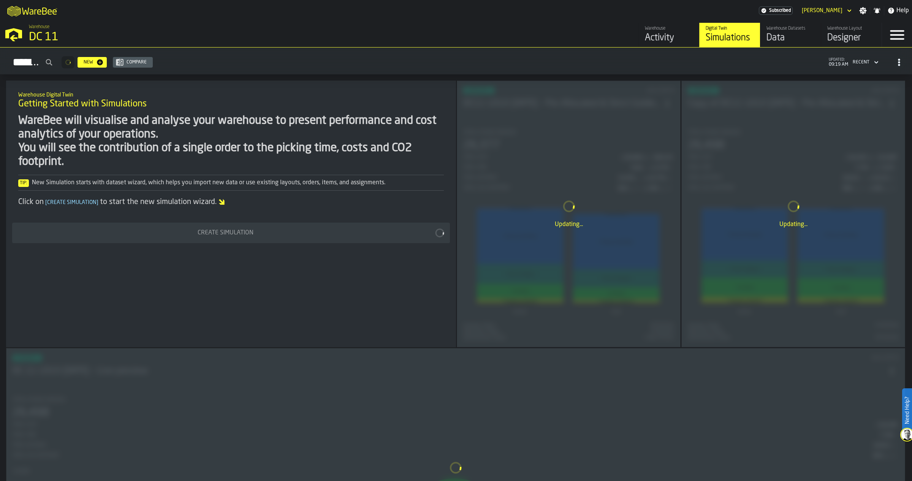
click at [671, 34] on div "Activity" at bounding box center [669, 38] width 48 height 12
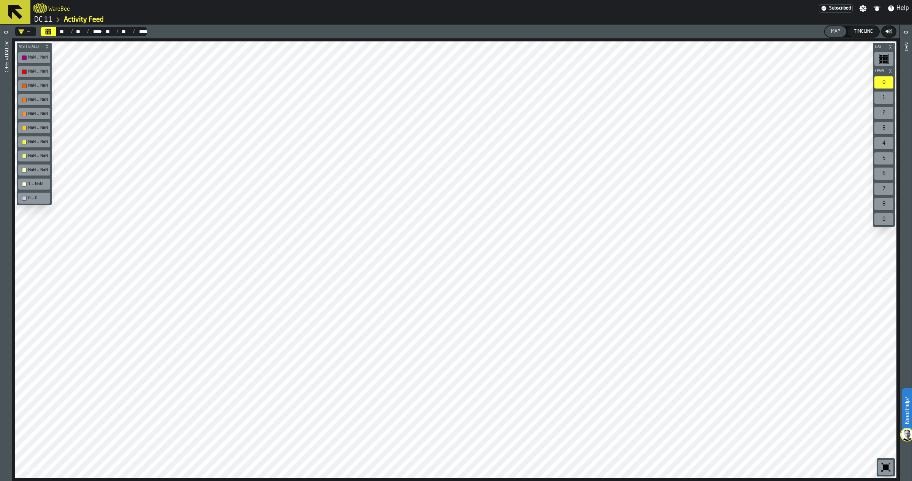
click at [6, 31] on icon "button-toggle-Open" at bounding box center [6, 32] width 9 height 9
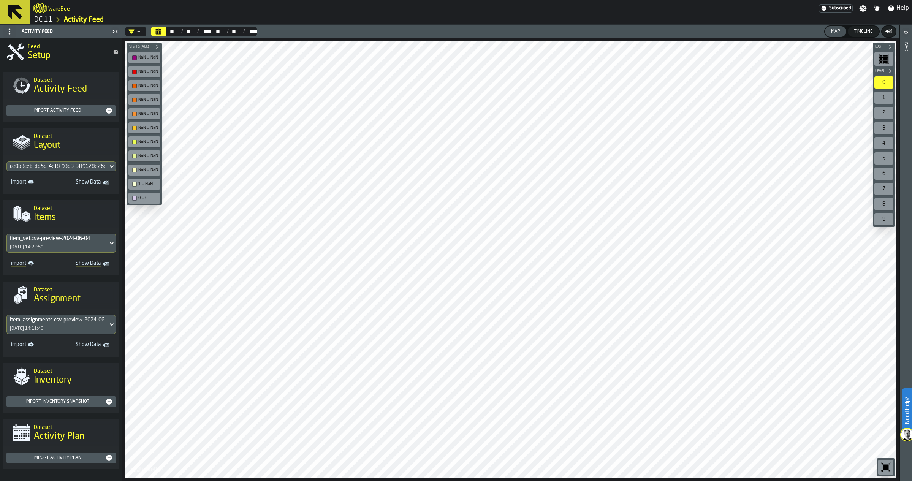
click at [58, 168] on div "ce0b3ceb-dd5d-4ef8-93d3-3ff9128e26d7" at bounding box center [57, 166] width 95 height 6
click at [67, 169] on div "ce0b3ceb-dd5d-4ef8-93d3-3ff9128e26d7" at bounding box center [57, 166] width 95 height 6
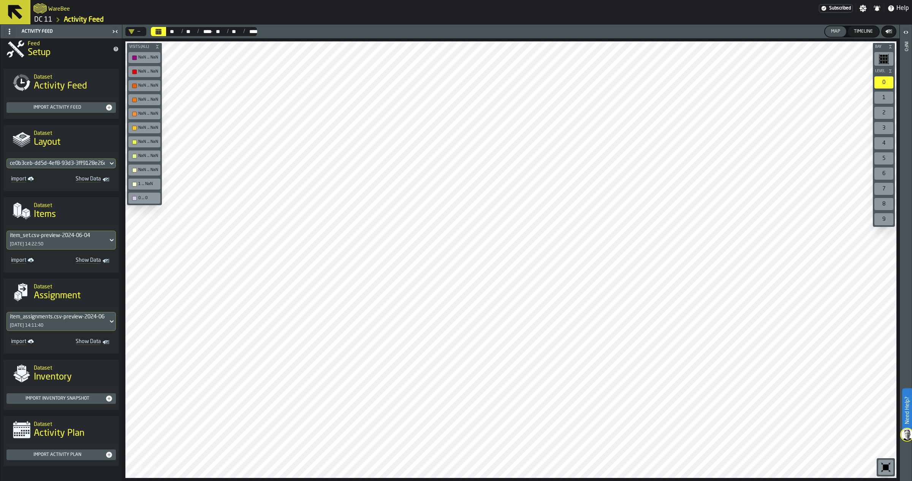
scroll to position [4, 0]
click at [42, 19] on link "DC 11" at bounding box center [43, 20] width 18 height 8
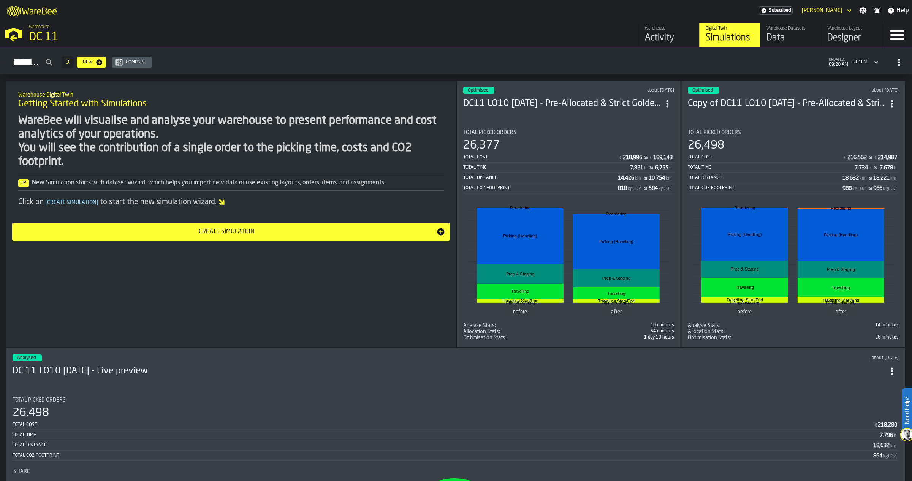
click at [900, 63] on icon "button-Simulations" at bounding box center [899, 63] width 8 height 8
click at [883, 112] on div "View advanced stats" at bounding box center [867, 114] width 64 height 9
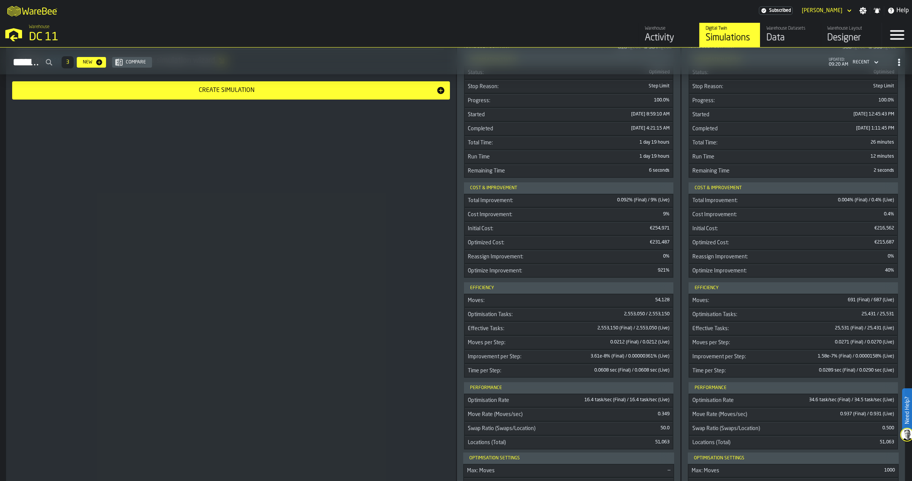
scroll to position [285, 0]
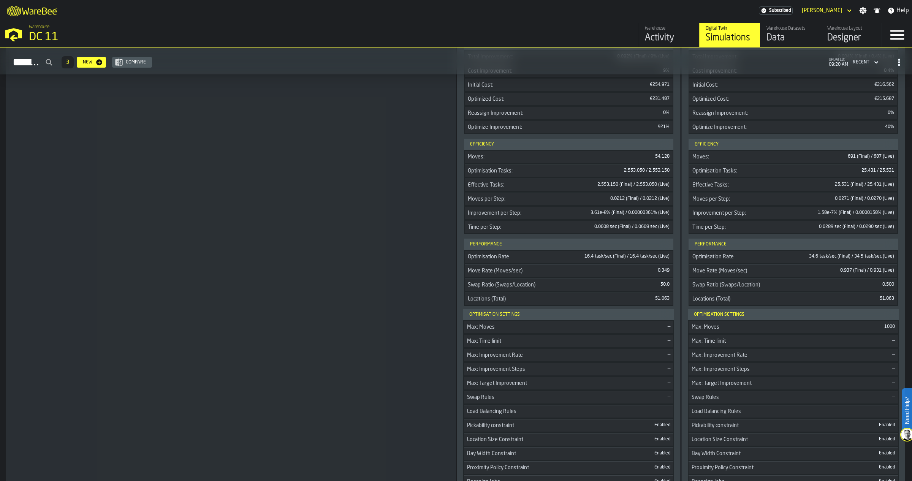
click at [778, 43] on div "Data" at bounding box center [790, 38] width 48 height 12
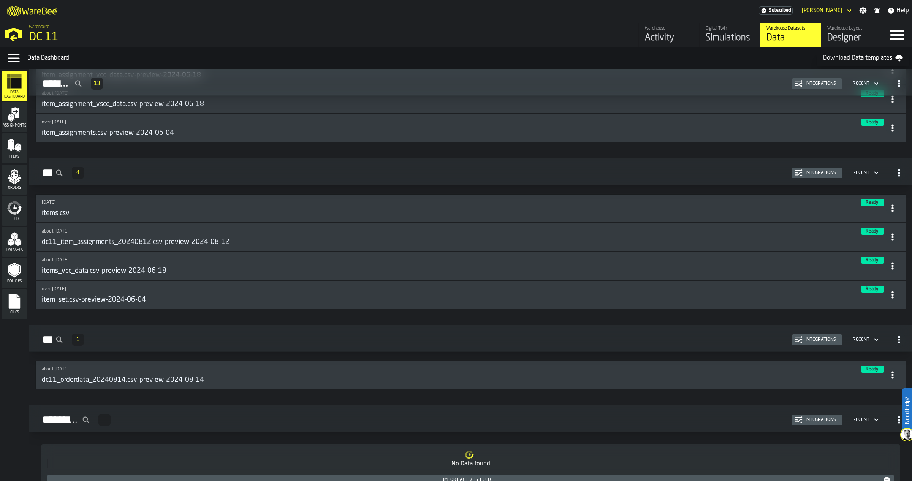
scroll to position [417, 0]
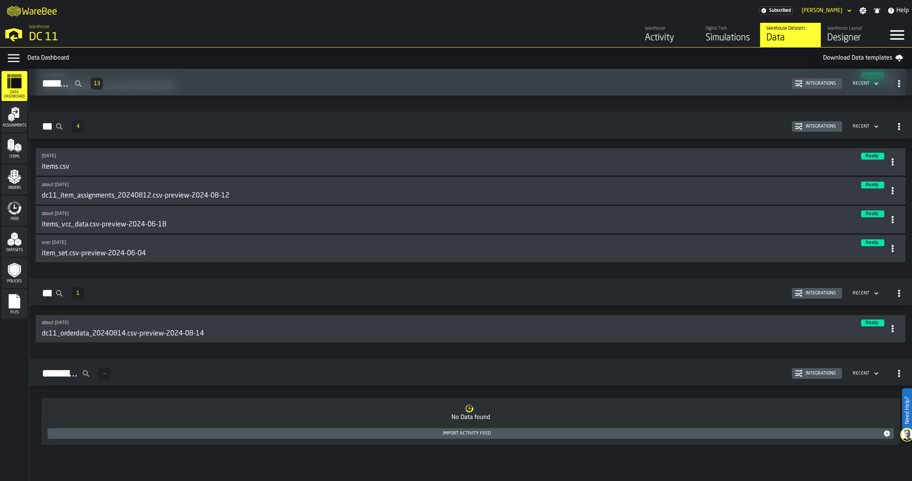
click at [846, 40] on div "Designer" at bounding box center [851, 38] width 48 height 12
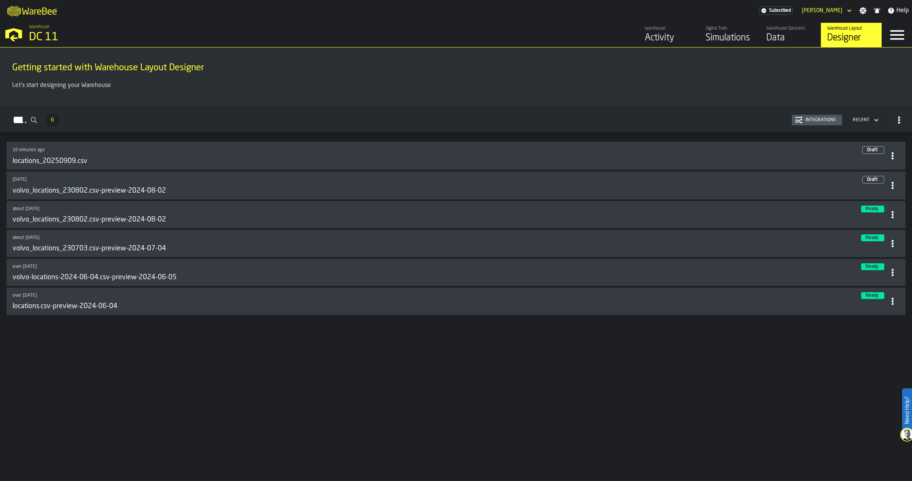
drag, startPoint x: 101, startPoint y: 148, endPoint x: 79, endPoint y: 157, distance: 23.4
click at [79, 157] on h3 "locations_20250909.csv" at bounding box center [50, 161] width 75 height 8
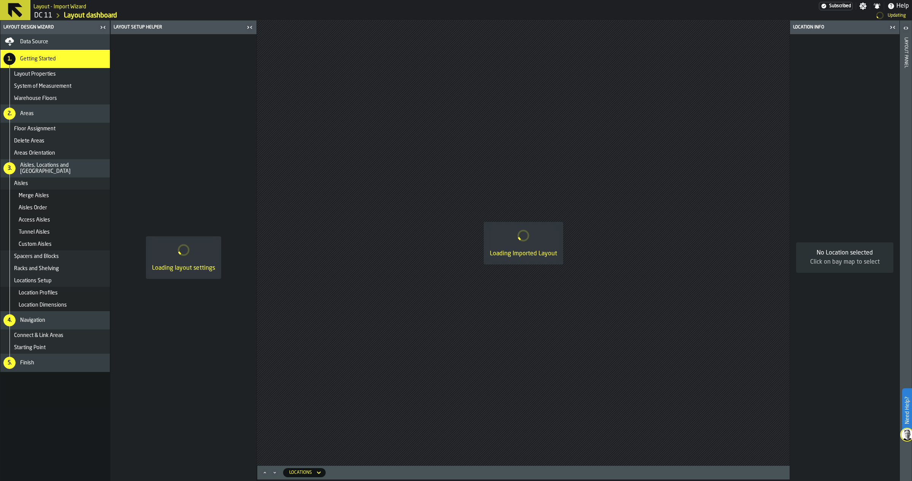
click at [246, 26] on icon "button-toggle-Close me" at bounding box center [249, 27] width 9 height 9
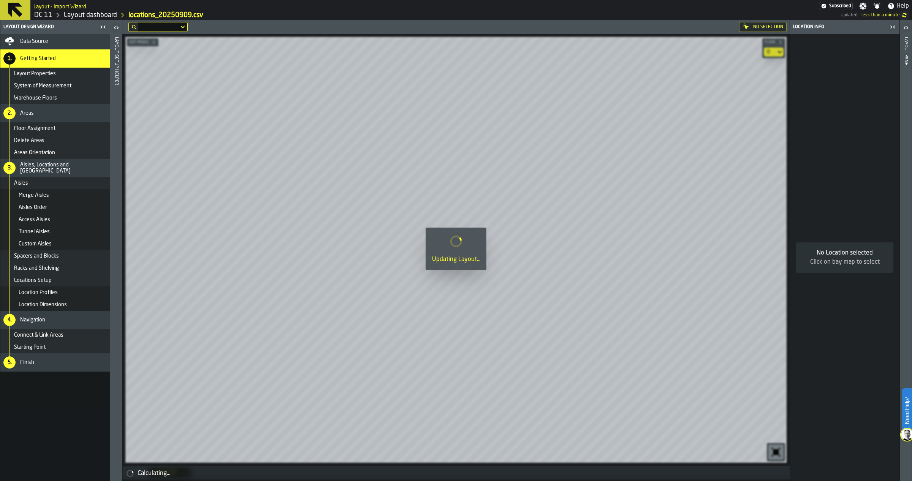
click at [74, 408] on nav "Data Source 1. Getting Started Layout Properties System of Measurement Warehous…" at bounding box center [54, 257] width 109 height 447
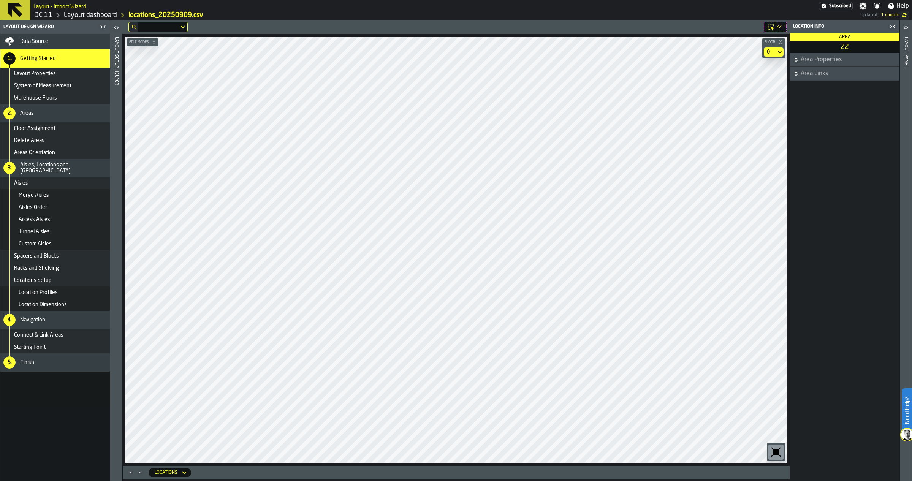
click at [59, 255] on div "Spacers and Blocks" at bounding box center [60, 256] width 93 height 6
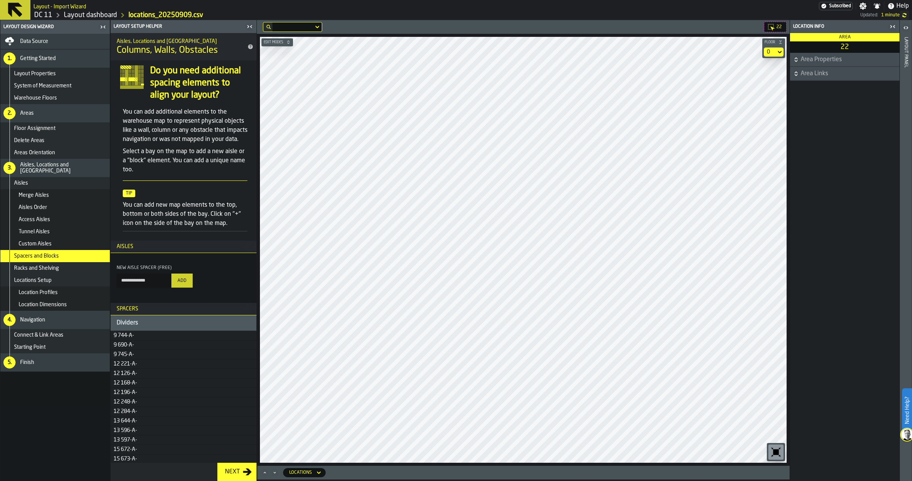
click at [52, 193] on div "Merge Aisles" at bounding box center [63, 195] width 88 height 6
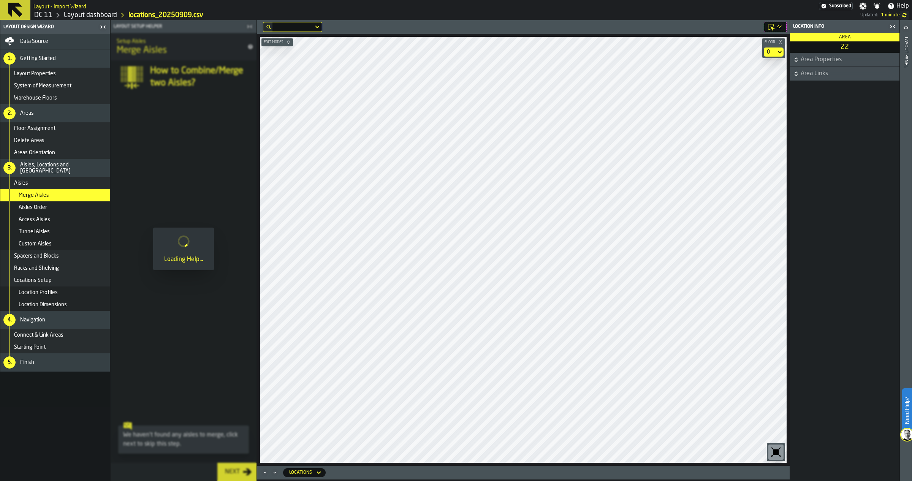
click at [51, 203] on div "Aisles Order" at bounding box center [54, 207] width 109 height 12
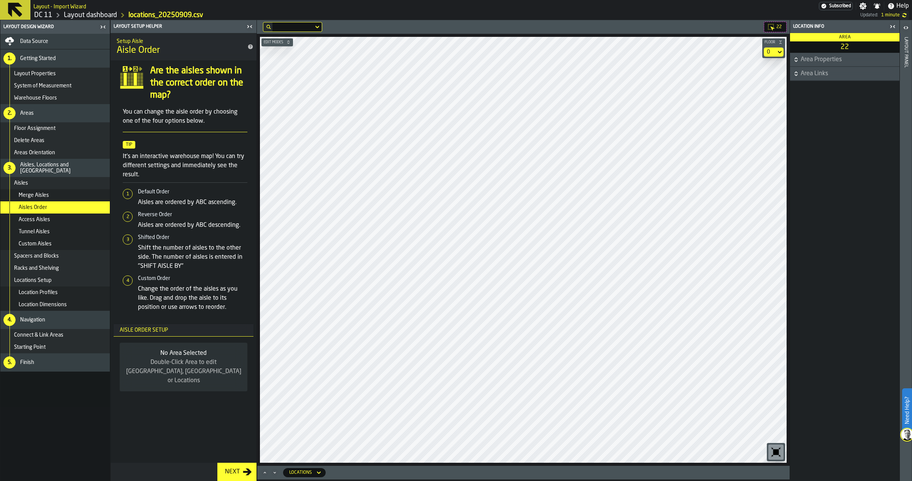
click at [51, 218] on div "Access Aisles" at bounding box center [63, 220] width 88 height 6
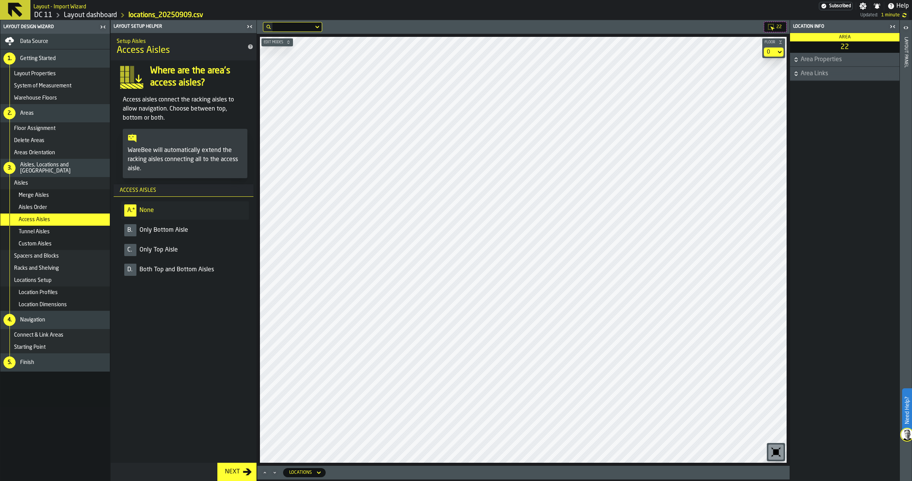
click at [160, 272] on span "Both Top and Bottom Aisles" at bounding box center [176, 269] width 74 height 9
click at [215, 269] on li "D. Both Top and Bottom Aisles" at bounding box center [185, 270] width 128 height 18
click at [183, 268] on span "Both Top and Bottom Aisles" at bounding box center [176, 269] width 74 height 9
click at [218, 267] on li "D. Both Top and Bottom Aisles" at bounding box center [185, 270] width 128 height 18
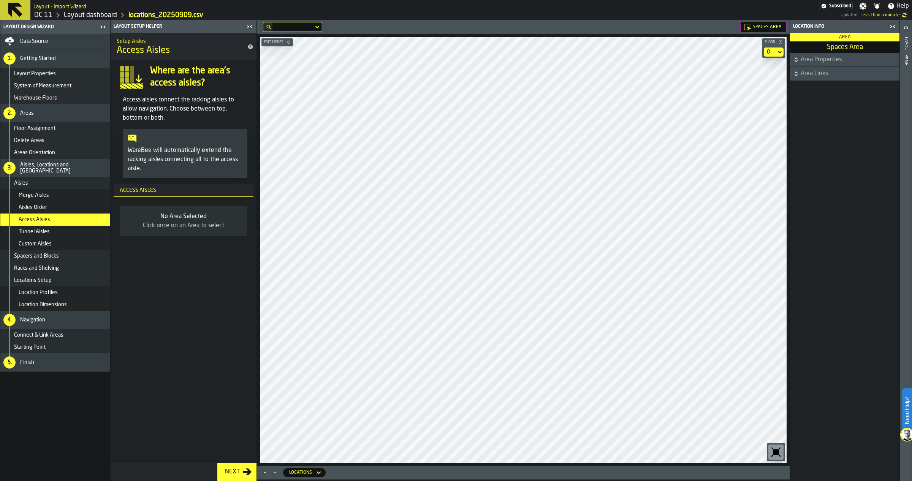
click at [60, 139] on div "Delete Areas" at bounding box center [60, 141] width 93 height 6
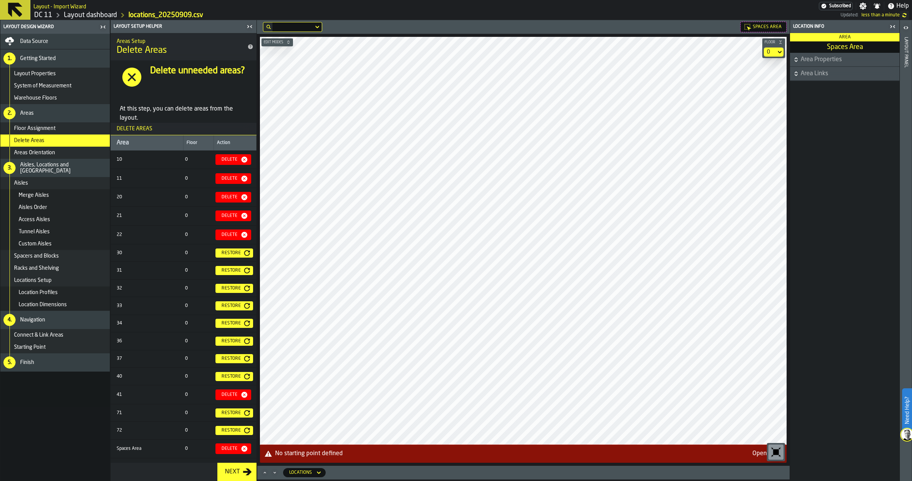
click at [236, 450] on div "Delete" at bounding box center [229, 448] width 22 height 5
click at [272, 39] on button "Edit Modes" at bounding box center [277, 42] width 32 height 8
click at [282, 51] on div "Select" at bounding box center [273, 51] width 21 height 9
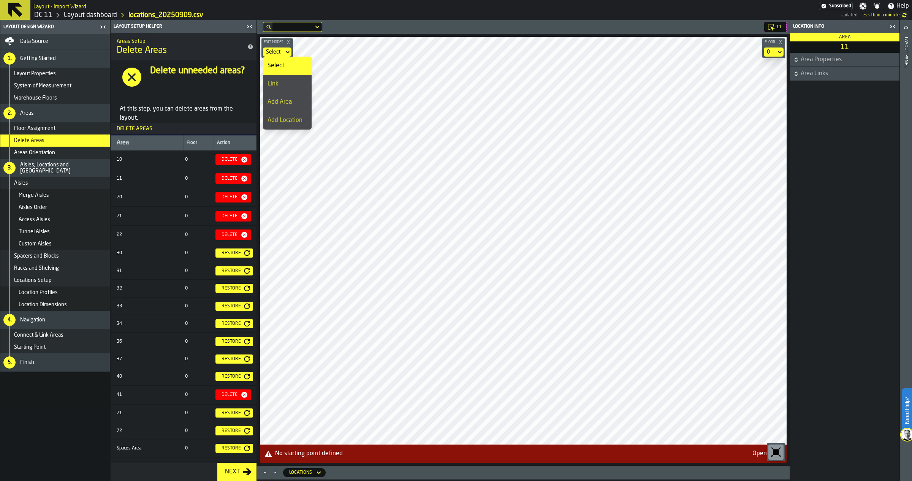
click at [288, 101] on div "Add Area" at bounding box center [287, 102] width 40 height 9
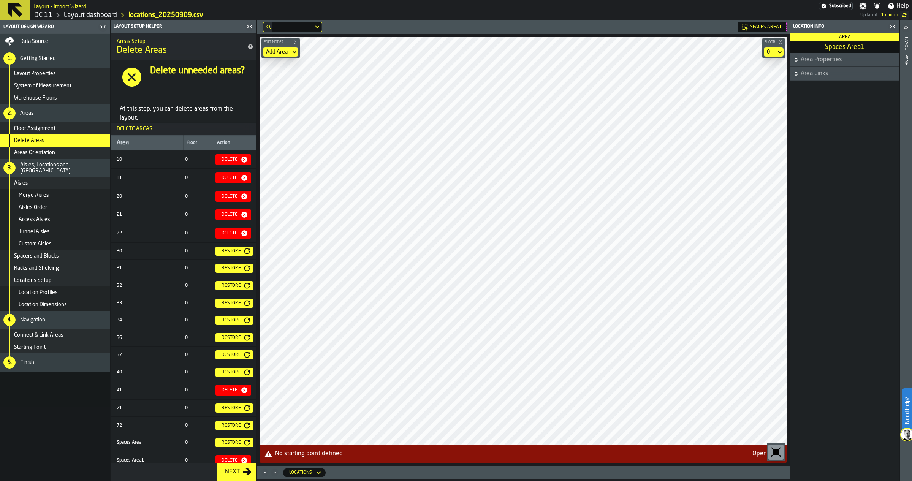
click at [826, 60] on span "Area Properties" at bounding box center [849, 59] width 97 height 9
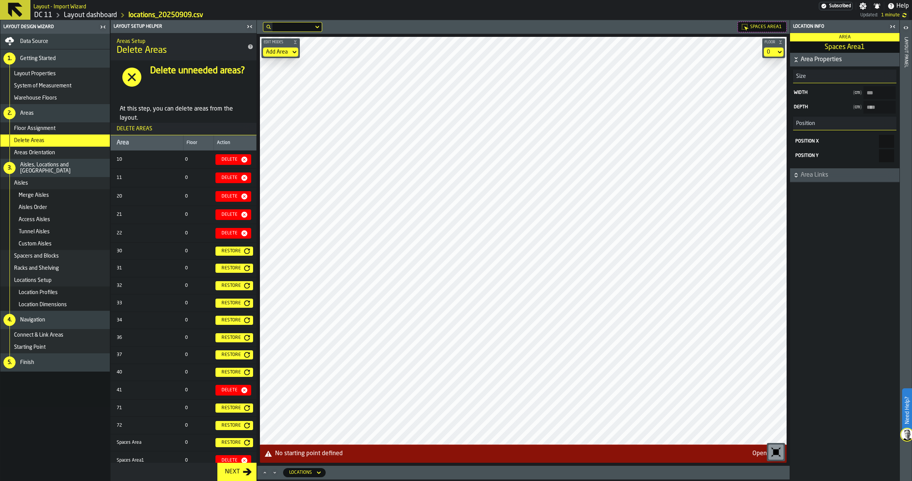
click at [824, 177] on span "Area Links" at bounding box center [849, 175] width 97 height 9
click at [905, 44] on div "Layout panel" at bounding box center [905, 257] width 5 height 444
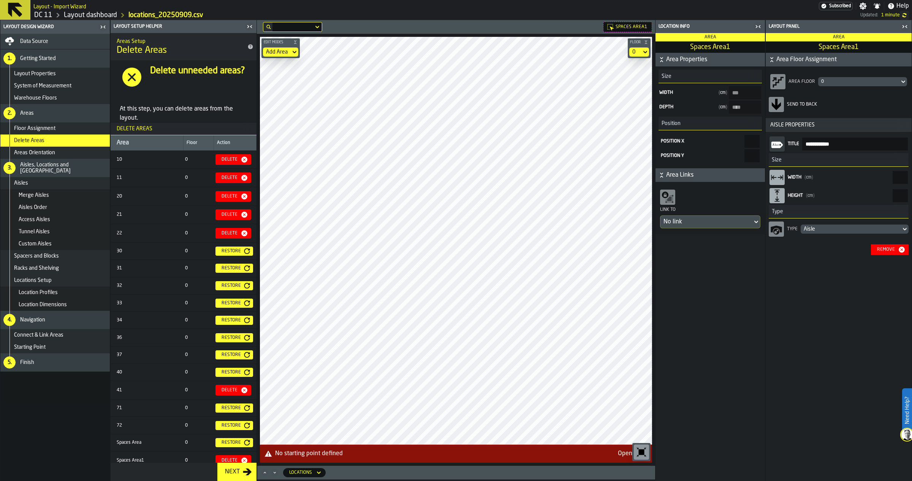
drag, startPoint x: 886, startPoint y: 179, endPoint x: 910, endPoint y: 177, distance: 24.0
click at [910, 177] on div "**********" at bounding box center [839, 195] width 146 height 126
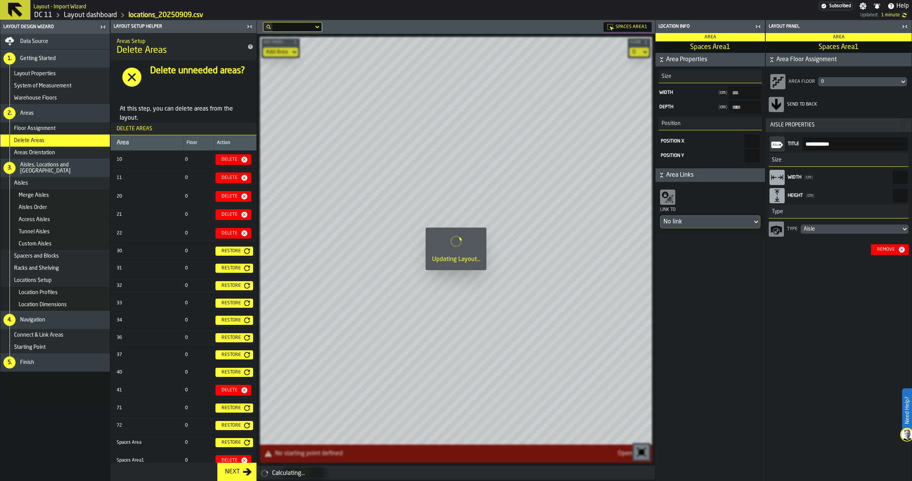
type input "****"
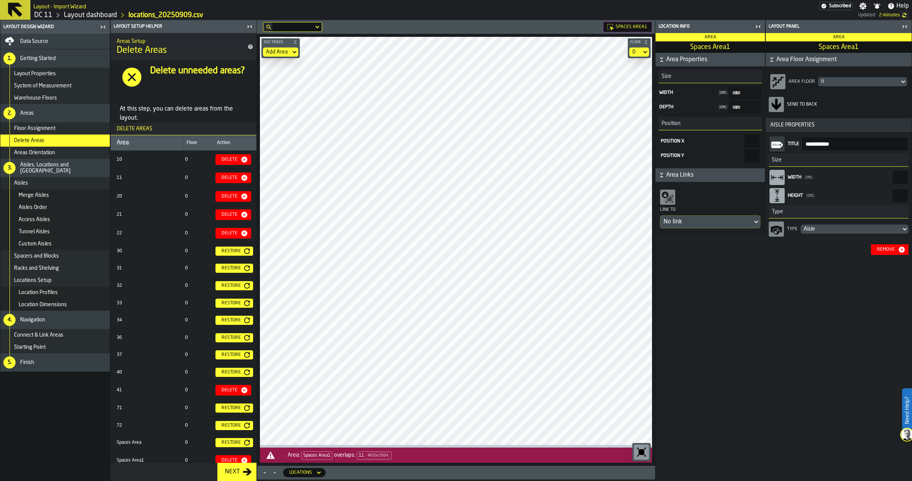
type Area1-size-w "****"
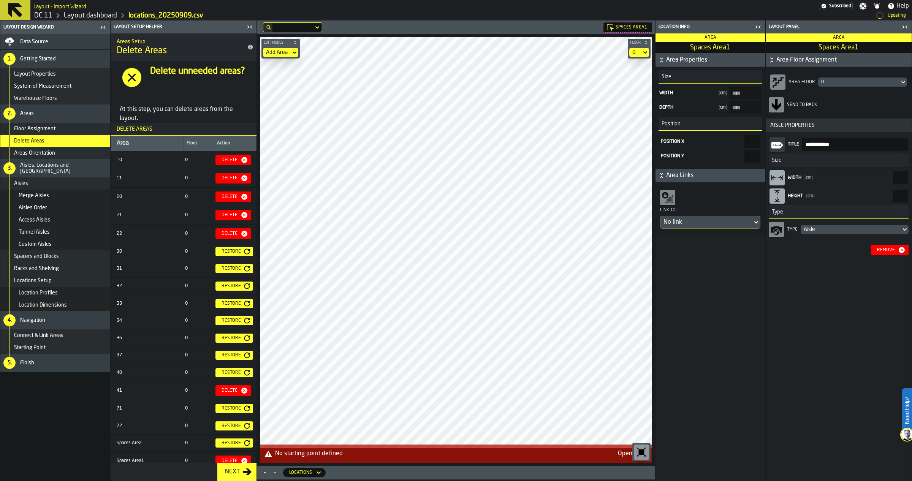
type input "*****"
drag, startPoint x: 881, startPoint y: 177, endPoint x: 907, endPoint y: 176, distance: 26.6
click at [907, 176] on input "****" at bounding box center [899, 177] width 15 height 13
type input "*****"
type Area1-size-w "*****"
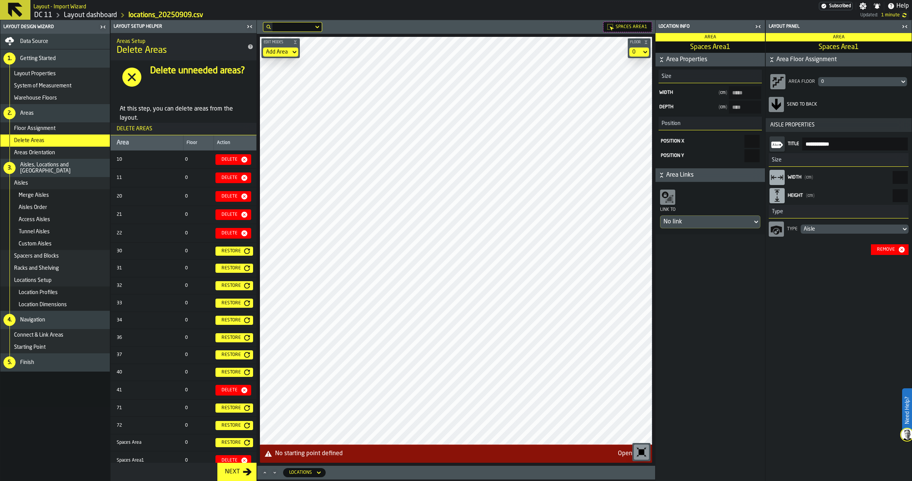
click at [893, 175] on input "*****" at bounding box center [899, 177] width 15 height 13
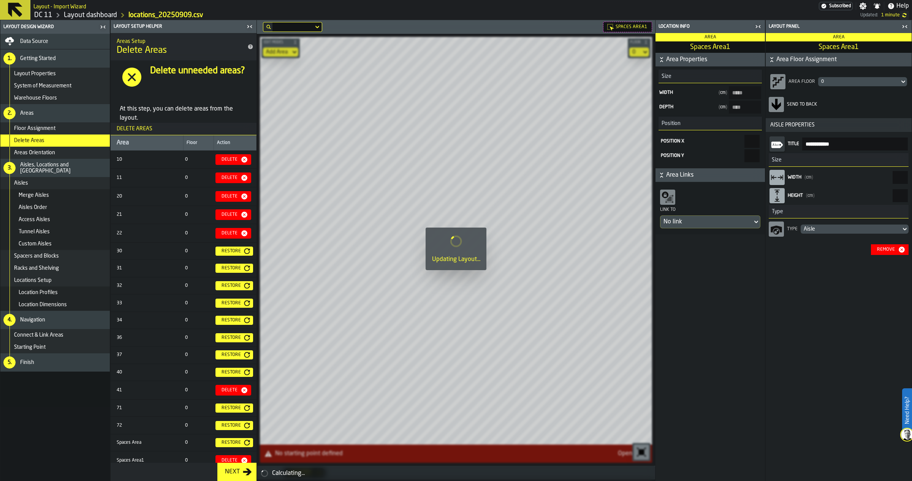
type input "*****"
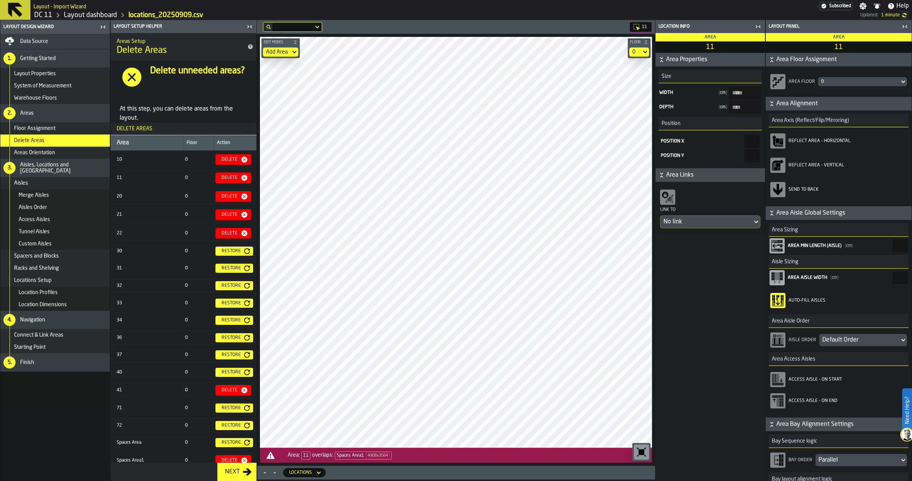
click at [60, 215] on div "Access Aisles" at bounding box center [54, 220] width 109 height 12
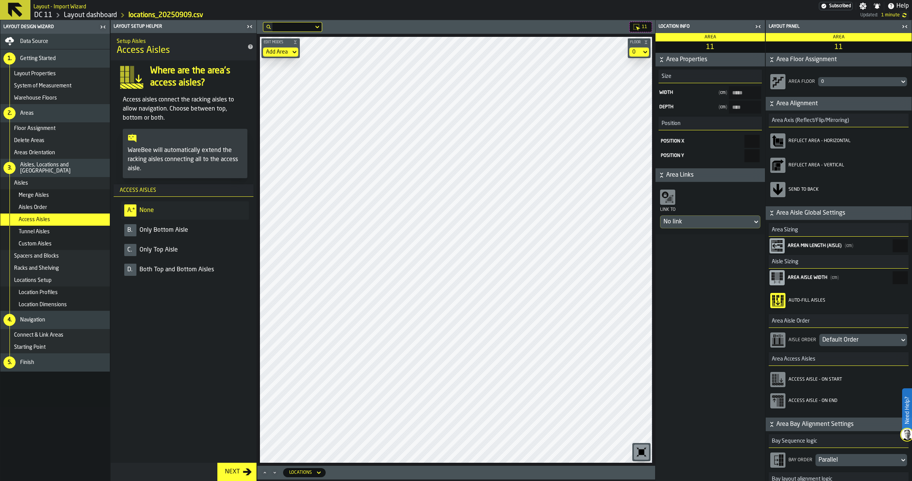
click at [176, 268] on span "Both Top and Bottom Aisles" at bounding box center [176, 269] width 74 height 9
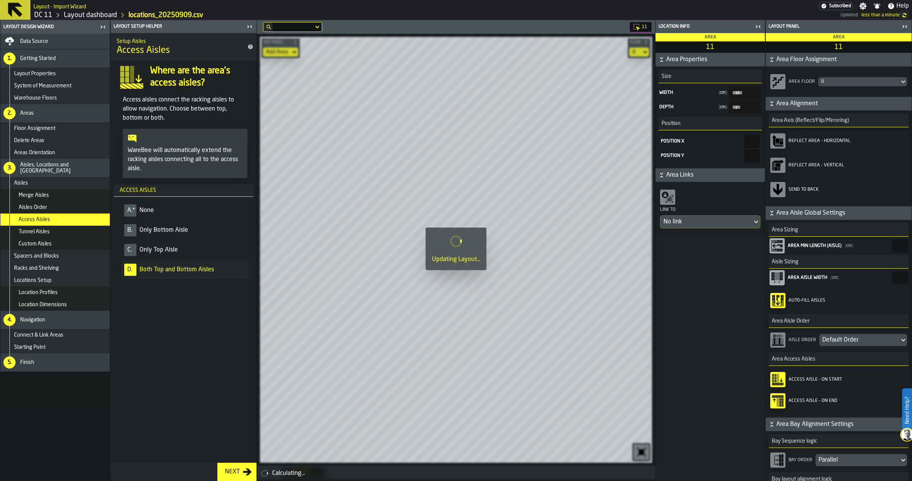
type input "*****"
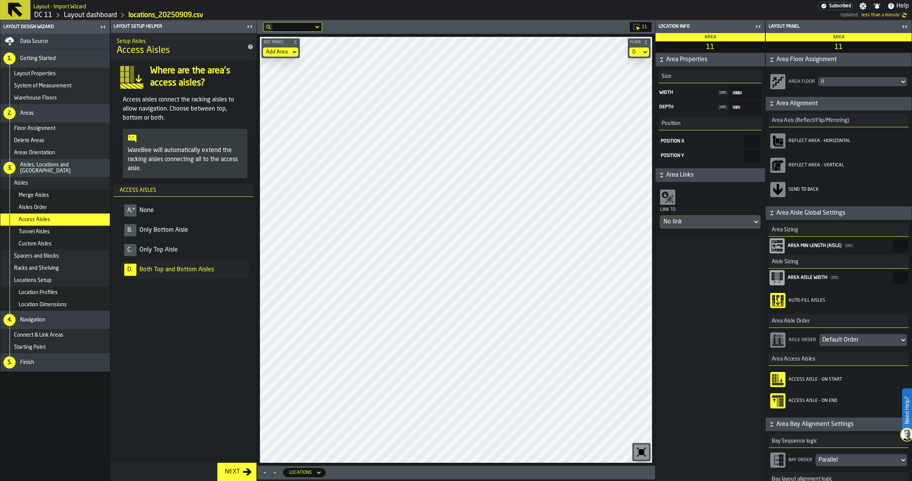
type input "*****"
type input "****"
type input "*****"
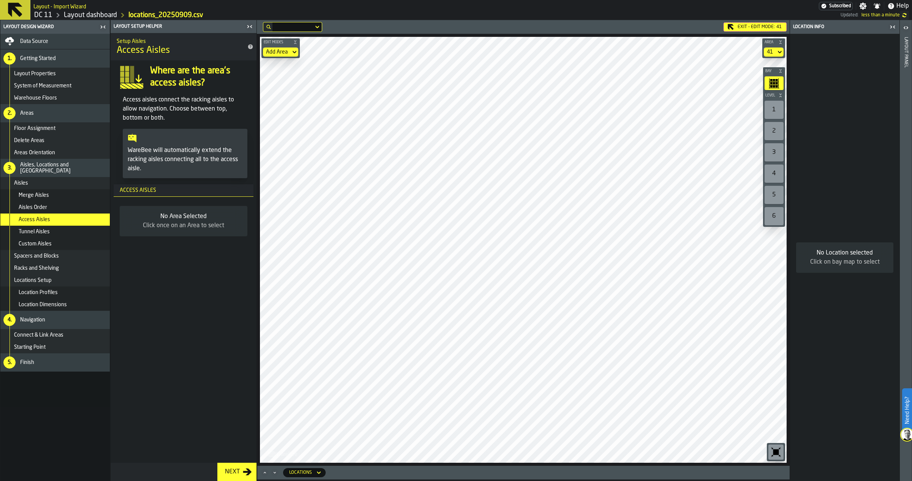
click at [752, 22] on div "Exit - Edit Mode: 41" at bounding box center [754, 26] width 63 height 9
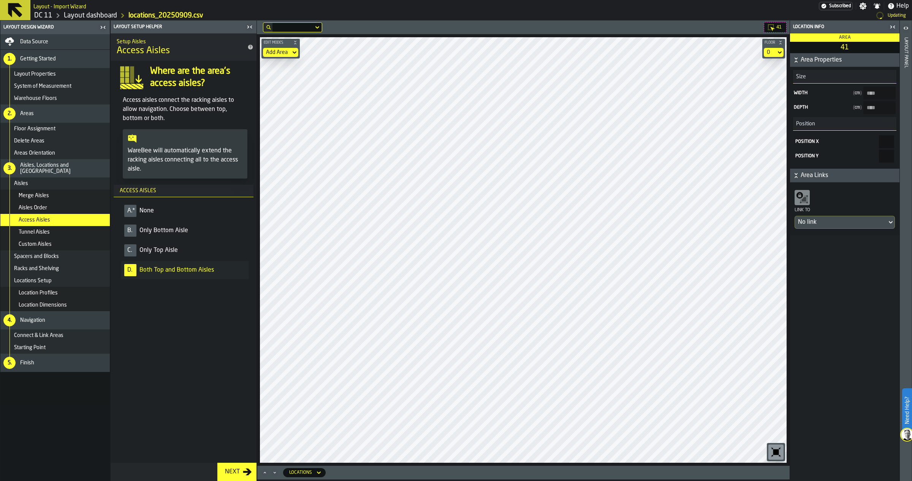
type input "****"
type input "*****"
type input "****"
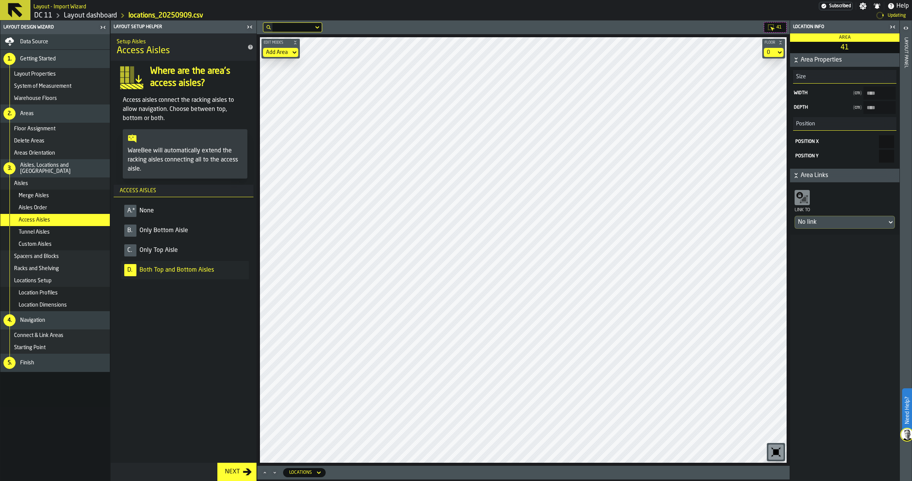
type input "****"
type input "*****"
type input "*"
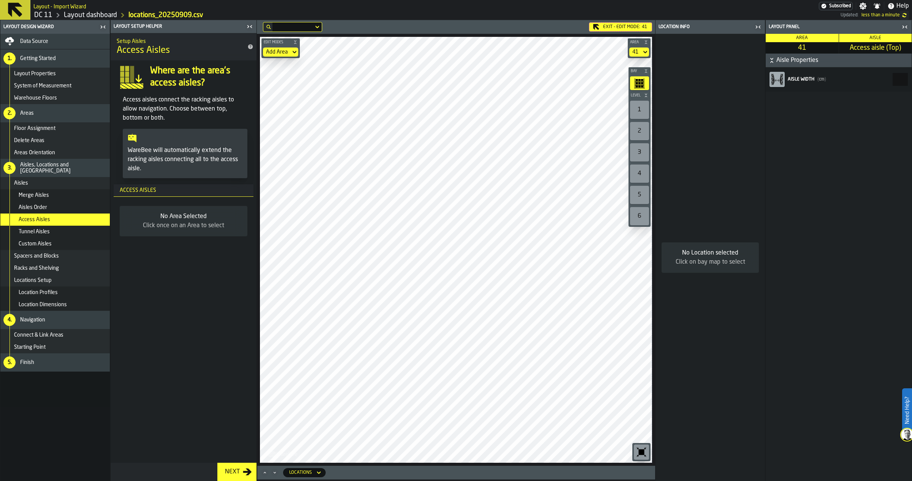
drag, startPoint x: 888, startPoint y: 74, endPoint x: 903, endPoint y: 78, distance: 16.0
click at [903, 78] on input "***" at bounding box center [899, 79] width 15 height 13
type input "****"
click at [631, 25] on div "Exit - Edit Mode: 41" at bounding box center [620, 26] width 63 height 9
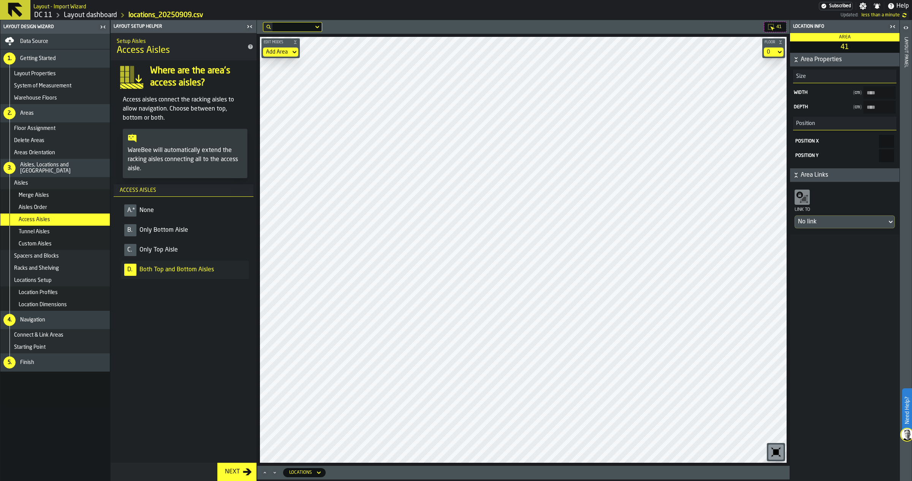
type input "*****"
type input "*"
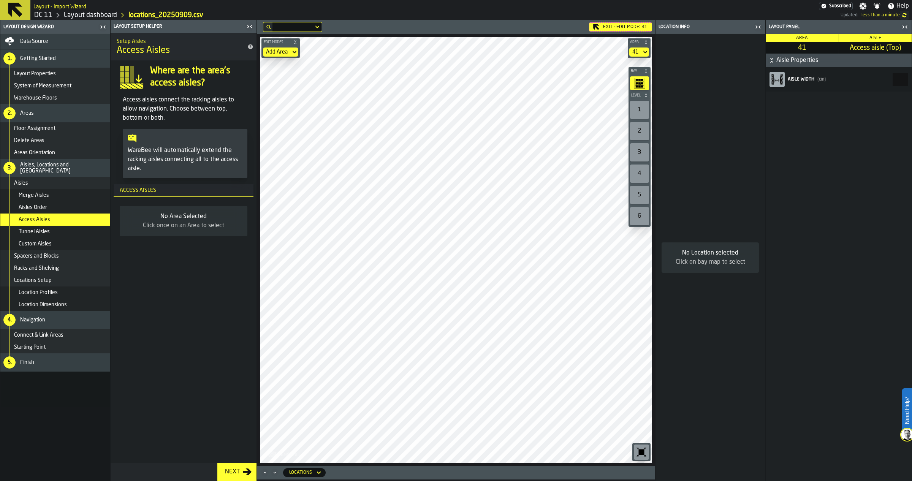
click at [911, 79] on div "Layout panel Area 41 Aisle Access aisle (Top) Aisle Properties Aisle width ( cm…" at bounding box center [838, 250] width 147 height 461
click at [892, 79] on input "****" at bounding box center [899, 79] width 15 height 13
click at [894, 75] on input "****" at bounding box center [899, 79] width 15 height 13
type input "****"
click at [615, 29] on div "Exit - Edit Mode: 41" at bounding box center [620, 26] width 63 height 9
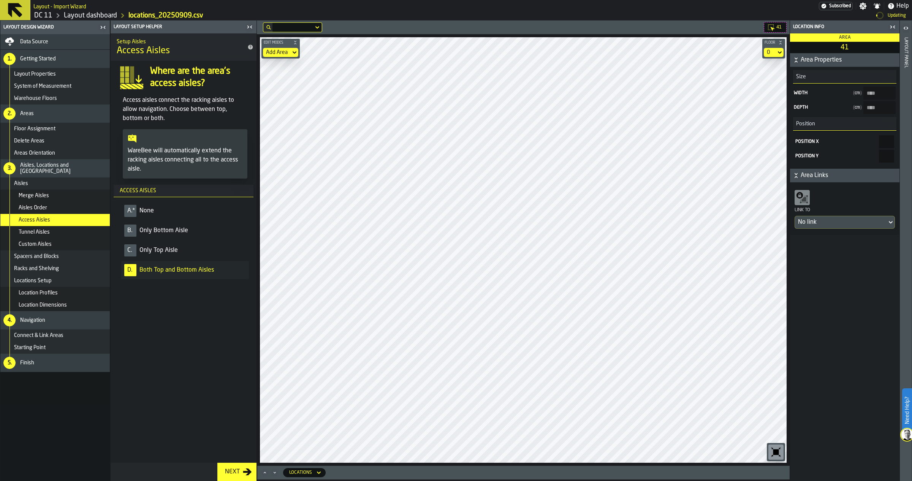
type input "*****"
type input "*"
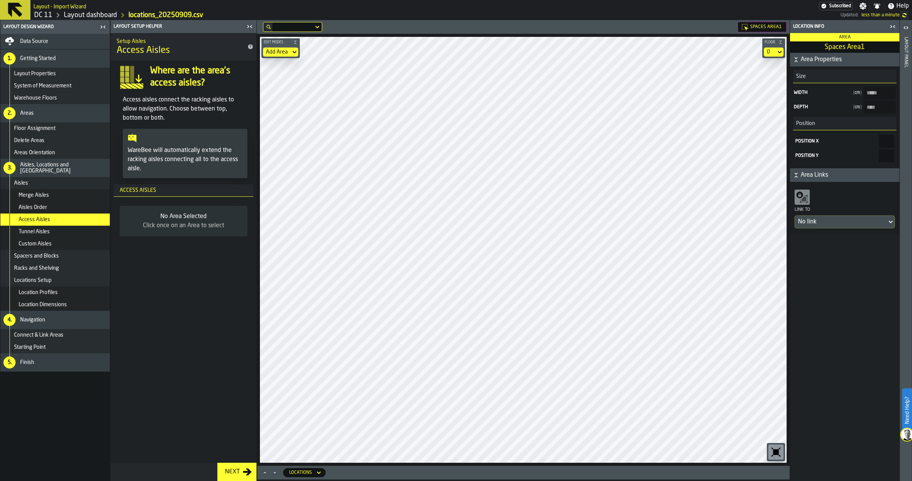
type Area1-size-w "*****"
type Area1-size-d "****"
click at [50, 255] on span "Spacers and Blocks" at bounding box center [36, 256] width 45 height 6
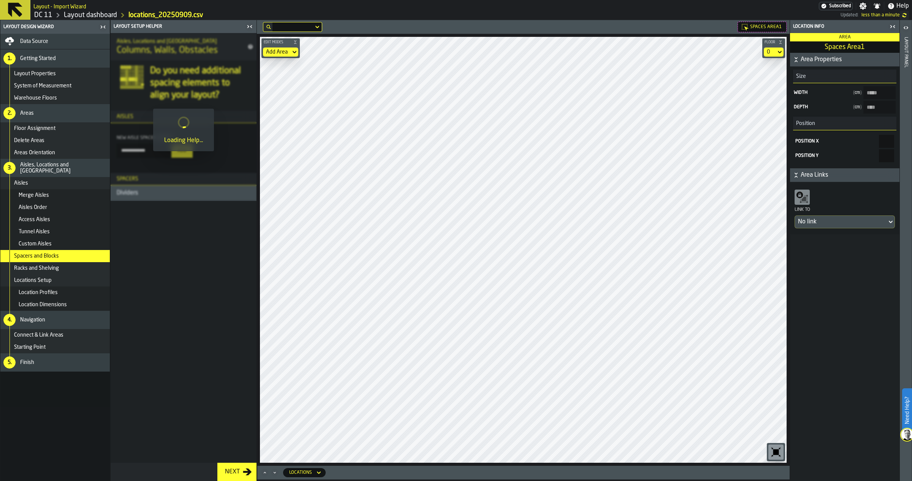
click at [54, 268] on span "Racks and Shelving" at bounding box center [36, 268] width 45 height 6
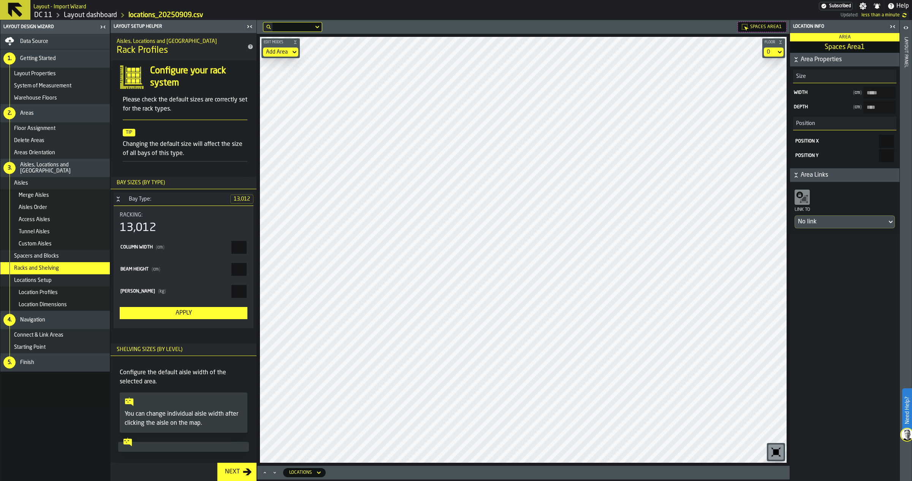
click at [248, 26] on icon "button-toggle-Close me" at bounding box center [249, 26] width 9 height 9
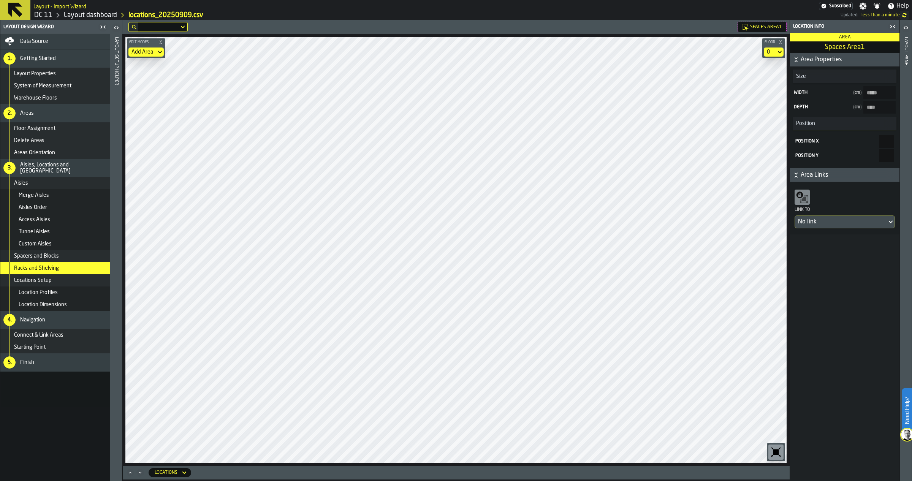
click at [769, 28] on span "Spaces Area1" at bounding box center [766, 26] width 32 height 5
click at [155, 51] on div "Add Area" at bounding box center [142, 51] width 28 height 9
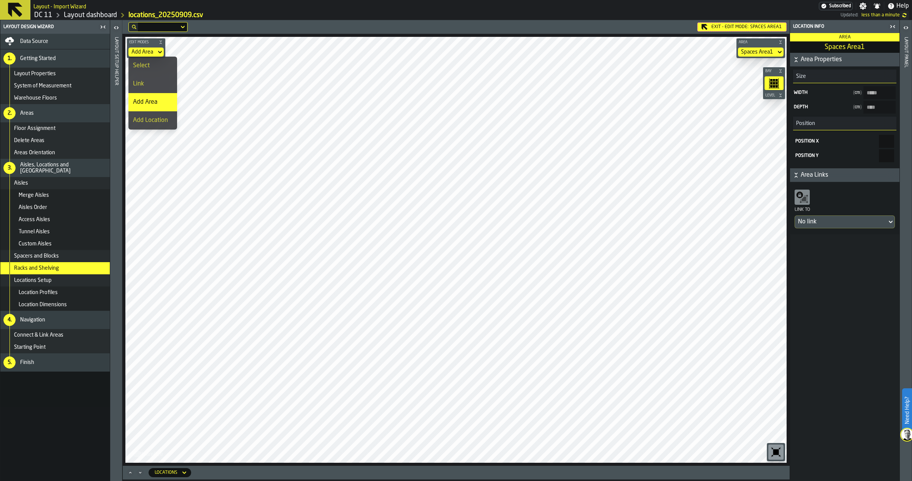
click at [152, 62] on div "Select" at bounding box center [153, 65] width 40 height 9
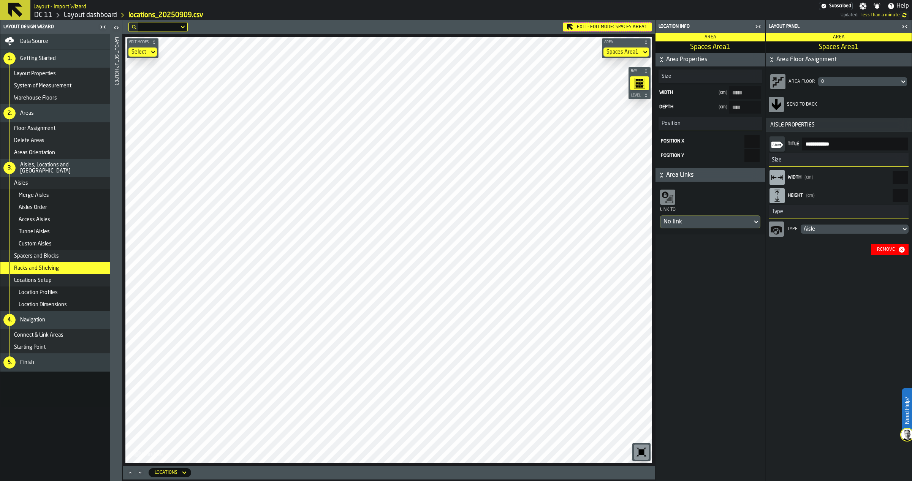
click at [627, 28] on span "Spaces Area1" at bounding box center [631, 26] width 32 height 5
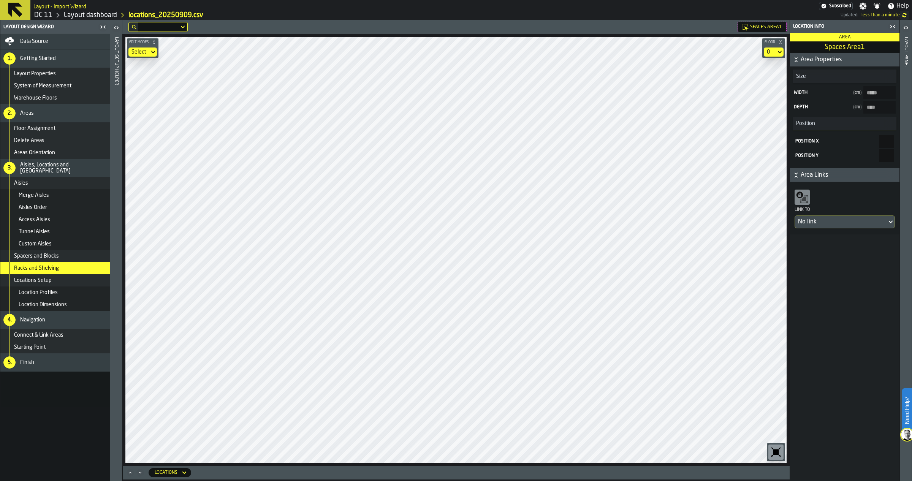
click at [42, 356] on div "5. Finish" at bounding box center [54, 362] width 109 height 18
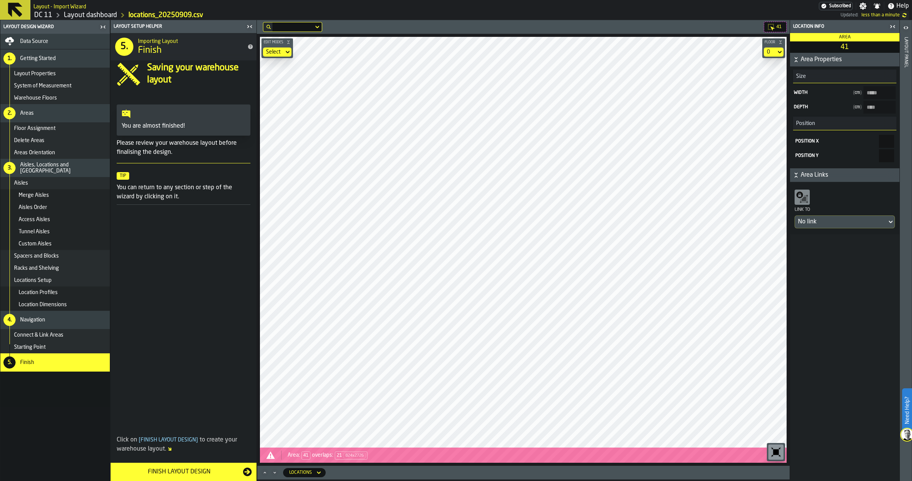
type input "****"
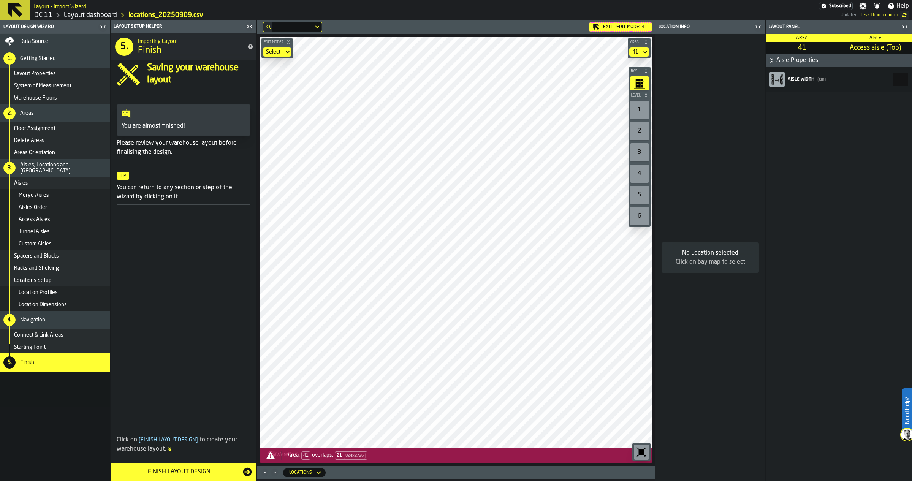
drag, startPoint x: 881, startPoint y: 74, endPoint x: 915, endPoint y: 75, distance: 33.1
click at [911, 75] on html "Need Help? Layout - Import Wizard Subscribed Settings Notifications Help DC 11 …" at bounding box center [456, 240] width 912 height 481
type input "****"
click at [614, 27] on div "Exit - Edit Mode: 41" at bounding box center [620, 26] width 63 height 9
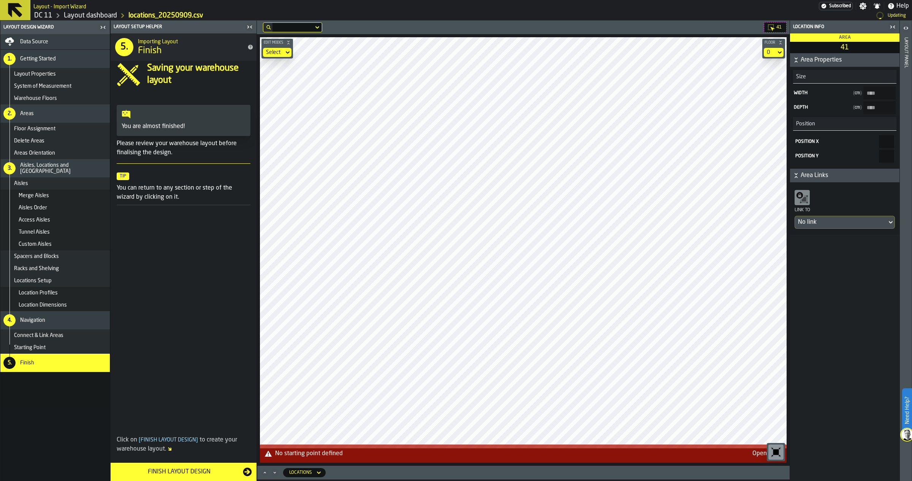
type input "*****"
type input "*"
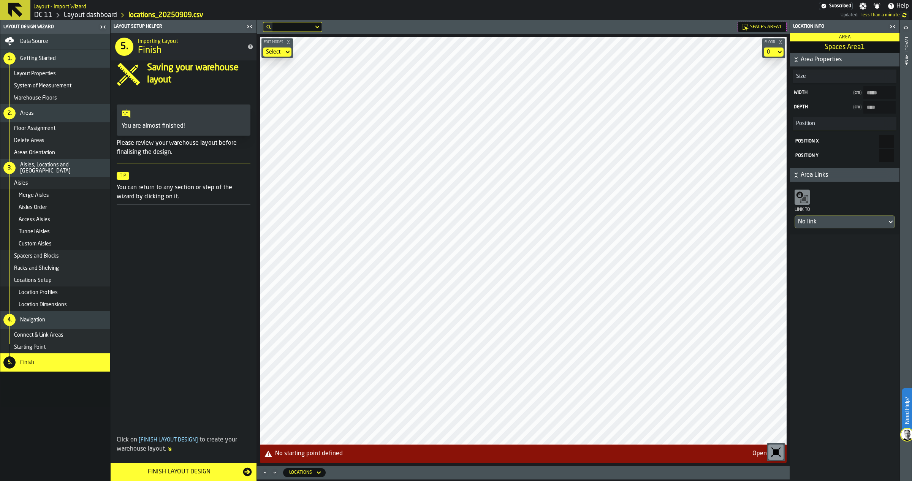
type Area1-size-w "*****"
type Area1-size-d "****"
click at [217, 474] on div "Finish Layout Design" at bounding box center [179, 471] width 128 height 9
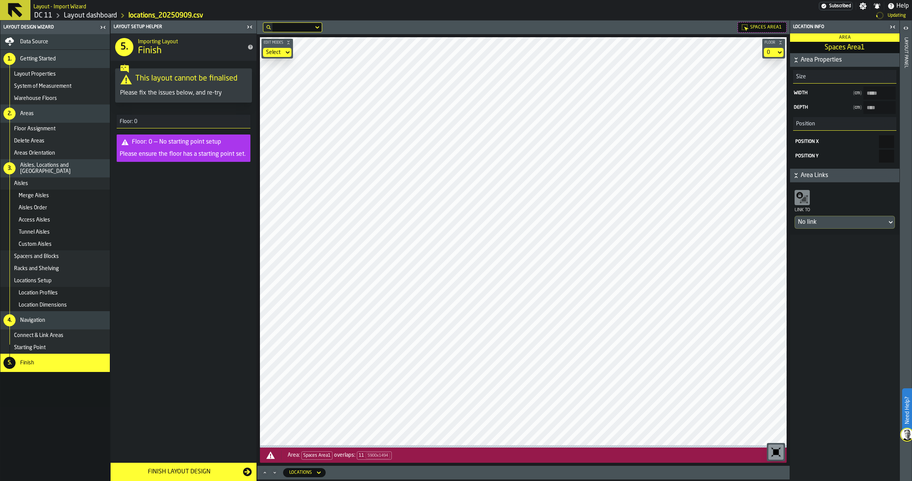
type input "*****"
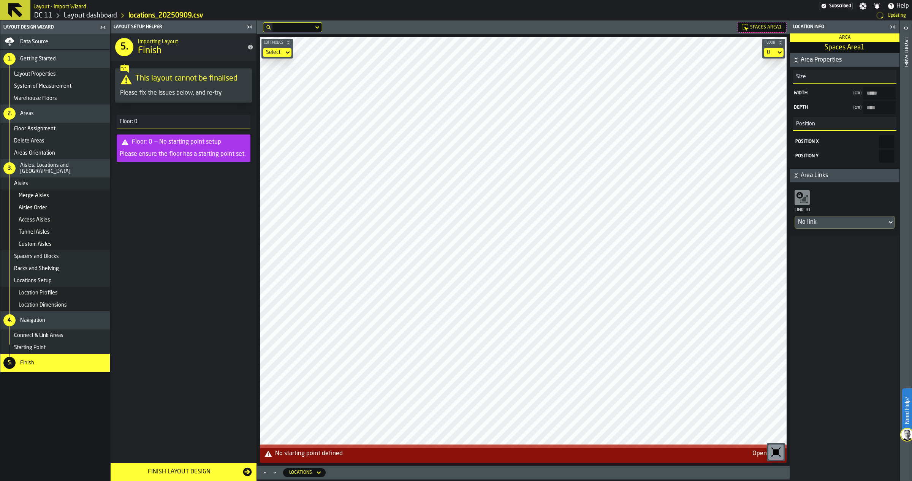
type input "*****"
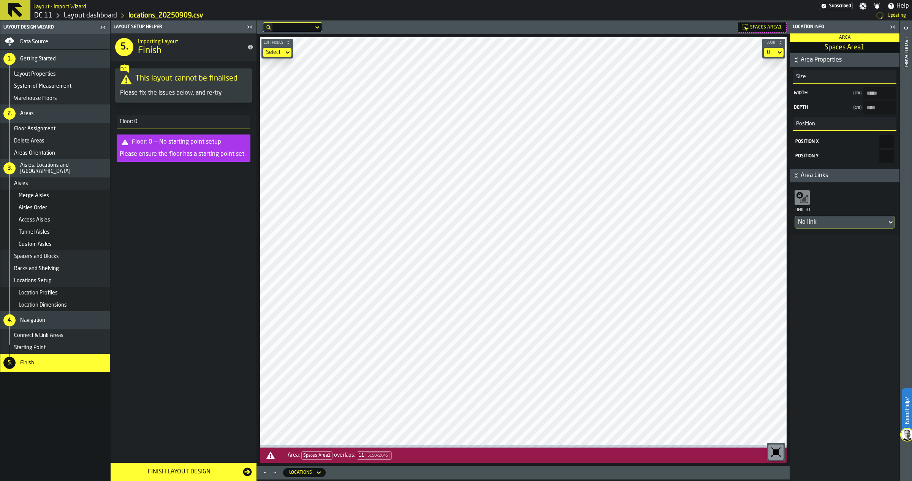
type input "*****"
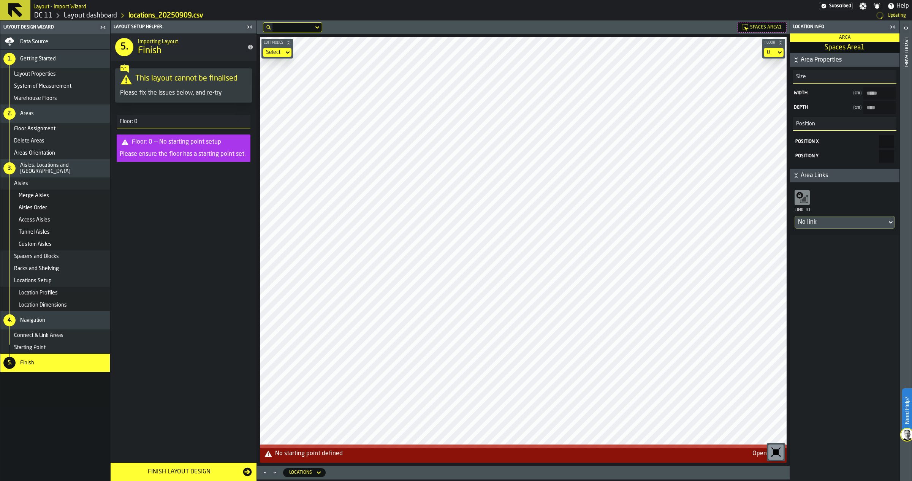
type input "*****"
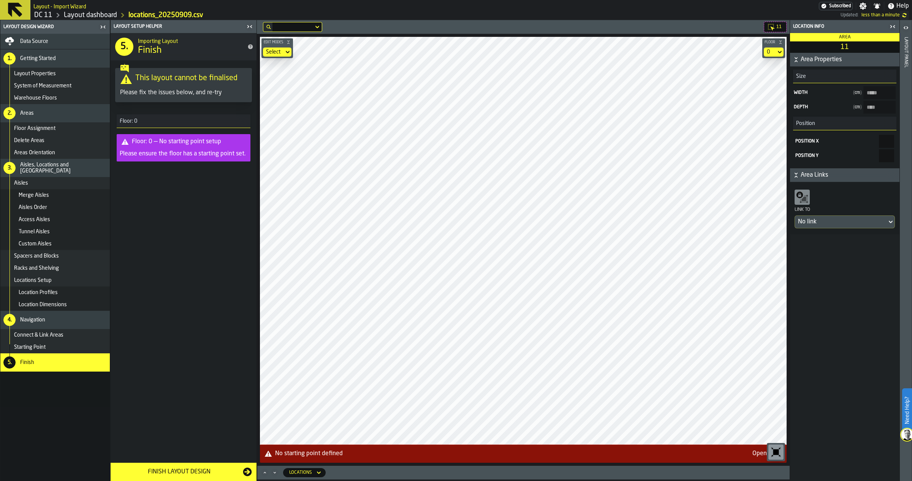
type input "*****"
type Area1-size-w "*****"
click at [909, 27] on icon "button-toggle-Open" at bounding box center [905, 27] width 9 height 9
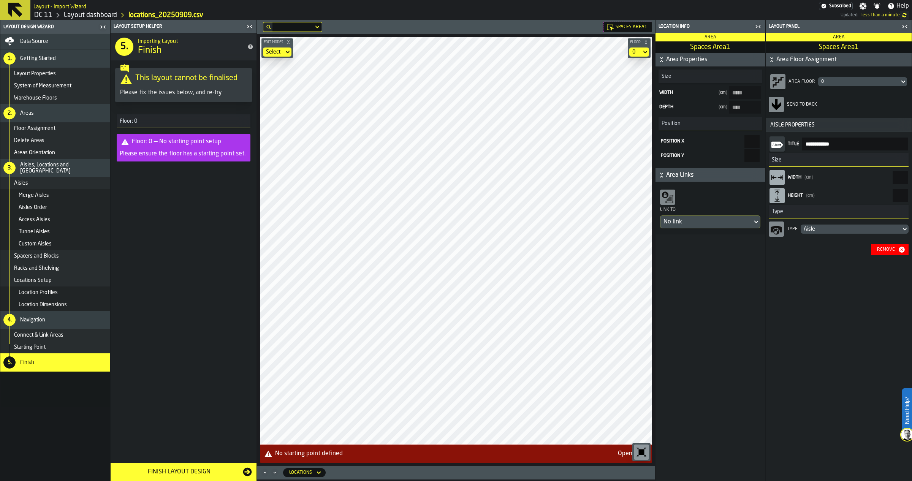
click at [893, 177] on input "*****" at bounding box center [899, 177] width 15 height 13
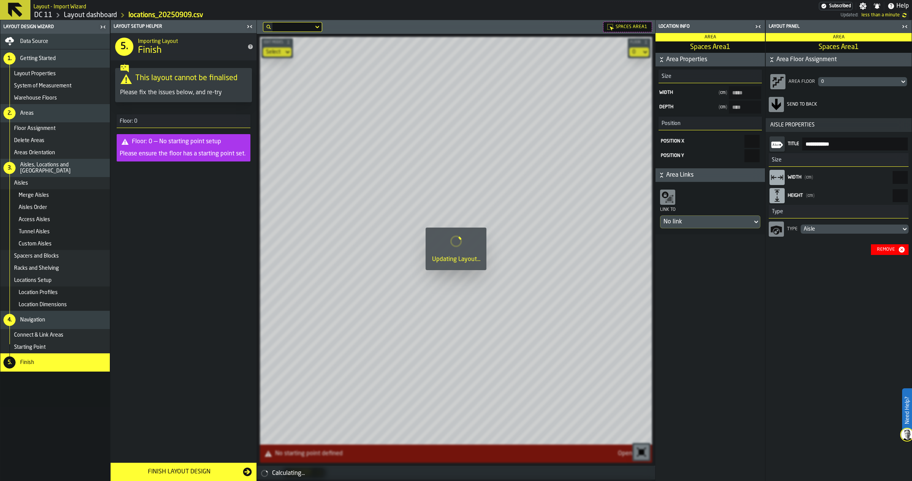
type input "*****"
click at [756, 25] on icon "button-toggle-Close me" at bounding box center [757, 26] width 9 height 9
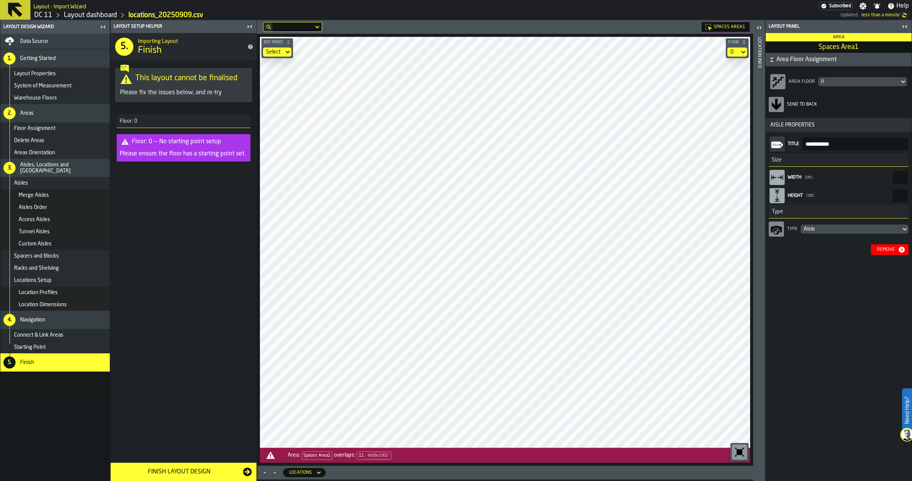
drag, startPoint x: 883, startPoint y: 172, endPoint x: 905, endPoint y: 177, distance: 22.3
click at [911, 172] on html "Need Help? Layout - Import Wizard Subscribed Settings Notifications Help DC 11 …" at bounding box center [456, 240] width 912 height 481
drag, startPoint x: 887, startPoint y: 174, endPoint x: 914, endPoint y: 175, distance: 27.0
click at [911, 175] on html "Need Help? Layout - Import Wizard Subscribed Settings Notifications Help DC 11 …" at bounding box center [456, 240] width 912 height 481
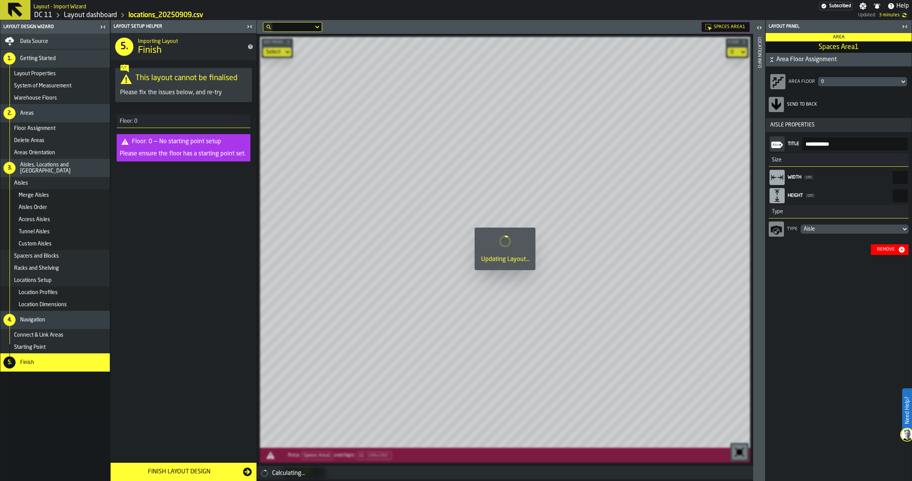
type input "*****"
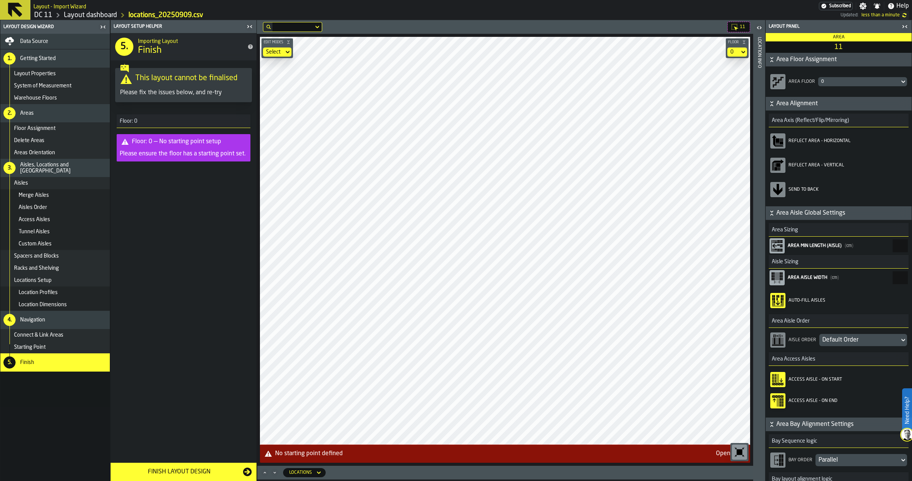
click at [903, 25] on icon "button-toggle-Close me" at bounding box center [903, 26] width 2 height 3
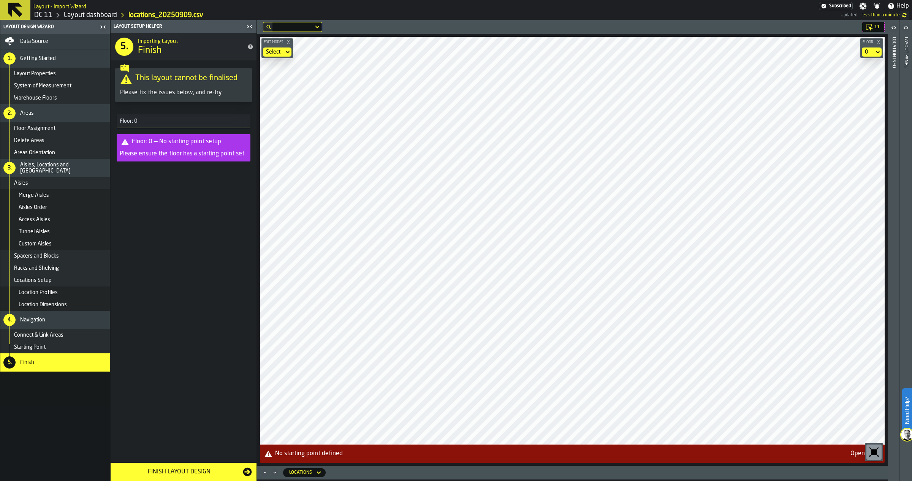
click at [582, 28] on div "11 Edit Modes Select Floor 0 No starting point defined Open Step" at bounding box center [572, 243] width 631 height 446
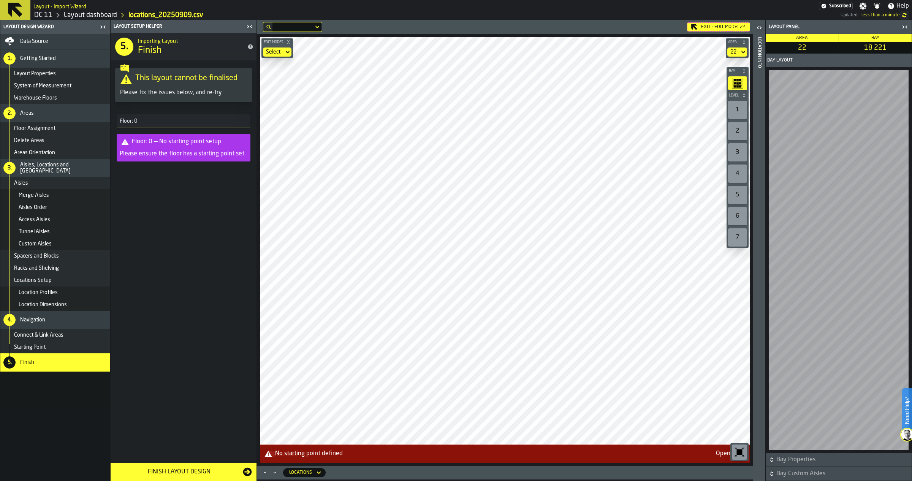
click at [57, 69] on div "Layout Properties" at bounding box center [54, 74] width 109 height 12
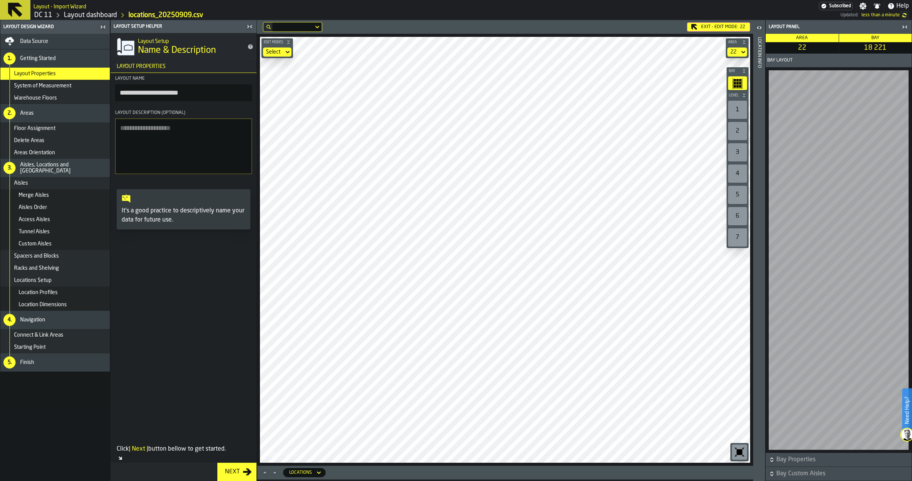
click at [56, 100] on div "Warehouse Floors" at bounding box center [60, 98] width 93 height 6
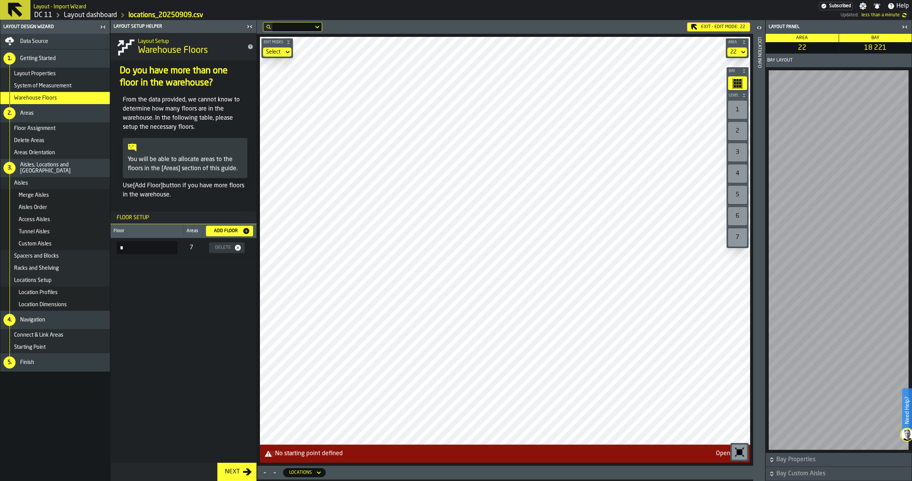
click at [44, 188] on div "Aisles" at bounding box center [54, 183] width 109 height 12
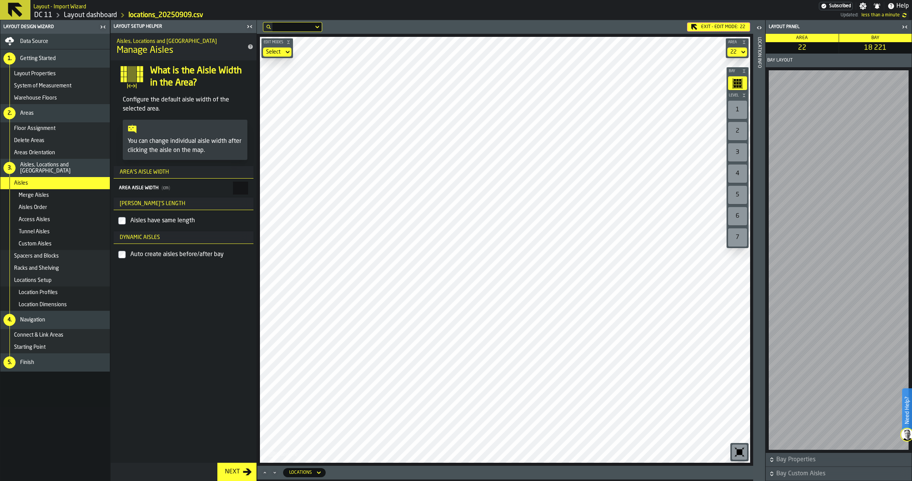
click at [47, 257] on span "Spacers and Blocks" at bounding box center [36, 256] width 45 height 6
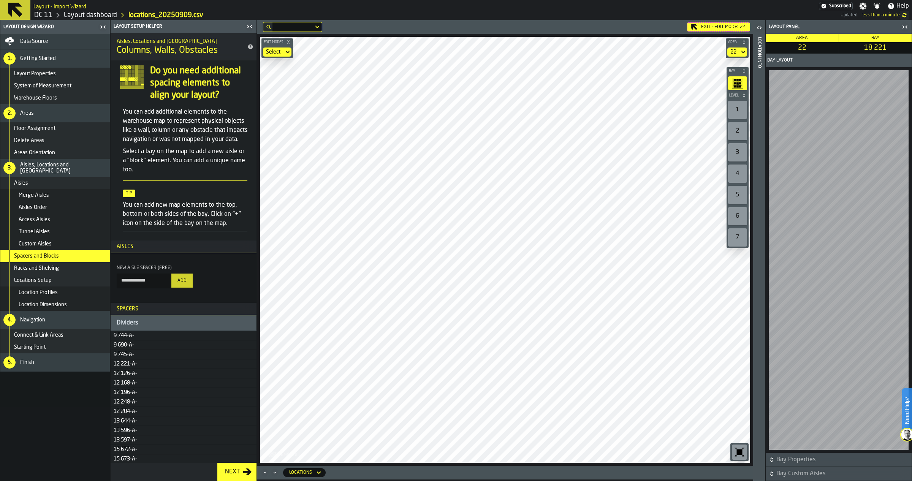
click at [51, 266] on span "Racks and Shelving" at bounding box center [36, 268] width 45 height 6
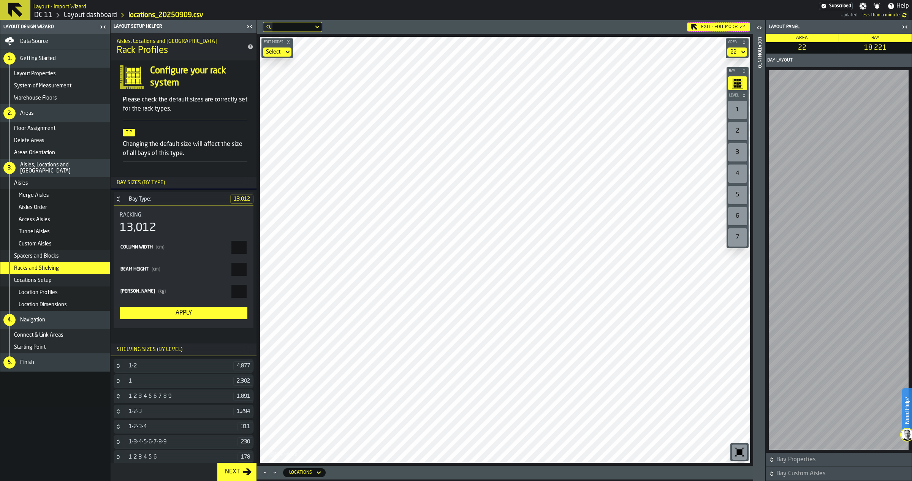
click at [51, 278] on div "Locations Setup" at bounding box center [60, 280] width 93 height 6
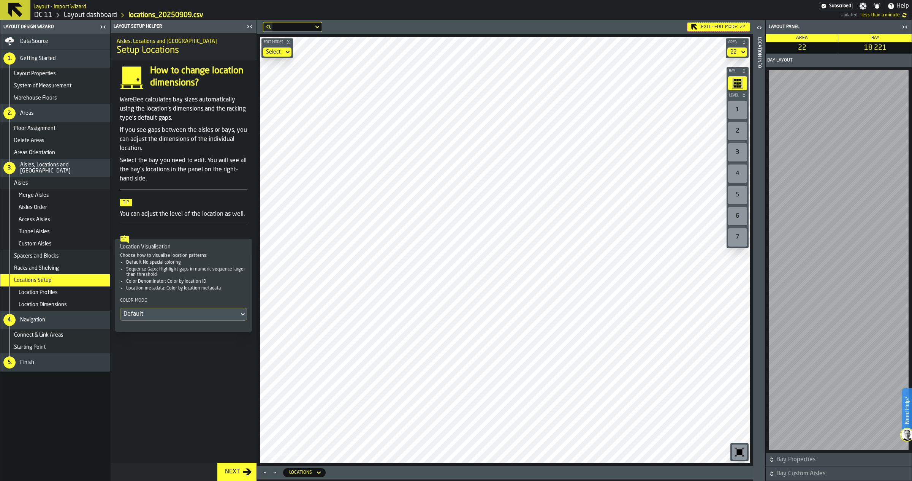
click at [57, 168] on span "Aisles, Locations and [GEOGRAPHIC_DATA]" at bounding box center [63, 168] width 87 height 12
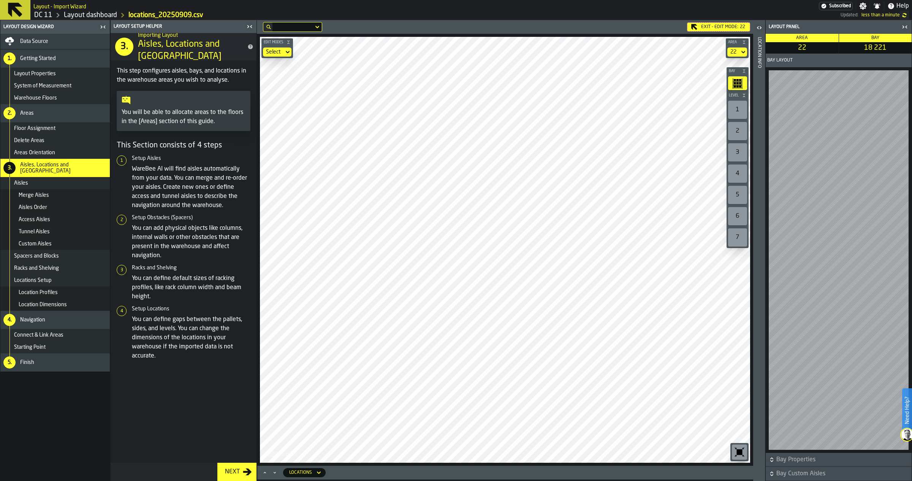
click at [52, 180] on div "Aisles" at bounding box center [60, 183] width 93 height 6
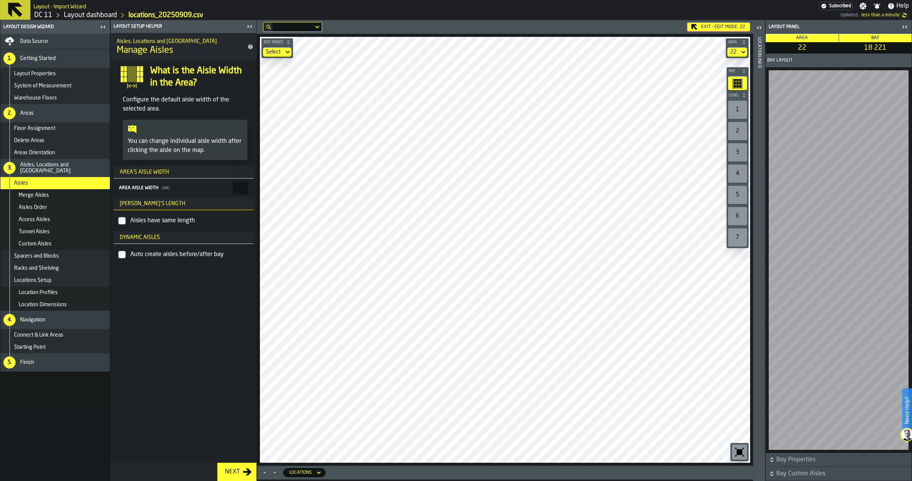
click at [59, 263] on div "Racks and Shelving" at bounding box center [54, 268] width 109 height 12
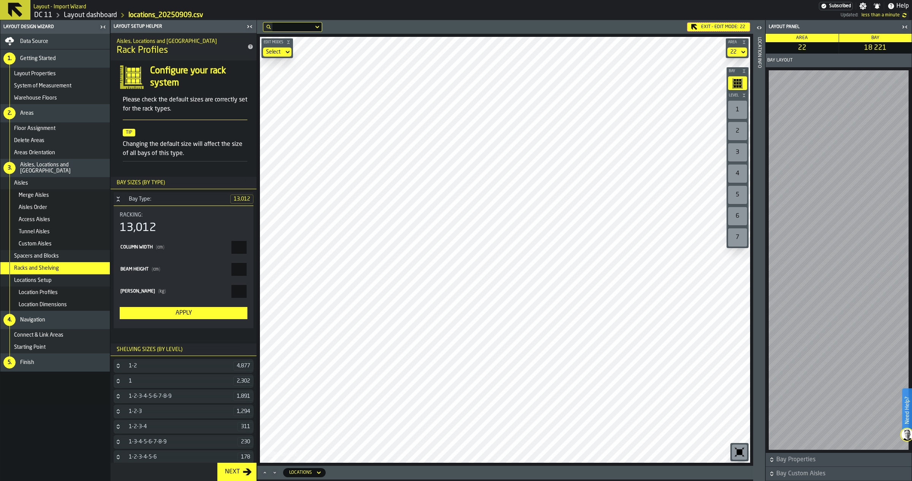
click at [761, 29] on icon "button-toggle-Open" at bounding box center [759, 27] width 9 height 9
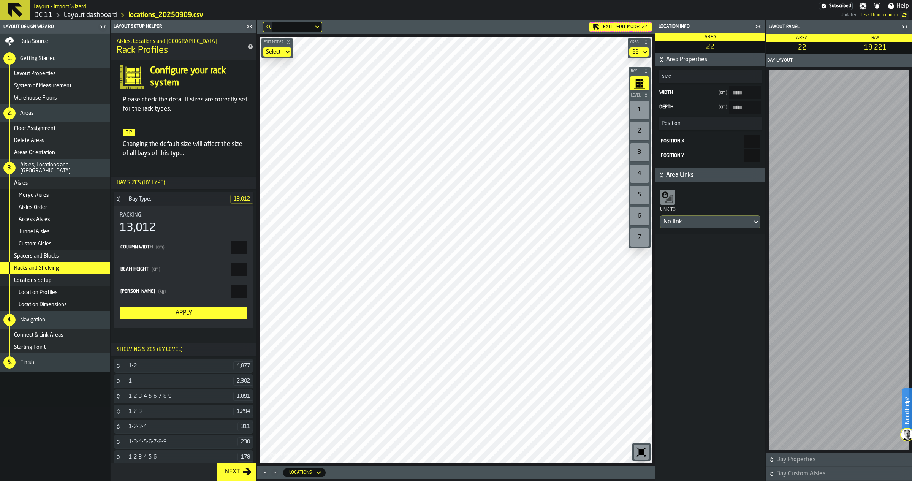
click at [790, 457] on span "Bay Properties" at bounding box center [843, 459] width 134 height 9
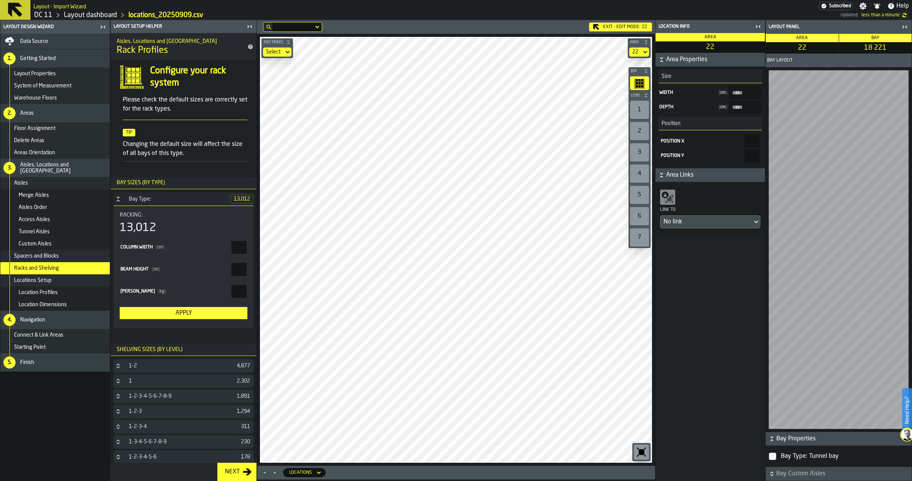
click at [793, 470] on span "Bay Custom Aisles" at bounding box center [843, 473] width 134 height 9
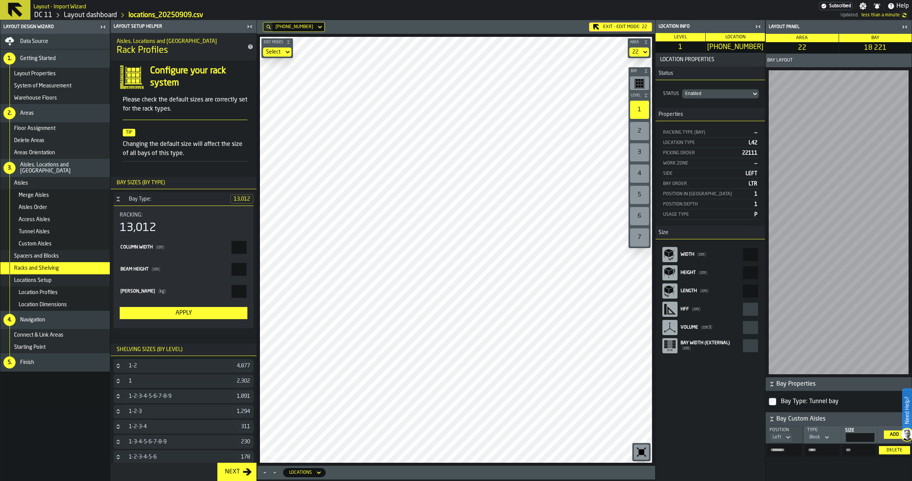
click at [745, 253] on input "**" at bounding box center [750, 254] width 15 height 13
click at [41, 283] on span "Locations Setup" at bounding box center [33, 280] width 38 height 6
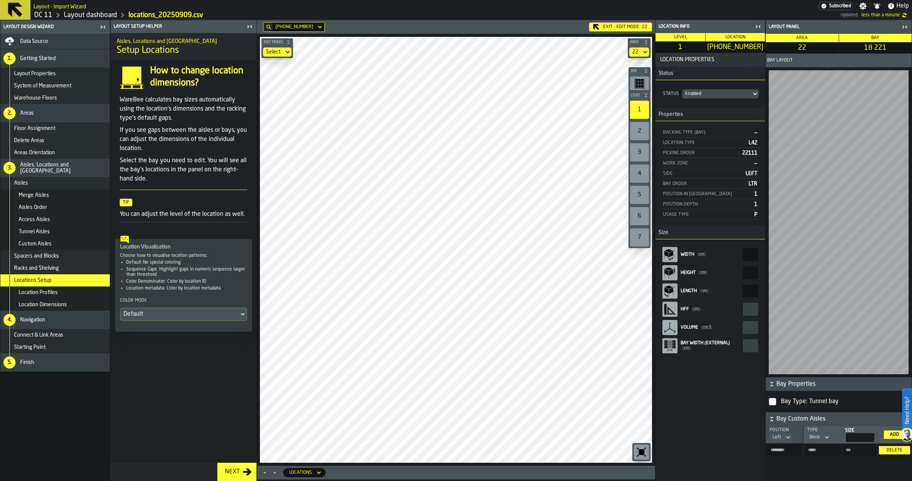
click at [68, 293] on div "Location Profiles" at bounding box center [63, 293] width 88 height 6
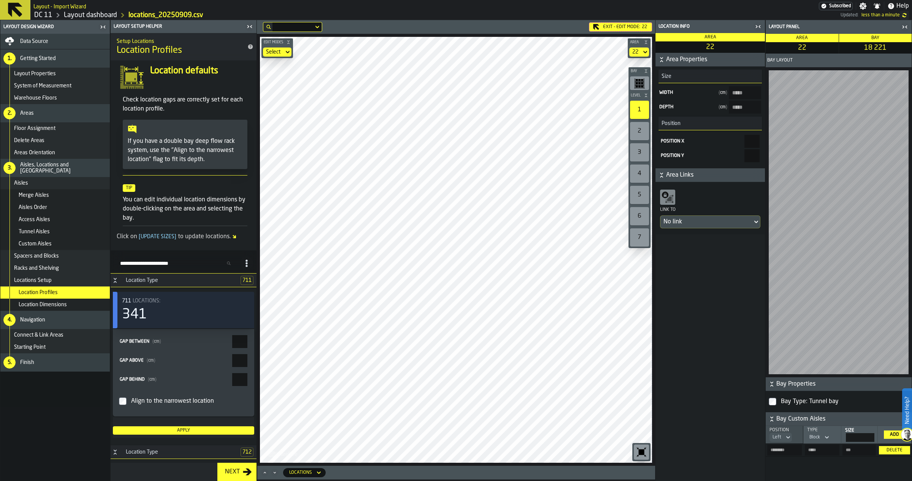
click at [146, 259] on input "Search Profiles (by type)" at bounding box center [177, 263] width 120 height 10
type input "***"
drag, startPoint x: 245, startPoint y: 339, endPoint x: 238, endPoint y: 339, distance: 6.8
click at [238, 339] on input "*" at bounding box center [239, 340] width 15 height 13
click at [180, 430] on div "Apply" at bounding box center [183, 428] width 135 height 5
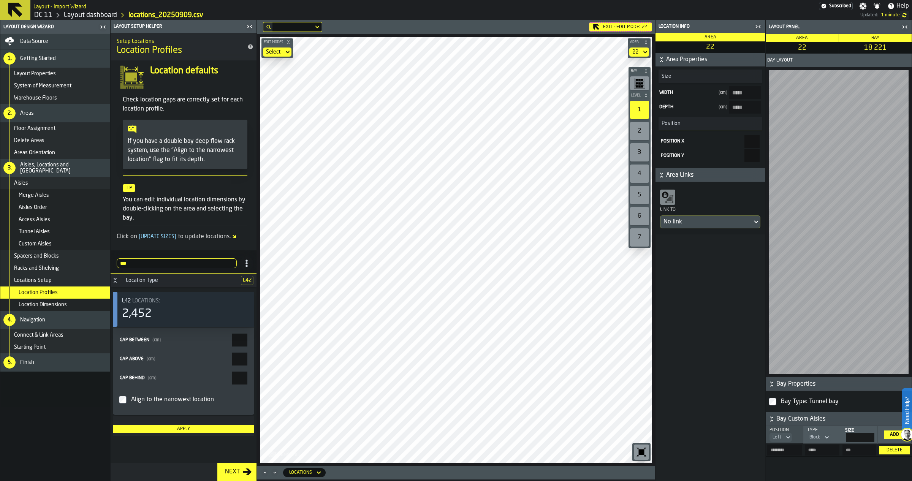
drag, startPoint x: 238, startPoint y: 338, endPoint x: 248, endPoint y: 338, distance: 9.5
click at [248, 338] on label "Gap between ( cm ) ****" at bounding box center [183, 340] width 129 height 13
click at [247, 338] on input "****" at bounding box center [239, 340] width 15 height 13
click at [218, 427] on div "Apply" at bounding box center [183, 428] width 135 height 5
click at [261, 337] on main "Layout Design Wizard Data Source 1. Getting Started Layout Properties System of…" at bounding box center [456, 250] width 912 height 461
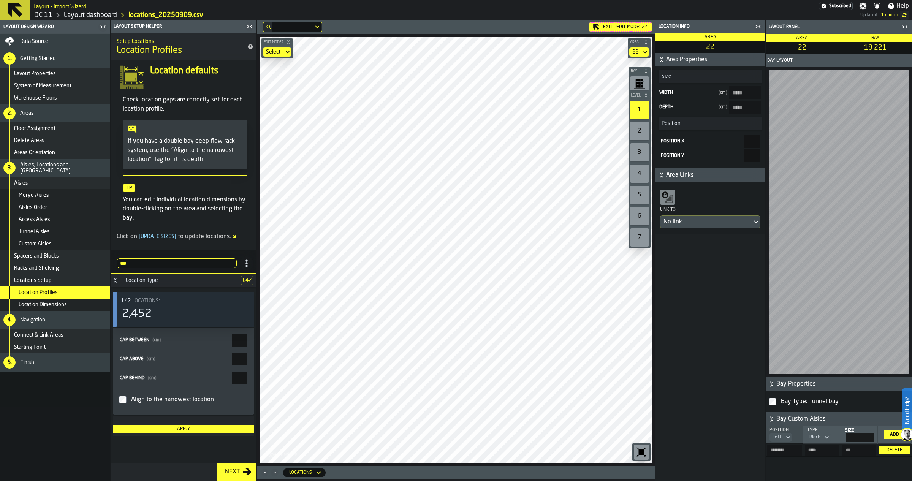
click at [262, 337] on main "Layout Design Wizard Data Source 1. Getting Started Layout Properties System of…" at bounding box center [456, 250] width 912 height 461
click at [228, 434] on div "Apply" at bounding box center [183, 426] width 141 height 21
click at [224, 431] on div "Apply" at bounding box center [183, 428] width 135 height 5
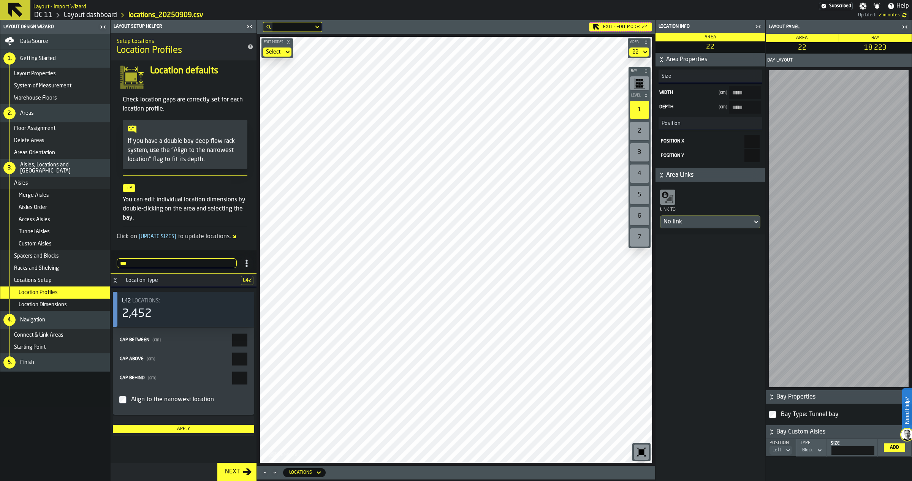
click at [644, 86] on icon "button-toolbar-undefined" at bounding box center [639, 83] width 11 height 11
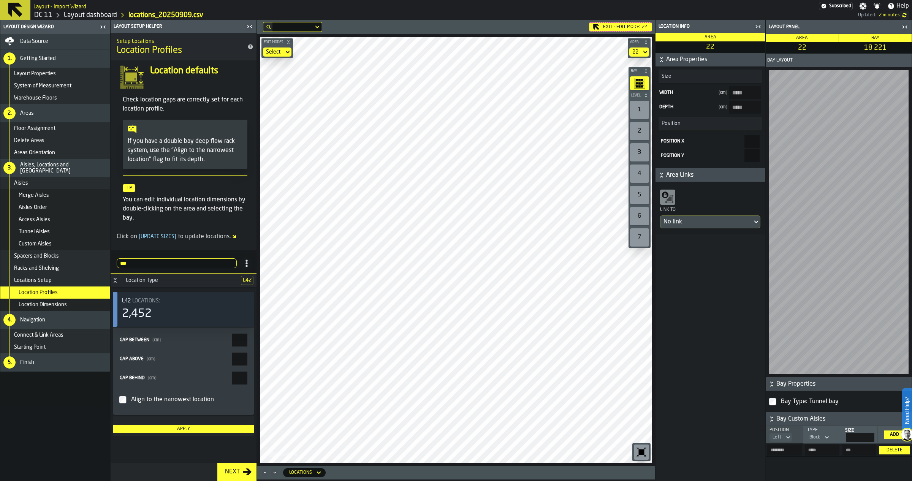
type input "*"
click at [223, 428] on div "Apply" at bounding box center [183, 428] width 135 height 5
type input "*****"
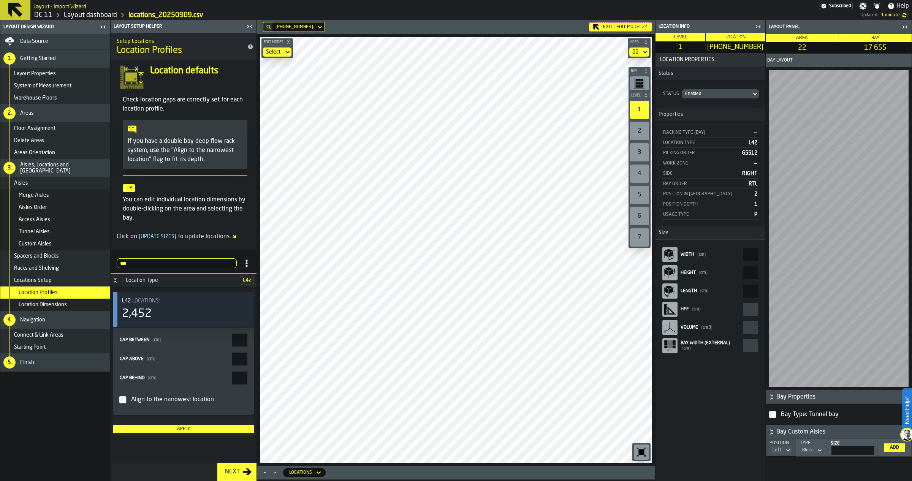
drag, startPoint x: 238, startPoint y: 339, endPoint x: 259, endPoint y: 335, distance: 21.7
click at [259, 335] on main "Layout Design Wizard Data Source 1. Getting Started Layout Properties System of…" at bounding box center [456, 250] width 912 height 461
type input "*"
click at [215, 428] on div "Apply" at bounding box center [183, 428] width 135 height 5
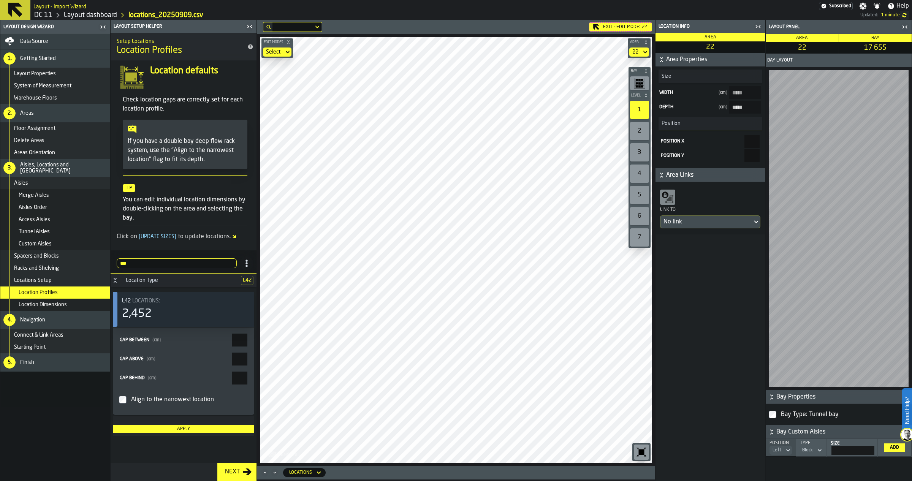
type input "*****"
click at [634, 25] on div "Exit - Edit Mode: 22" at bounding box center [620, 26] width 63 height 9
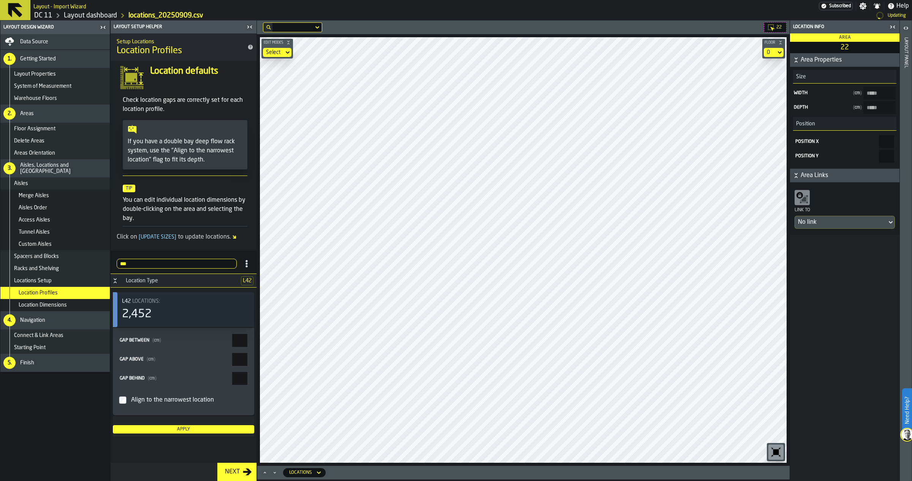
type input "*****"
type input "****"
type input "*****"
type input "****"
type input "*****"
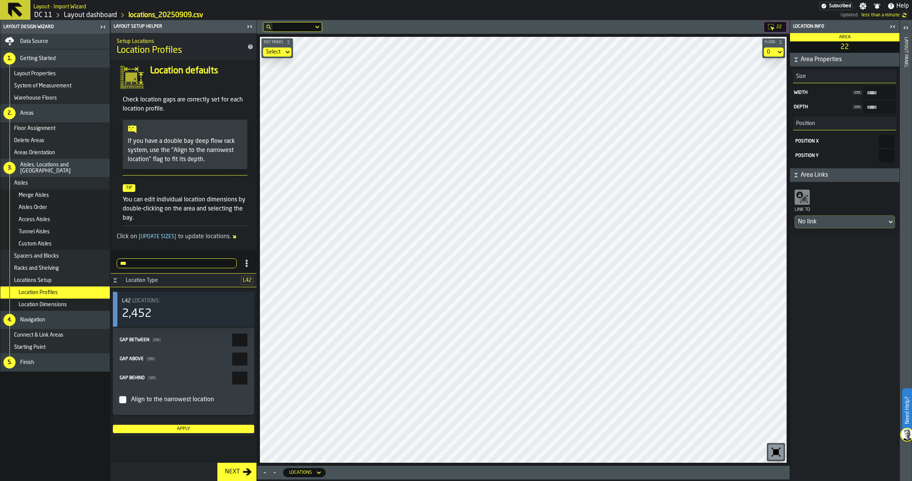
type input "*"
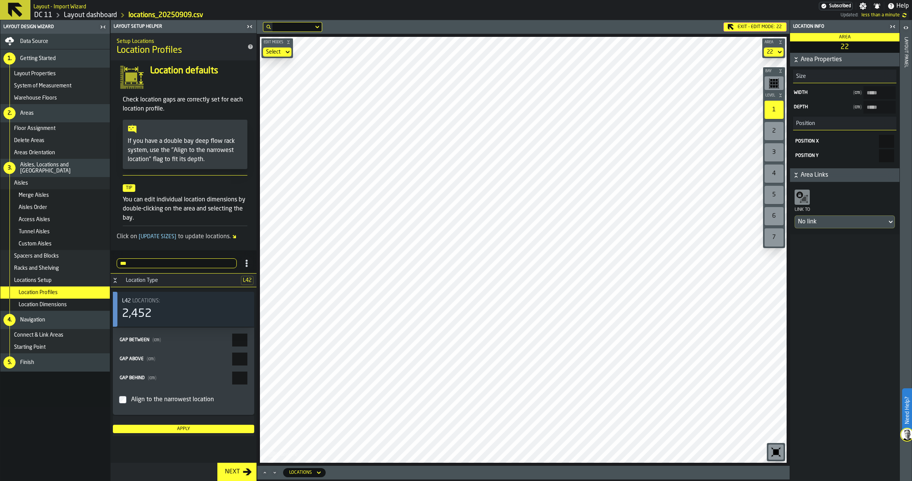
click at [55, 300] on div "Location Dimensions" at bounding box center [54, 305] width 109 height 12
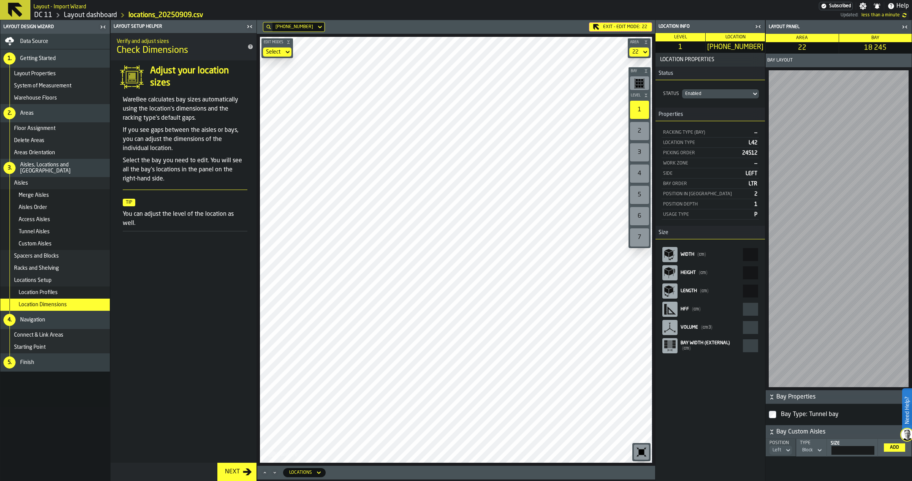
click at [904, 24] on icon "button-toggle-Close me" at bounding box center [904, 26] width 9 height 9
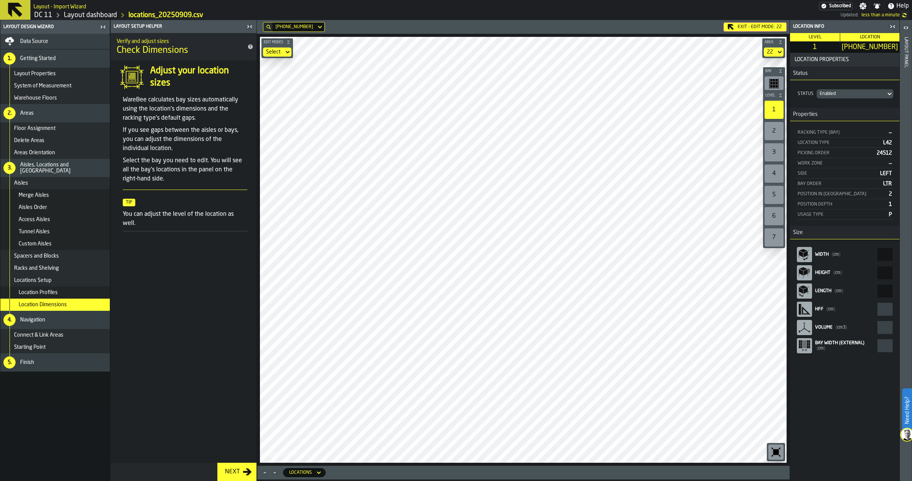
click at [59, 290] on div "Location Profiles" at bounding box center [63, 293] width 88 height 6
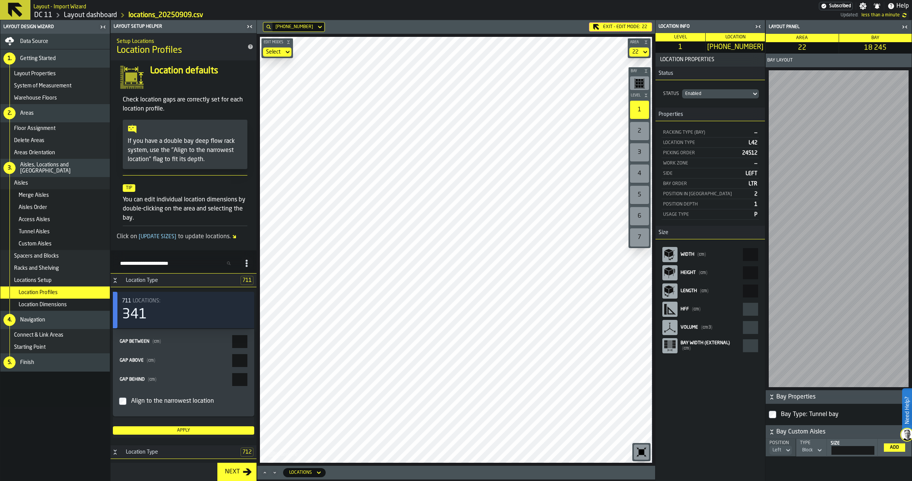
click at [165, 260] on input "Search Profiles (by type)" at bounding box center [177, 263] width 120 height 10
type input "***"
click at [904, 25] on icon "button-toggle-Close me" at bounding box center [904, 26] width 9 height 9
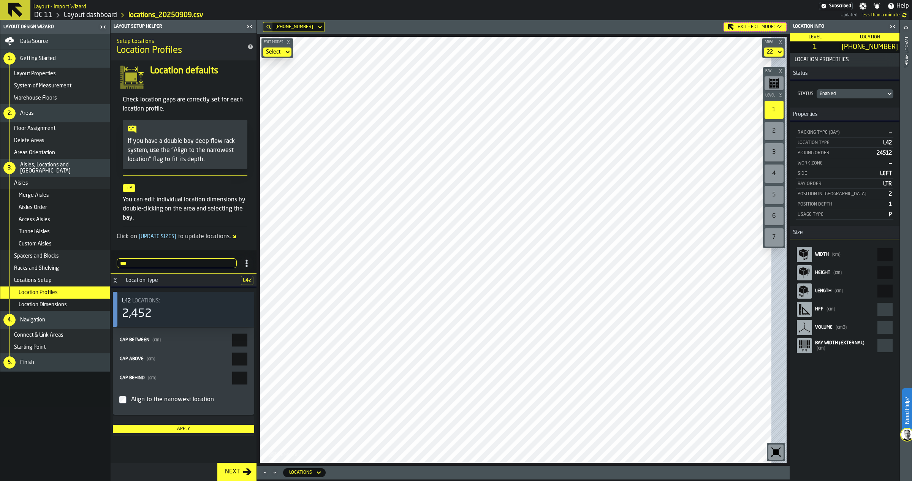
click at [897, 26] on icon "button-toggle-Close me" at bounding box center [892, 26] width 9 height 9
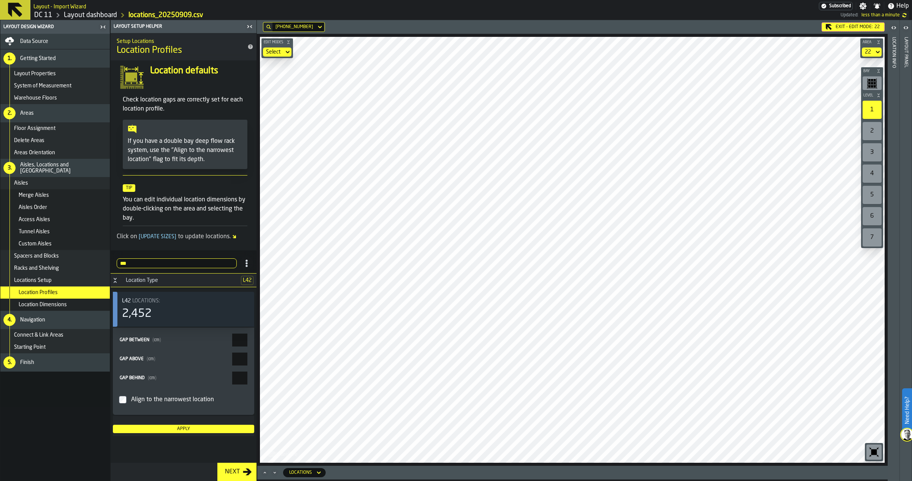
drag, startPoint x: 231, startPoint y: 337, endPoint x: 253, endPoint y: 339, distance: 22.5
click at [253, 339] on div "Gap between ( cm ) * Gap above ( cm ) * Gap behind ( cm ) * Align to the narrow…" at bounding box center [183, 371] width 141 height 87
type input "*"
click at [204, 432] on div "Apply" at bounding box center [183, 428] width 135 height 5
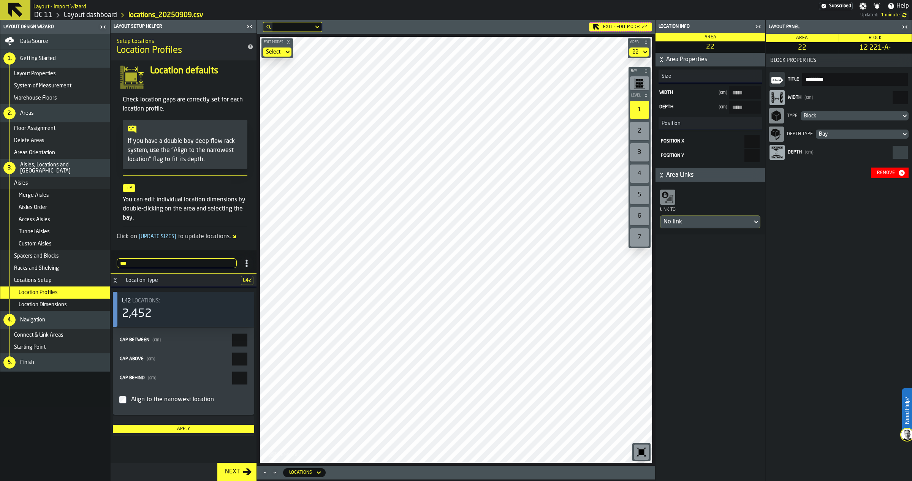
click at [900, 101] on input "***" at bounding box center [899, 97] width 15 height 13
drag, startPoint x: 885, startPoint y: 101, endPoint x: 911, endPoint y: 95, distance: 26.4
click at [911, 95] on div "Layout panel Area 22 Block 12 221-A- Block Properties Title ********* Width ( c…" at bounding box center [838, 250] width 147 height 461
click at [884, 170] on div "Remove" at bounding box center [886, 172] width 24 height 5
drag, startPoint x: 888, startPoint y: 100, endPoint x: 911, endPoint y: 101, distance: 22.8
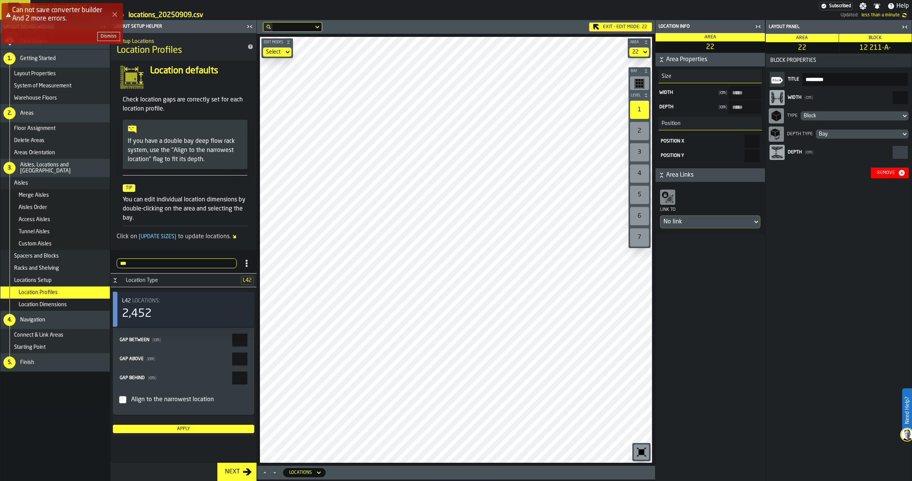
click at [911, 101] on div "Layout panel Area 22 Block 12 211-A- Block Properties Title ********* Width ( c…" at bounding box center [838, 250] width 147 height 461
paste input "react-aria1655574554-:r1um:"
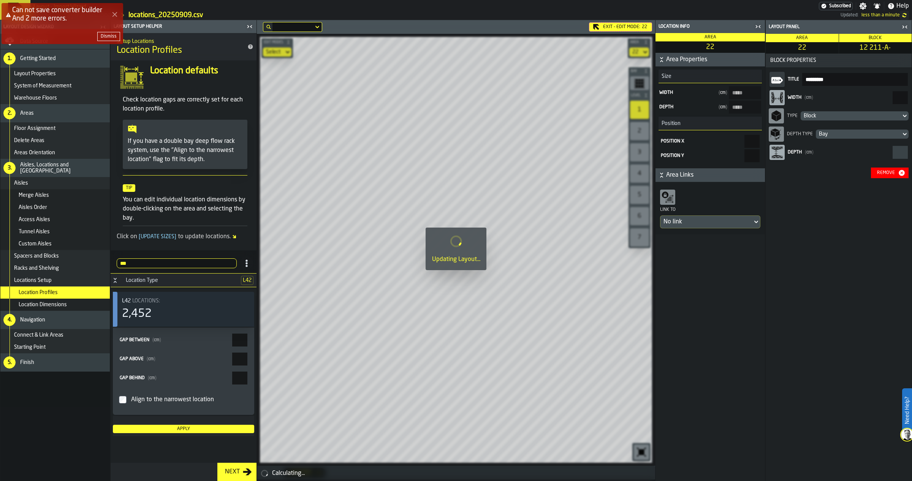
type input "***"
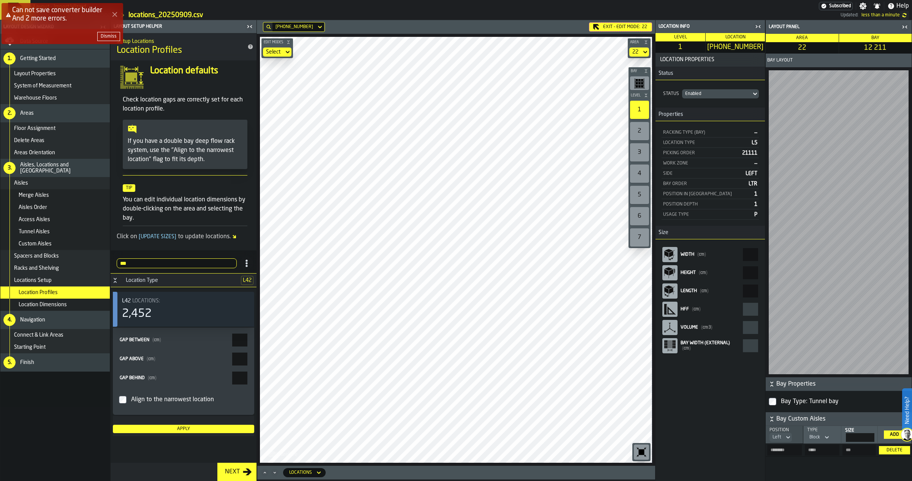
drag, startPoint x: 709, startPoint y: 94, endPoint x: 680, endPoint y: 90, distance: 29.1
click at [680, 90] on div "Status Enabled" at bounding box center [709, 93] width 97 height 9
click at [691, 109] on div "Disabled" at bounding box center [686, 108] width 40 height 9
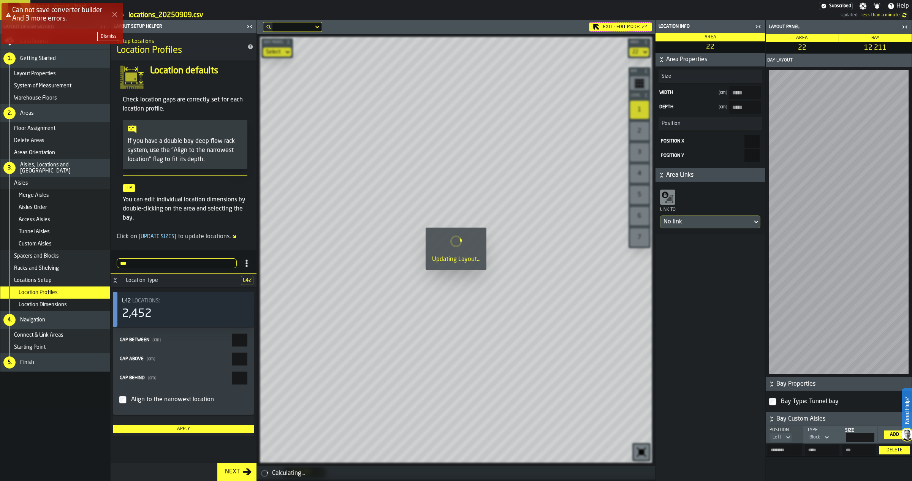
click at [114, 16] on icon "Close Error" at bounding box center [115, 14] width 6 height 6
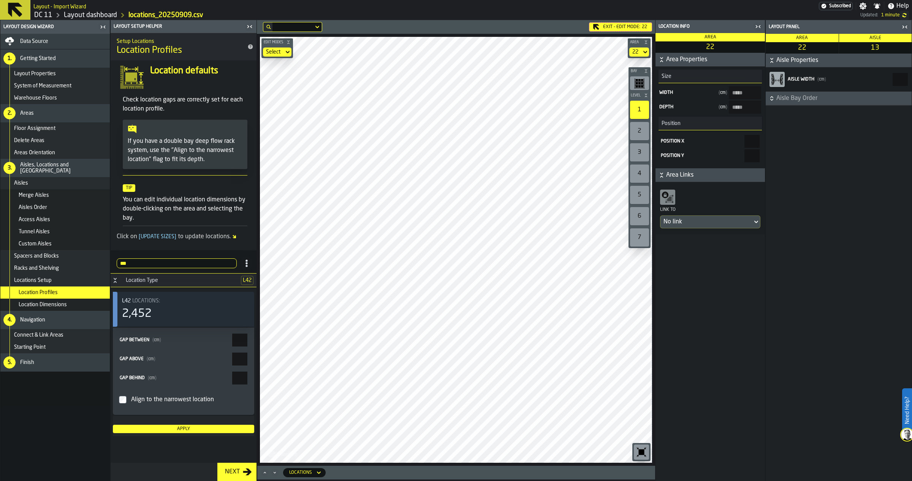
click at [905, 30] on icon "button-toggle-Close me" at bounding box center [904, 26] width 9 height 9
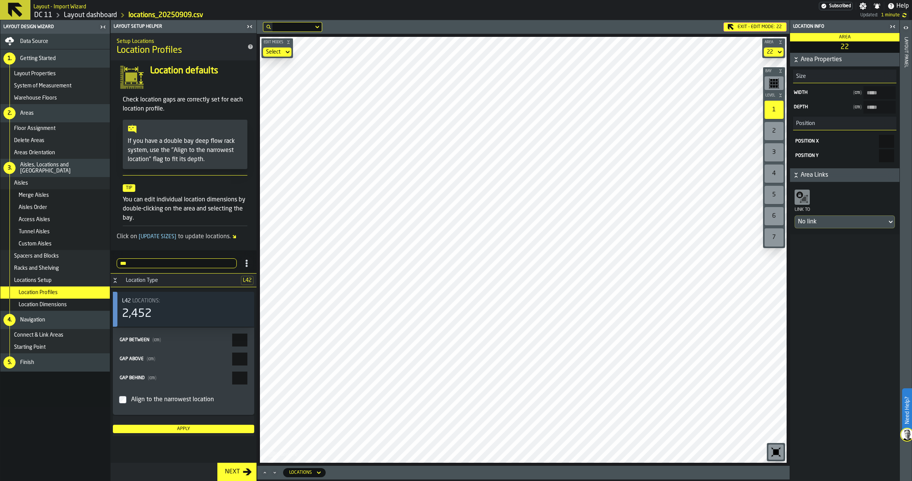
click at [891, 27] on icon "button-toggle-Close me" at bounding box center [892, 26] width 9 height 9
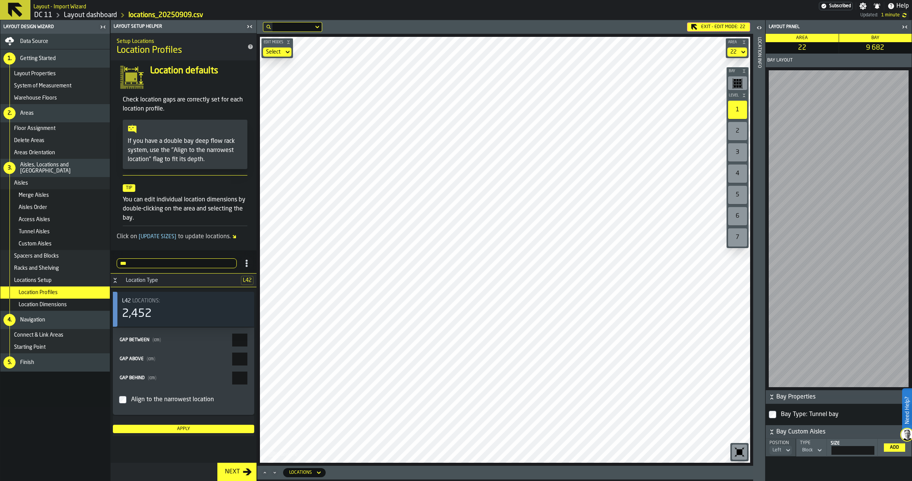
click at [761, 29] on icon "button-toggle-Open" at bounding box center [759, 27] width 9 height 9
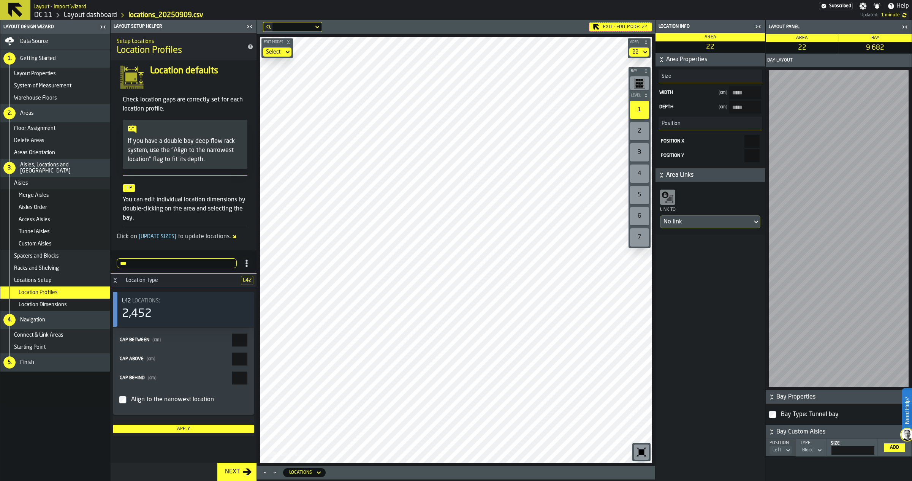
click at [757, 28] on icon "button-toggle-Close me" at bounding box center [757, 26] width 9 height 9
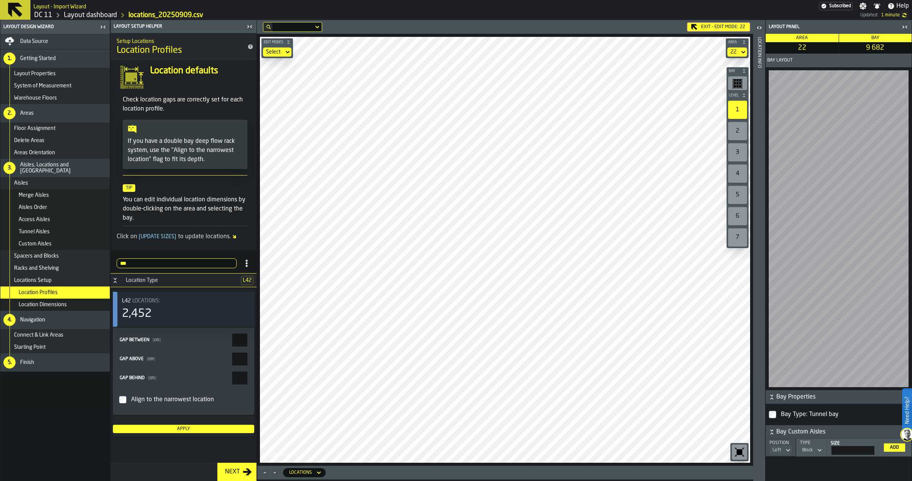
click at [758, 27] on icon "button-toggle-Open" at bounding box center [759, 27] width 9 height 9
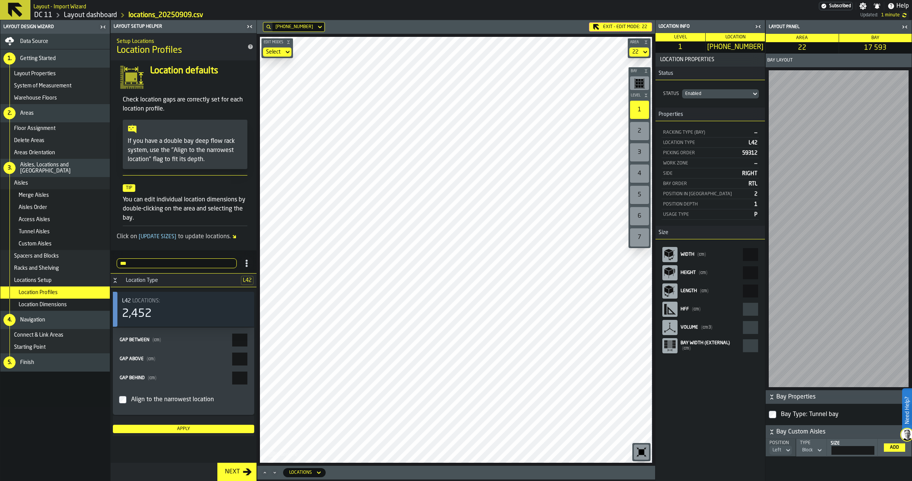
click at [653, 200] on div "Edit Modes Select Area 22 Bay Level 1 2 3 4 5 6 7 M A K I N G W A R E H O U S E…" at bounding box center [456, 250] width 398 height 432
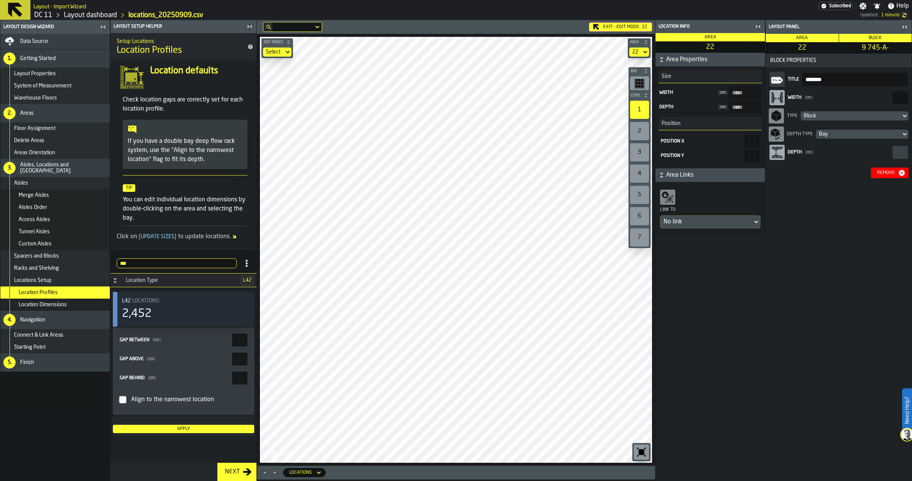
click at [872, 168] on button "Remove" at bounding box center [890, 173] width 38 height 11
click at [882, 174] on div "Remove" at bounding box center [886, 172] width 24 height 5
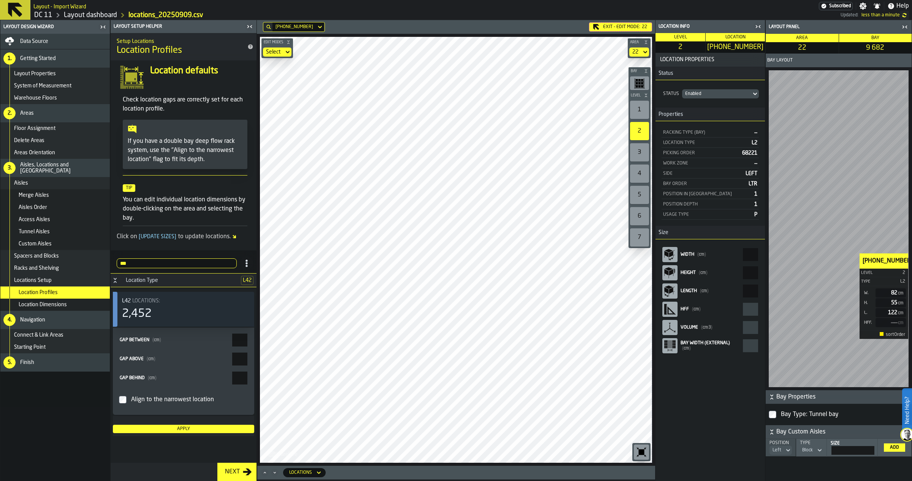
drag, startPoint x: 560, startPoint y: 369, endPoint x: 700, endPoint y: 92, distance: 310.6
click at [700, 92] on div "Enabled" at bounding box center [716, 93] width 63 height 5
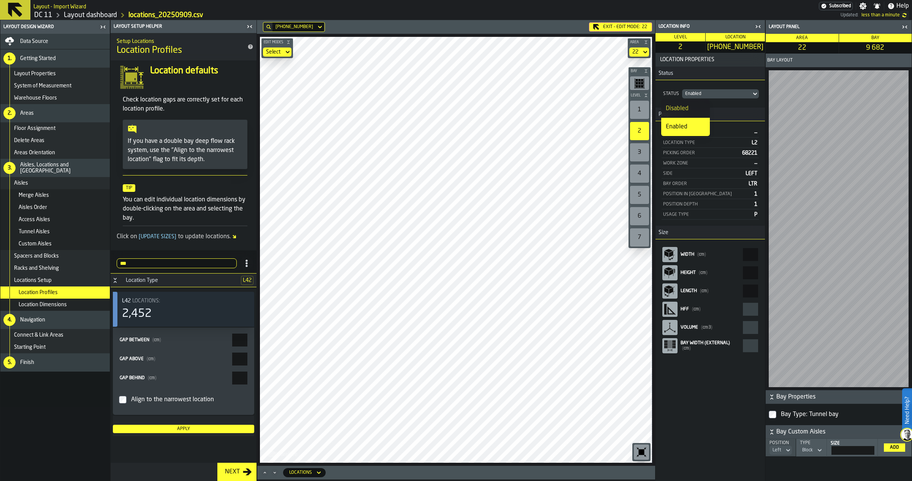
click at [690, 109] on div "Disabled" at bounding box center [686, 108] width 40 height 9
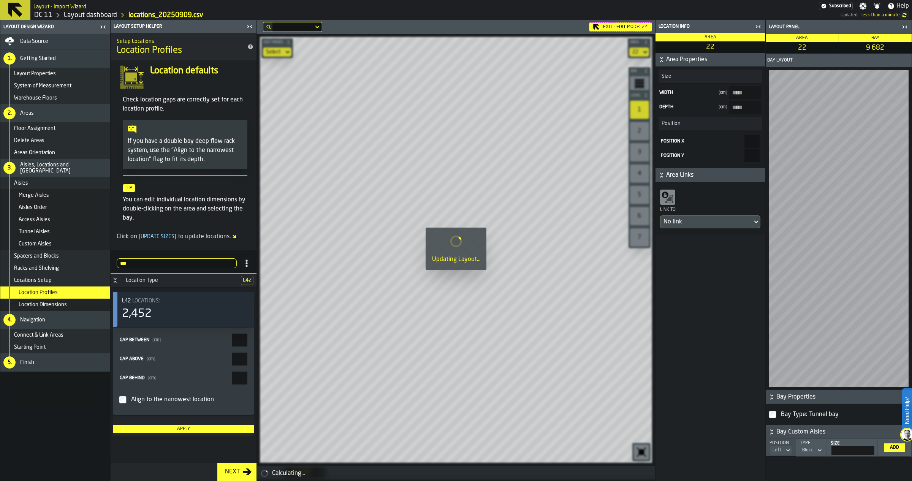
click at [759, 26] on icon "button-toggle-Close me" at bounding box center [759, 26] width 2 height 3
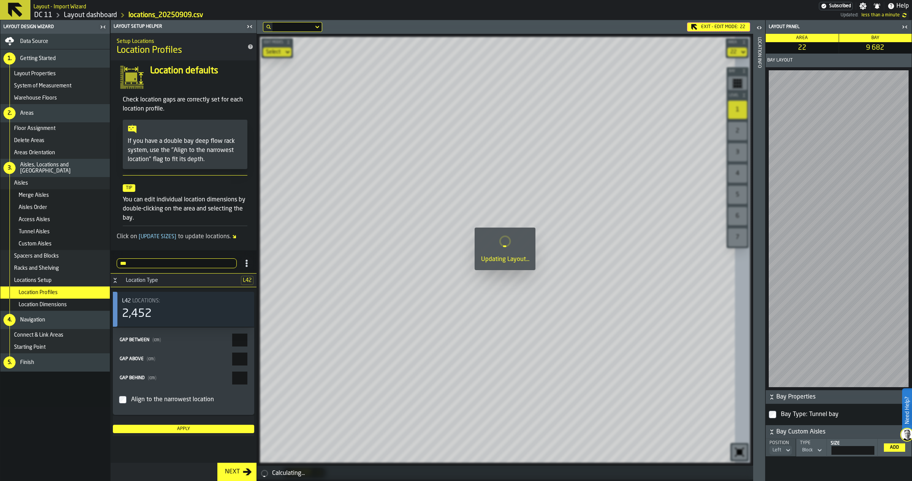
click at [905, 26] on icon "button-toggle-Close me" at bounding box center [904, 26] width 9 height 9
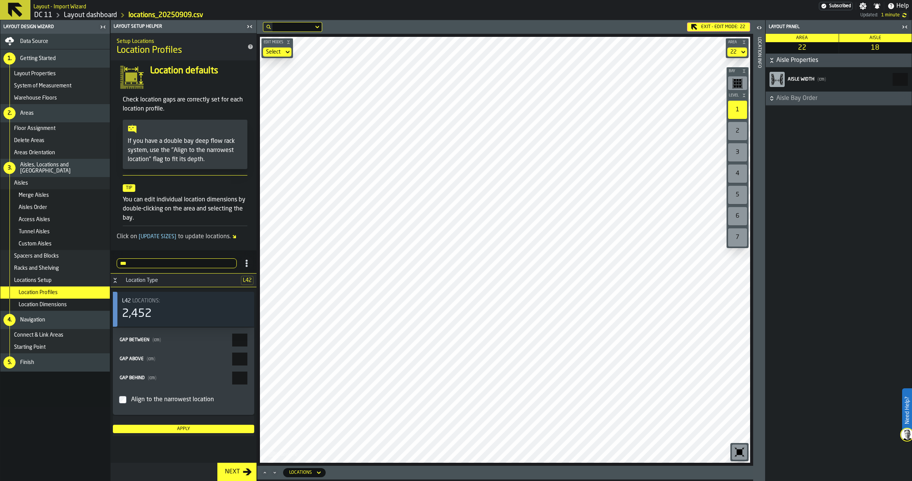
click at [906, 26] on icon "button-toggle-Close me" at bounding box center [906, 26] width 2 height 3
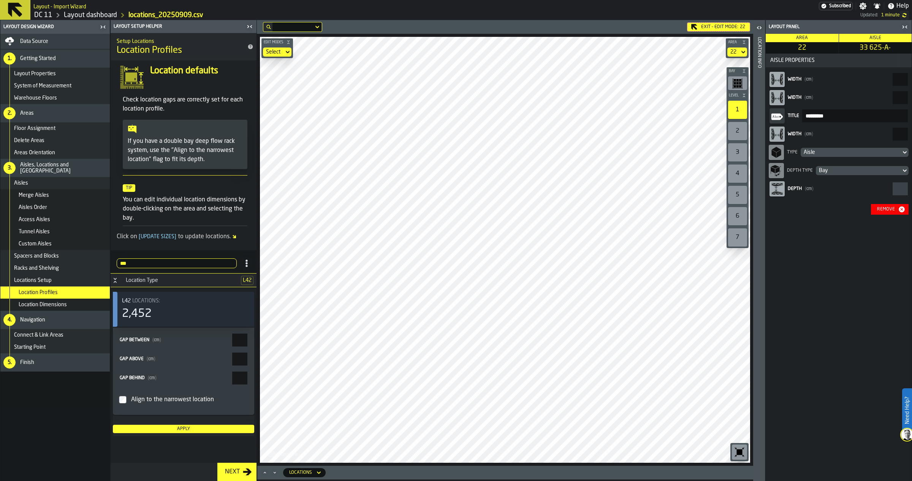
drag, startPoint x: 879, startPoint y: 133, endPoint x: 911, endPoint y: 134, distance: 32.3
click at [911, 134] on div "Layout panel Area 22 Aisle 33 625-A- Aisle Properties Width ( cm ) *** Width ( …" at bounding box center [838, 250] width 147 height 461
type input "***"
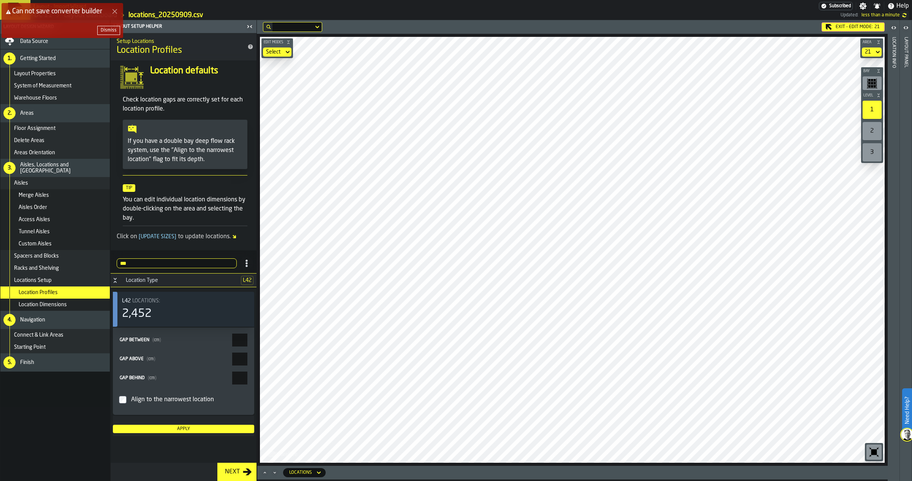
click at [846, 26] on div "Can not save converter builder Dismiss" at bounding box center [458, 24] width 912 height 44
